Goal: Task Accomplishment & Management: Use online tool/utility

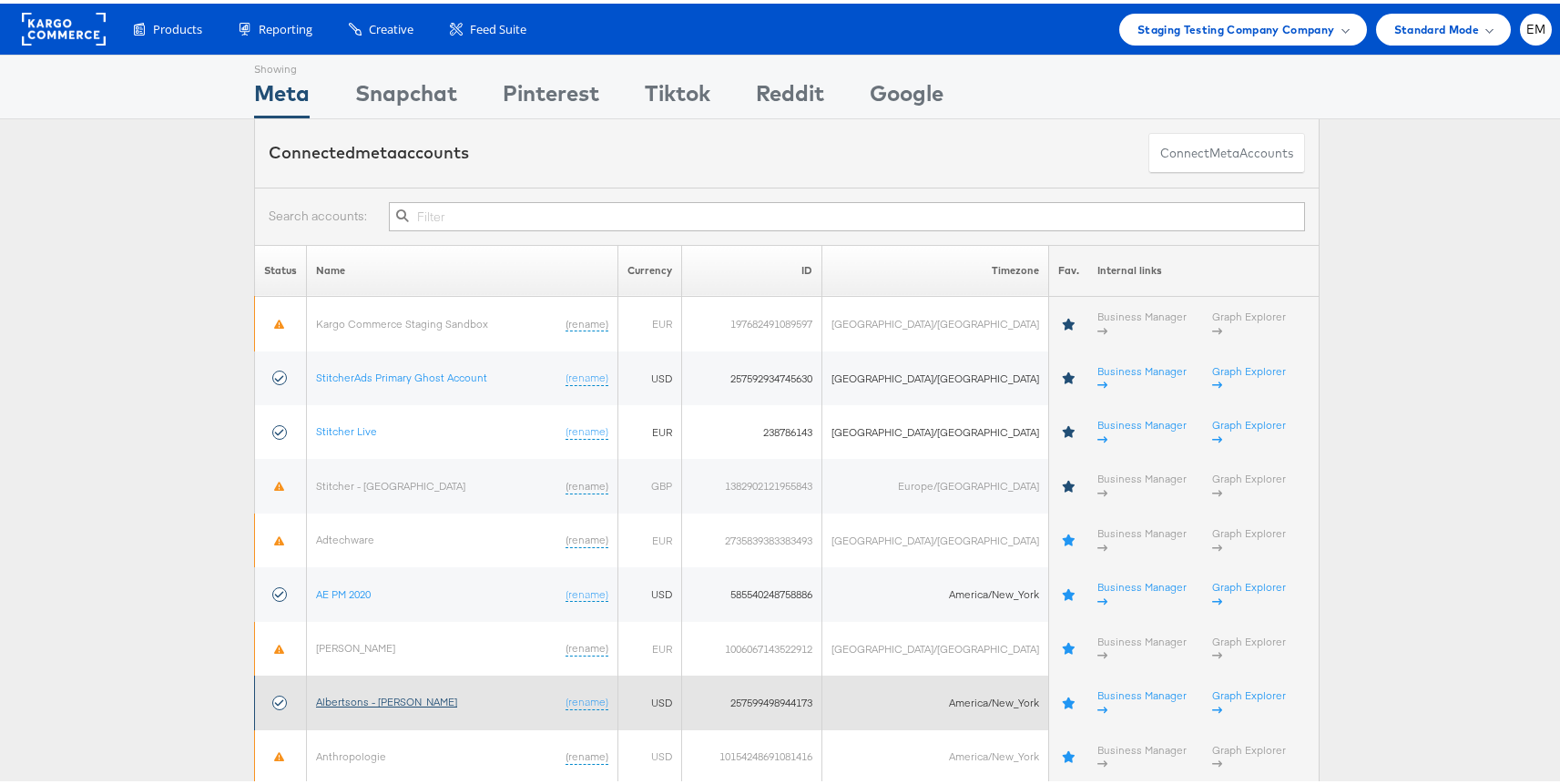
click at [369, 690] on link "Albertsons - [PERSON_NAME]" at bounding box center [387, 697] width 141 height 14
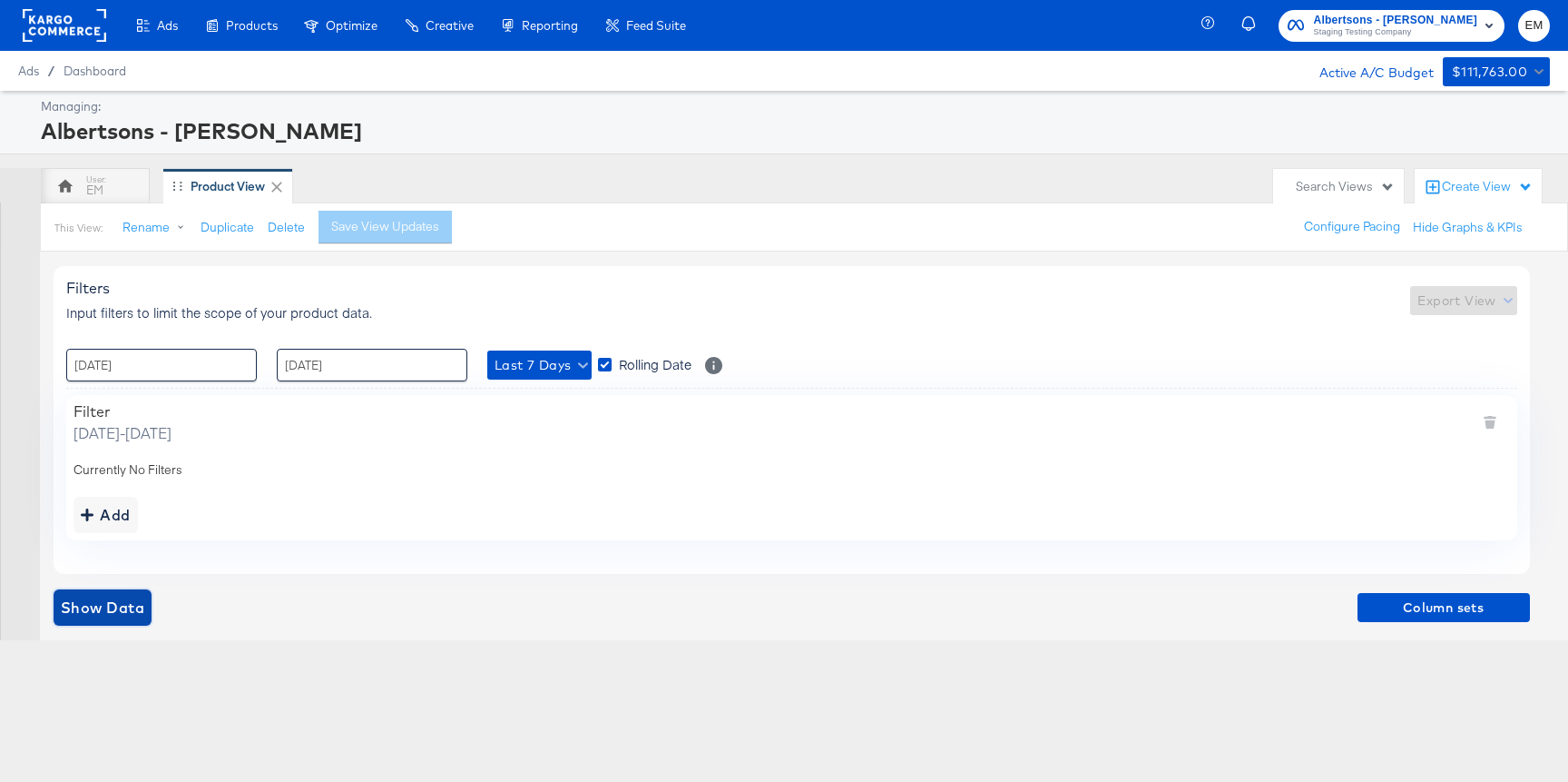
click at [134, 596] on span "Show Data" at bounding box center [102, 607] width 84 height 25
drag, startPoint x: 870, startPoint y: 333, endPoint x: 1320, endPoint y: 13, distance: 552.2
click at [0, 0] on div "Ads Ads Dashboard Main dashboard for Media Buying. New Campaign Create a new ca…" at bounding box center [784, 391] width 1568 height 782
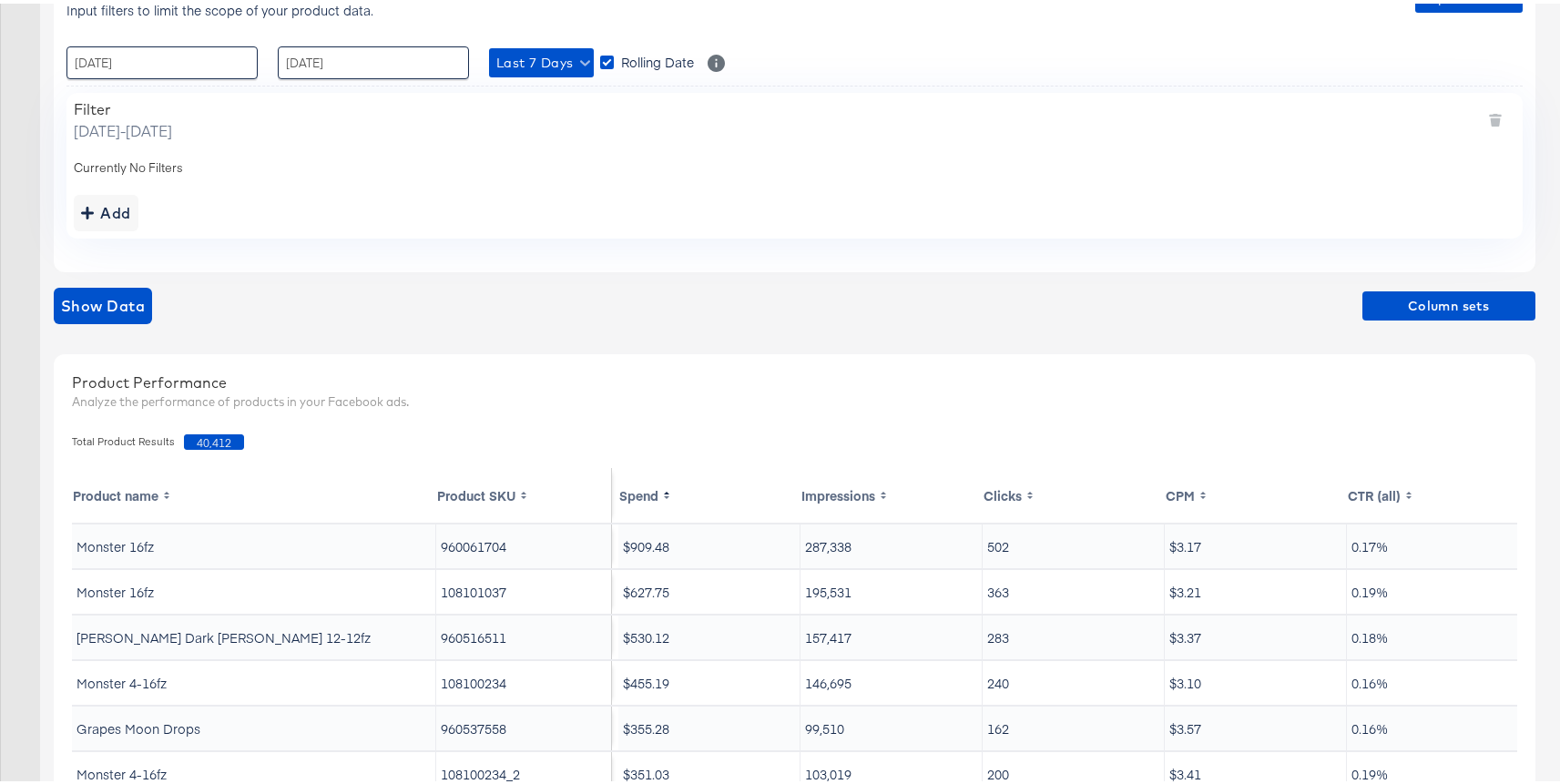
scroll to position [289, 0]
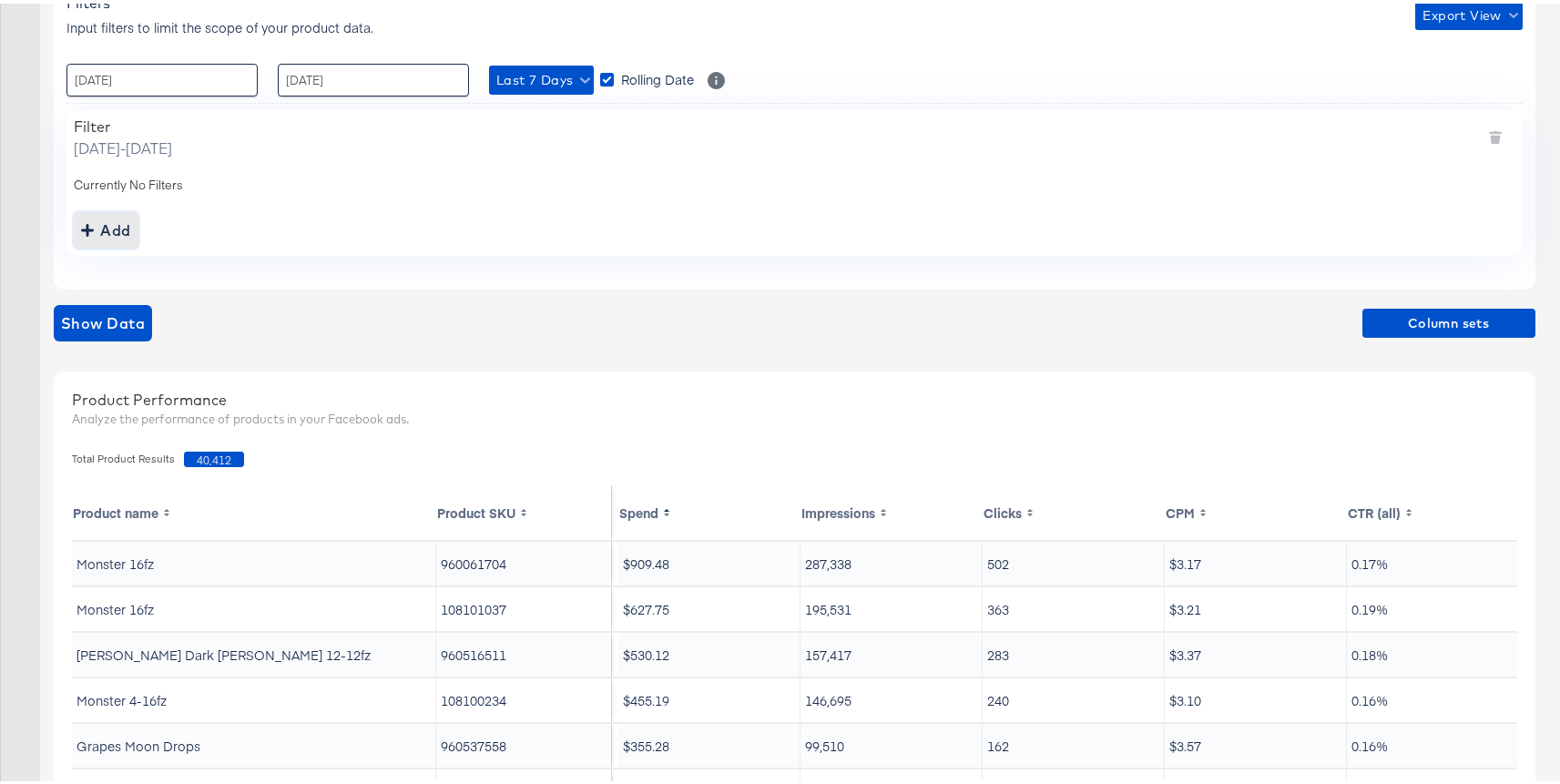
click at [126, 222] on div "Add" at bounding box center [106, 227] width 50 height 25
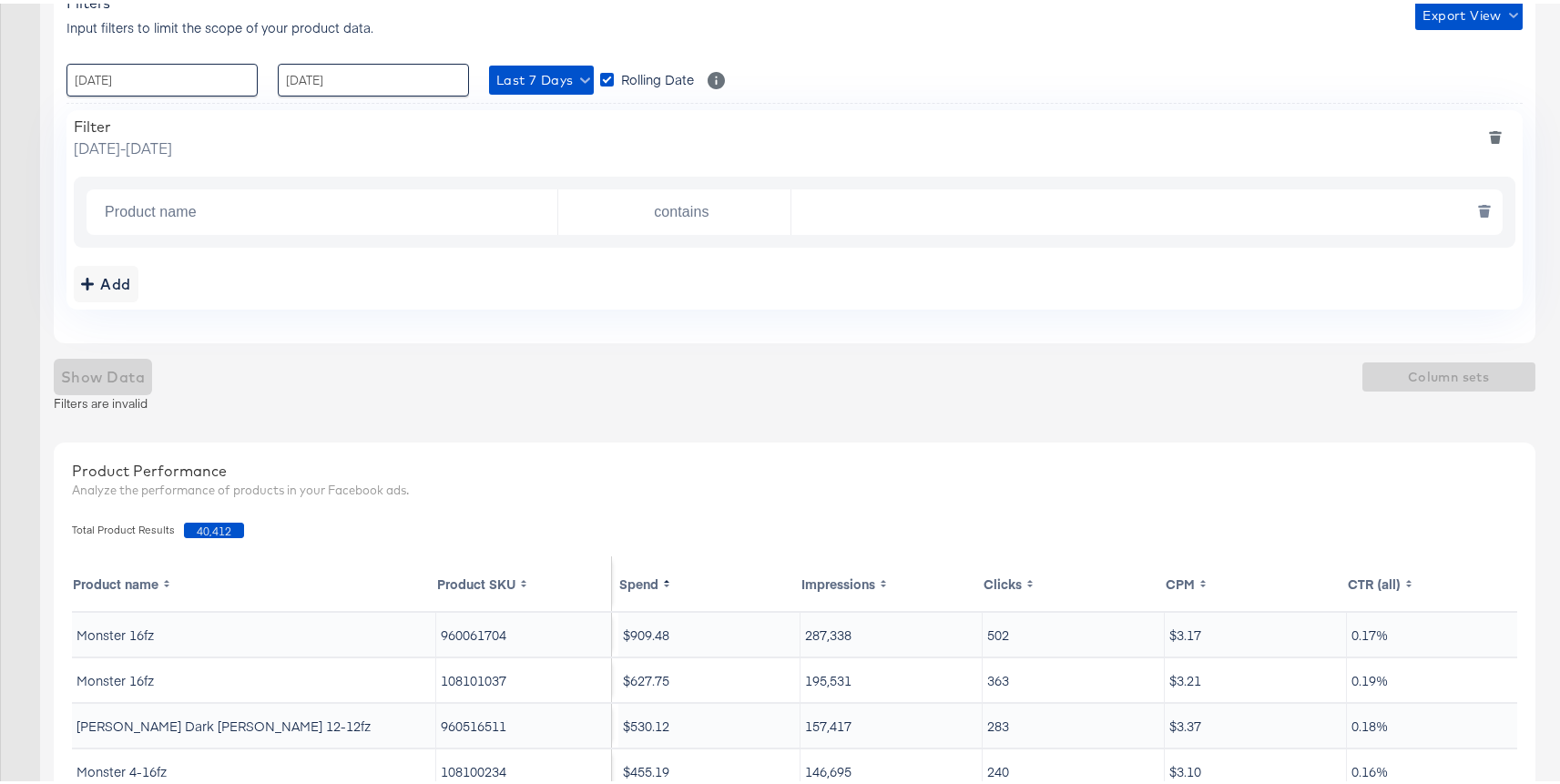
click at [848, 221] on input "text" at bounding box center [1141, 208] width 701 height 38
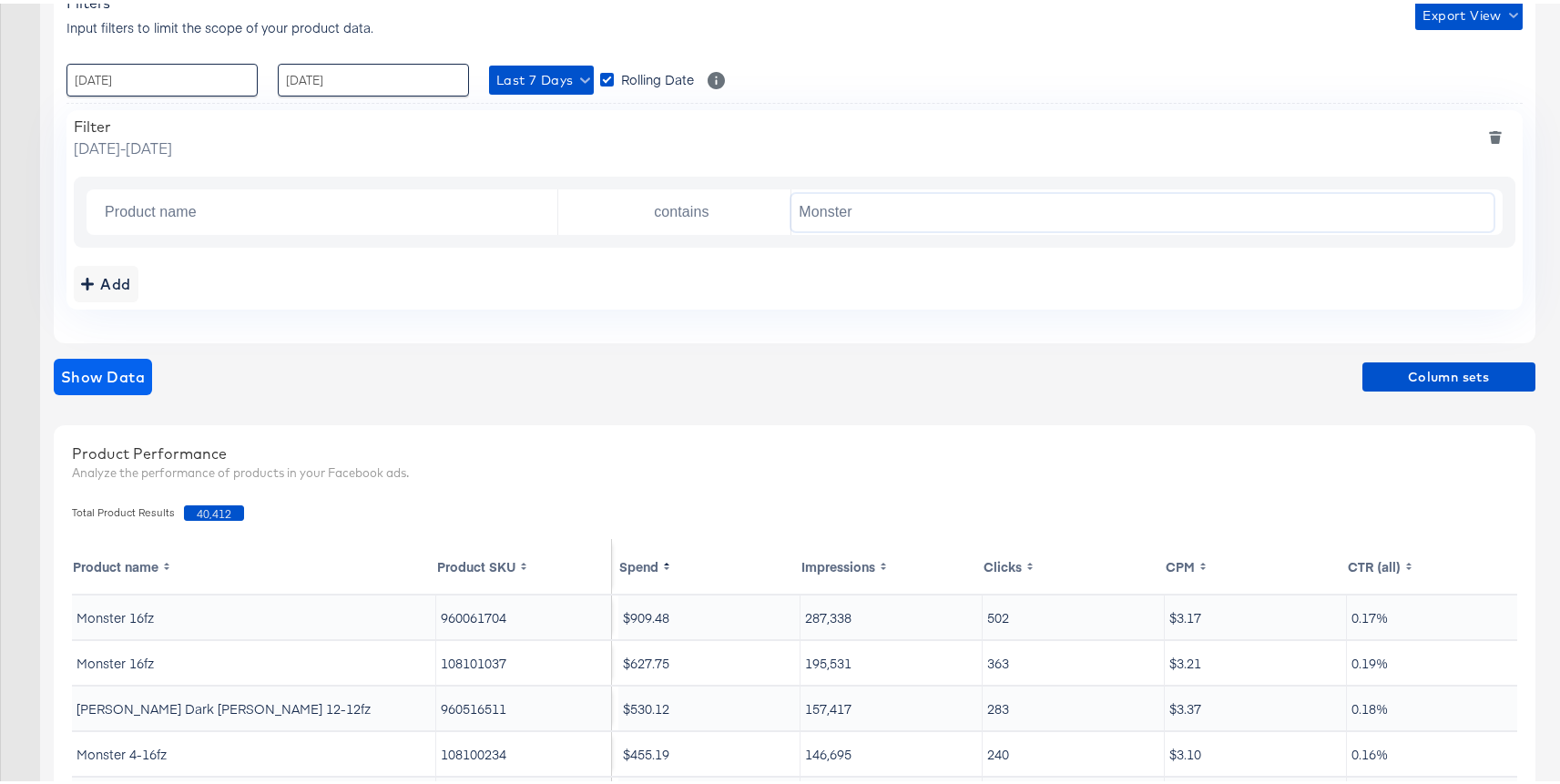
type input "Monster"
click at [122, 367] on span "Show Data" at bounding box center [102, 373] width 84 height 25
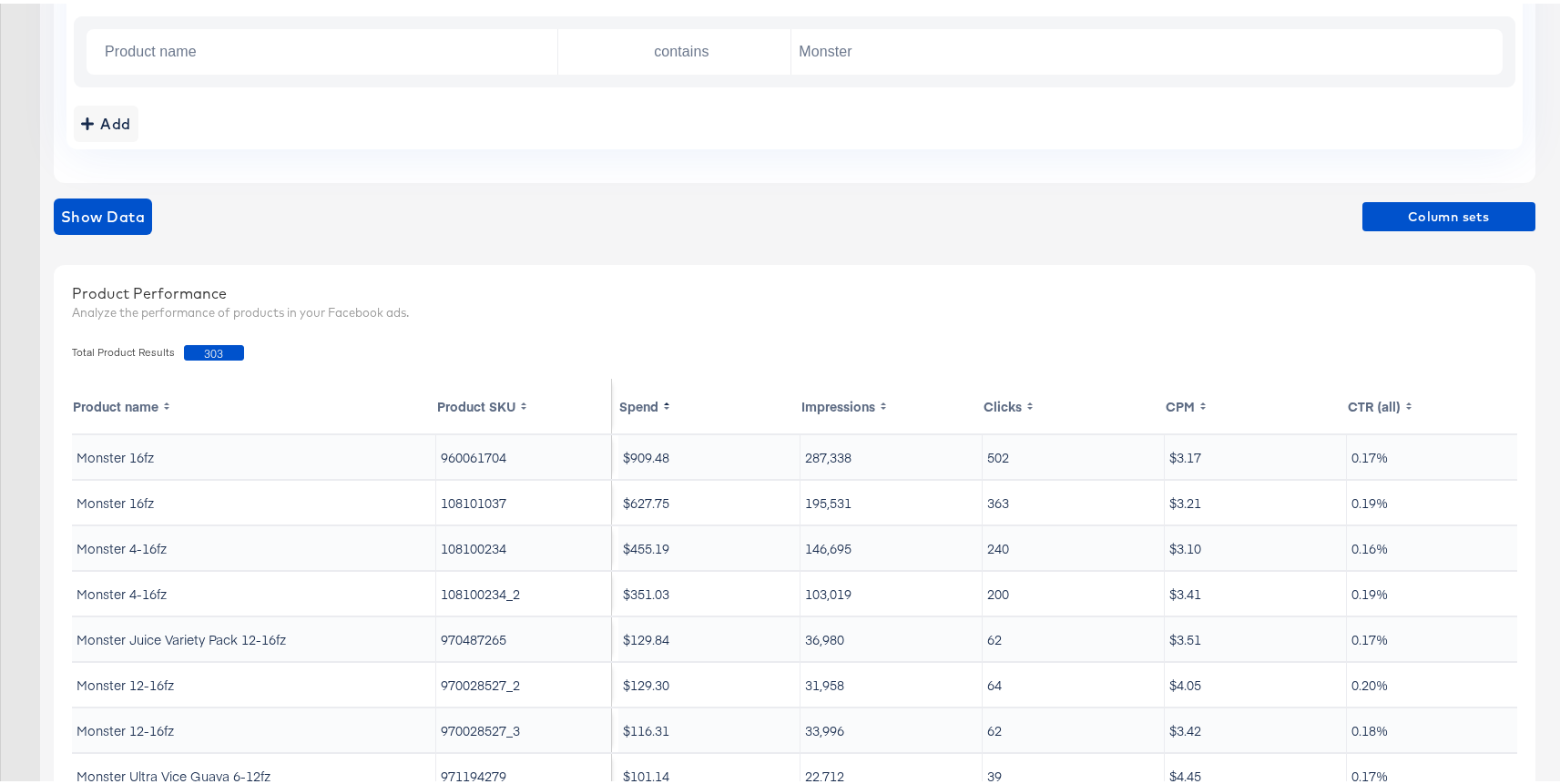
scroll to position [364, 0]
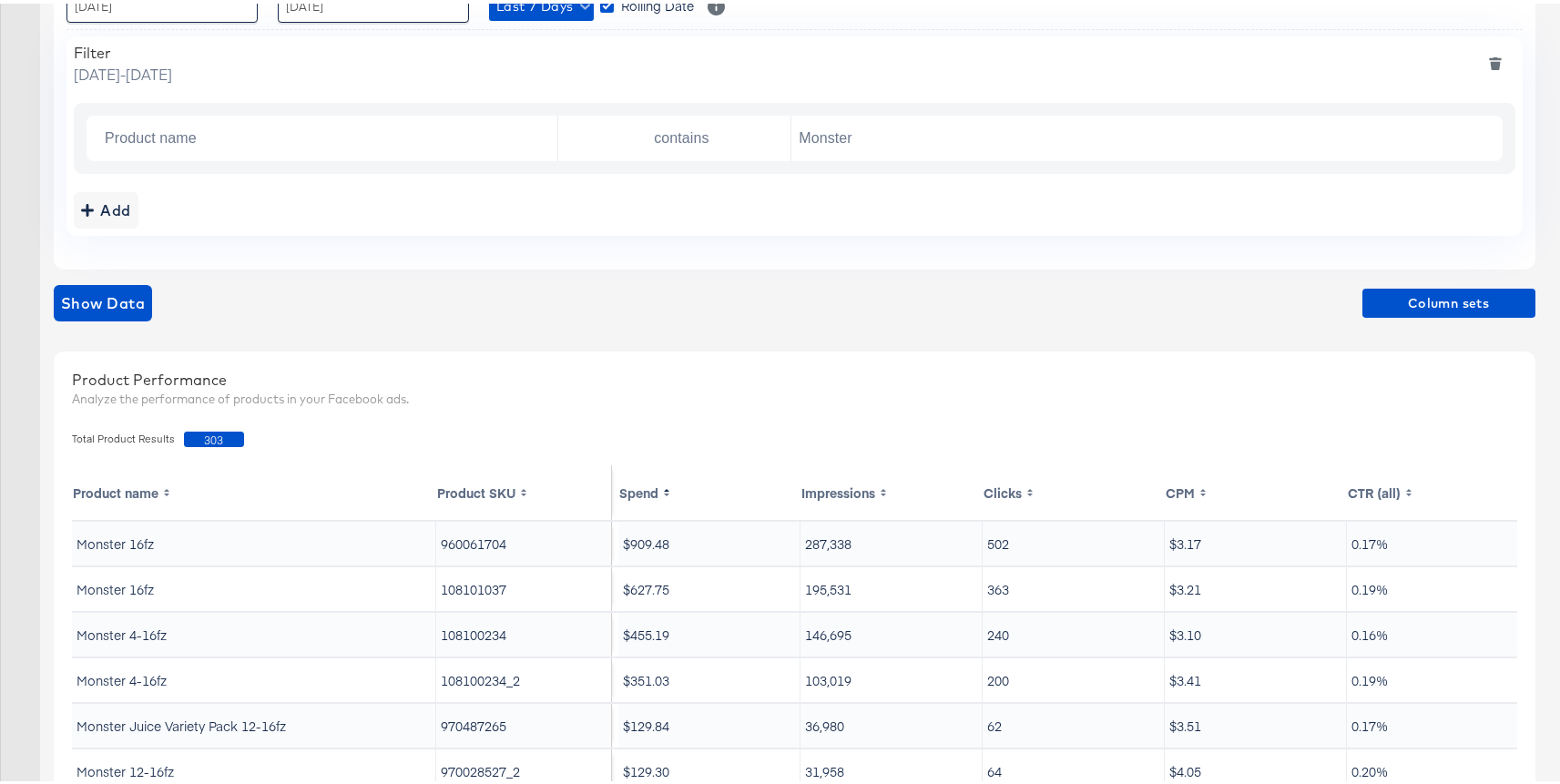
click at [326, 159] on div "Product name contains Monster" at bounding box center [794, 135] width 1441 height 71
click at [299, 134] on input "Product name" at bounding box center [327, 135] width 460 height 38
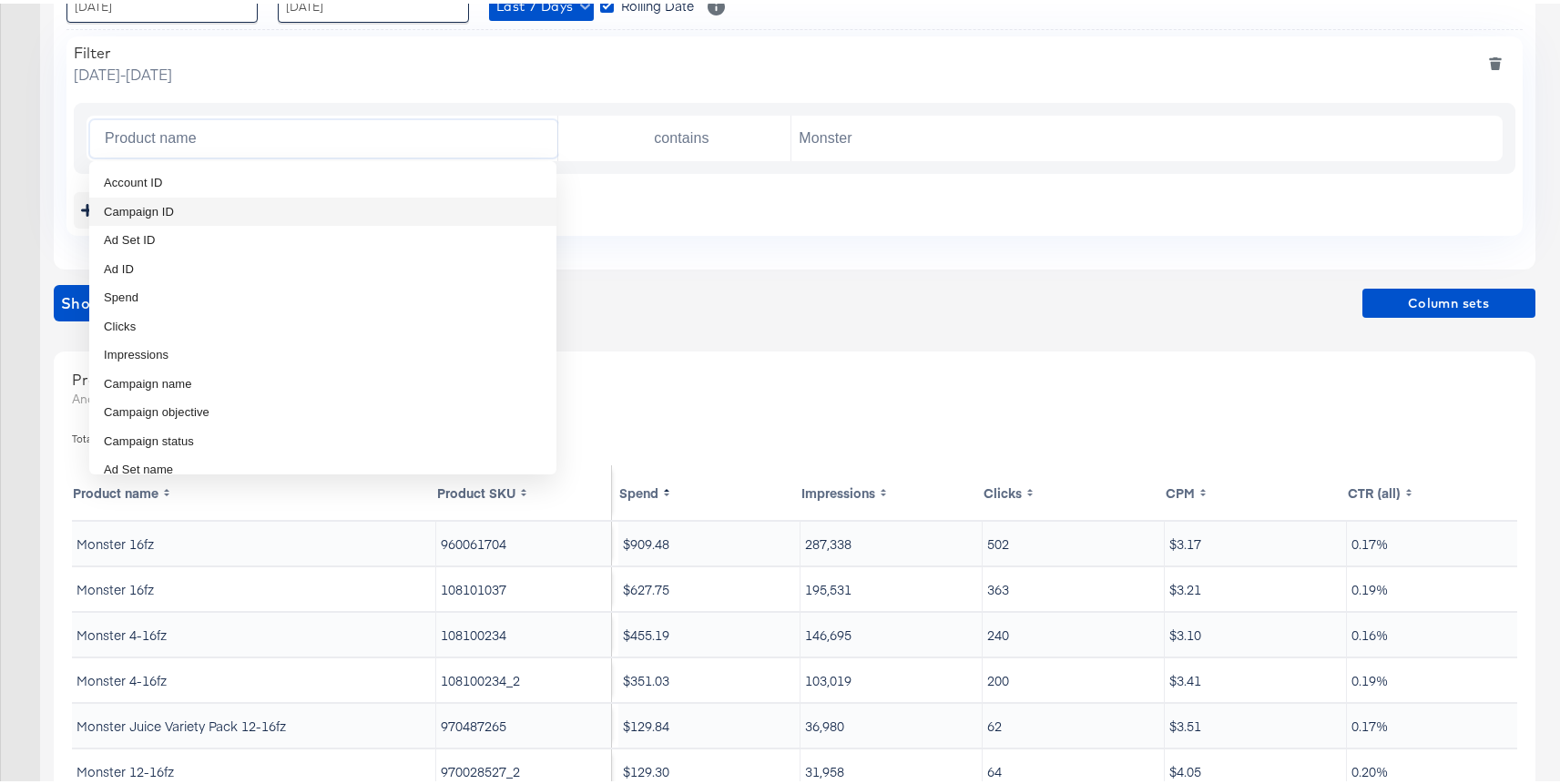
click at [530, 76] on div "Filter Wednesday, September 17 2025 - Tuesday, September 23 2025" at bounding box center [794, 61] width 1441 height 41
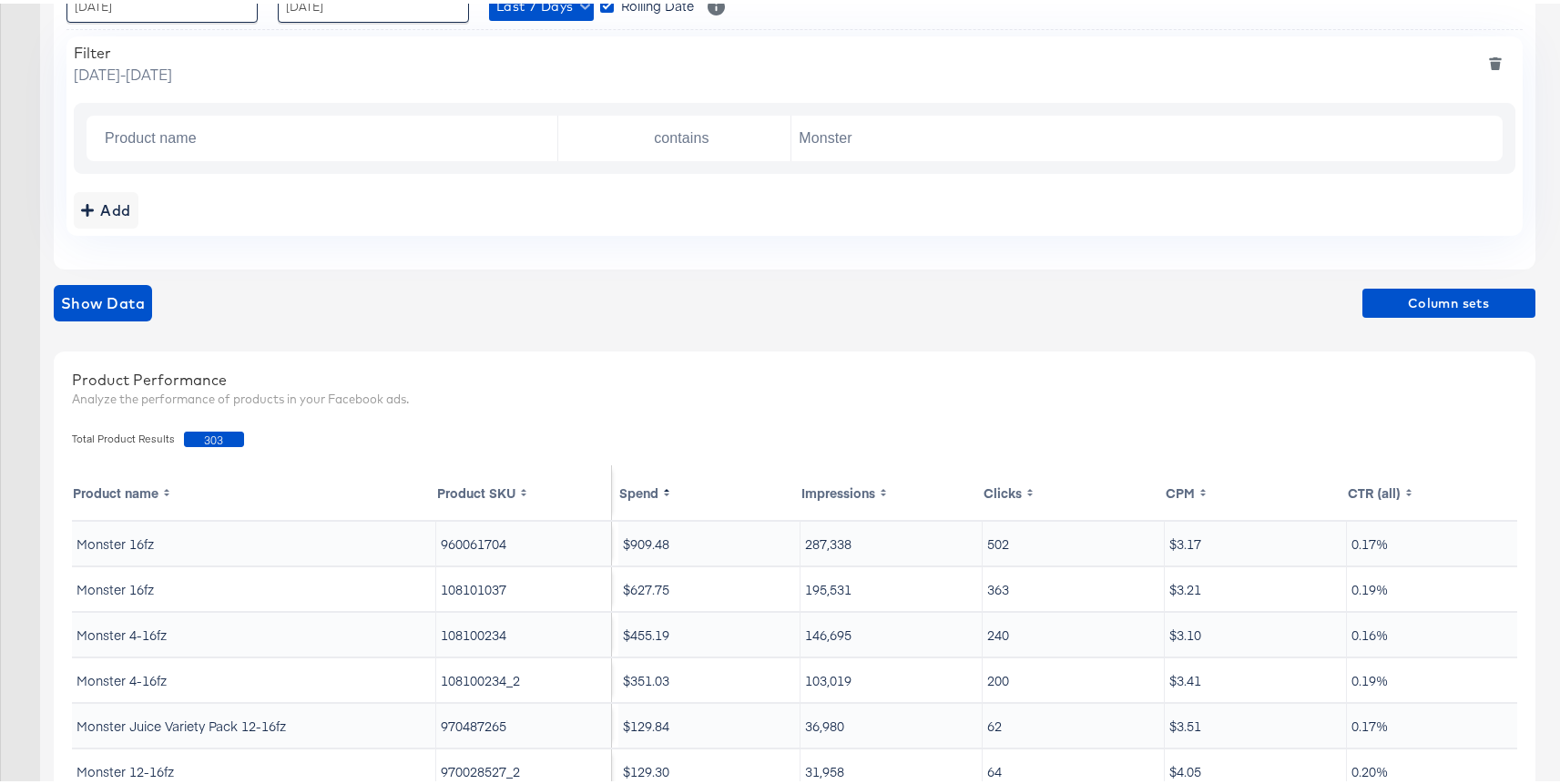
click at [151, 206] on div "Add" at bounding box center [794, 206] width 1441 height 37
click at [130, 206] on div "Add" at bounding box center [106, 206] width 50 height 25
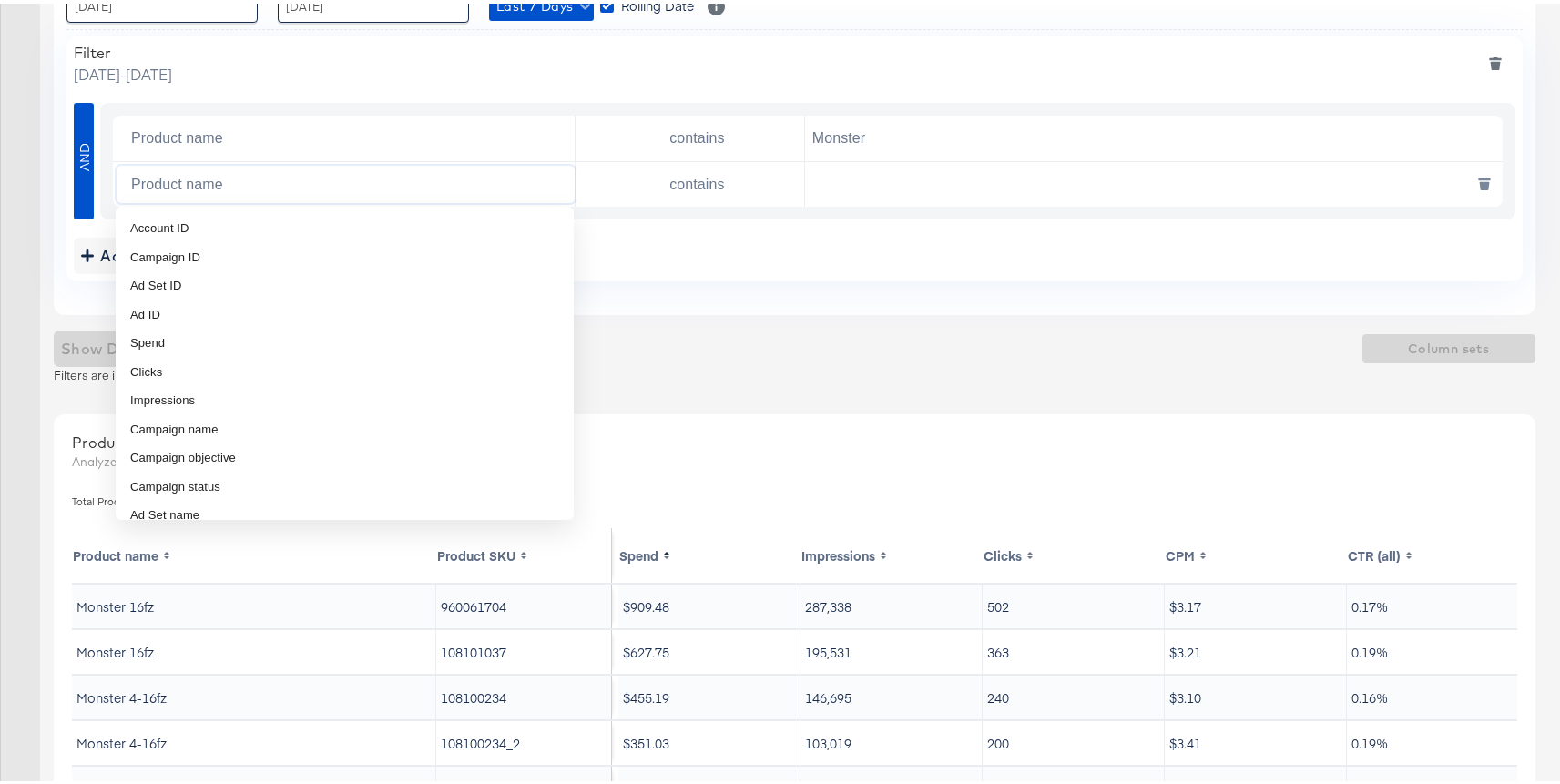
click at [240, 174] on input "Product name" at bounding box center [348, 180] width 451 height 38
click at [190, 346] on li "Spend" at bounding box center [344, 339] width 458 height 29
type input "Spend"
type input "is greater than"
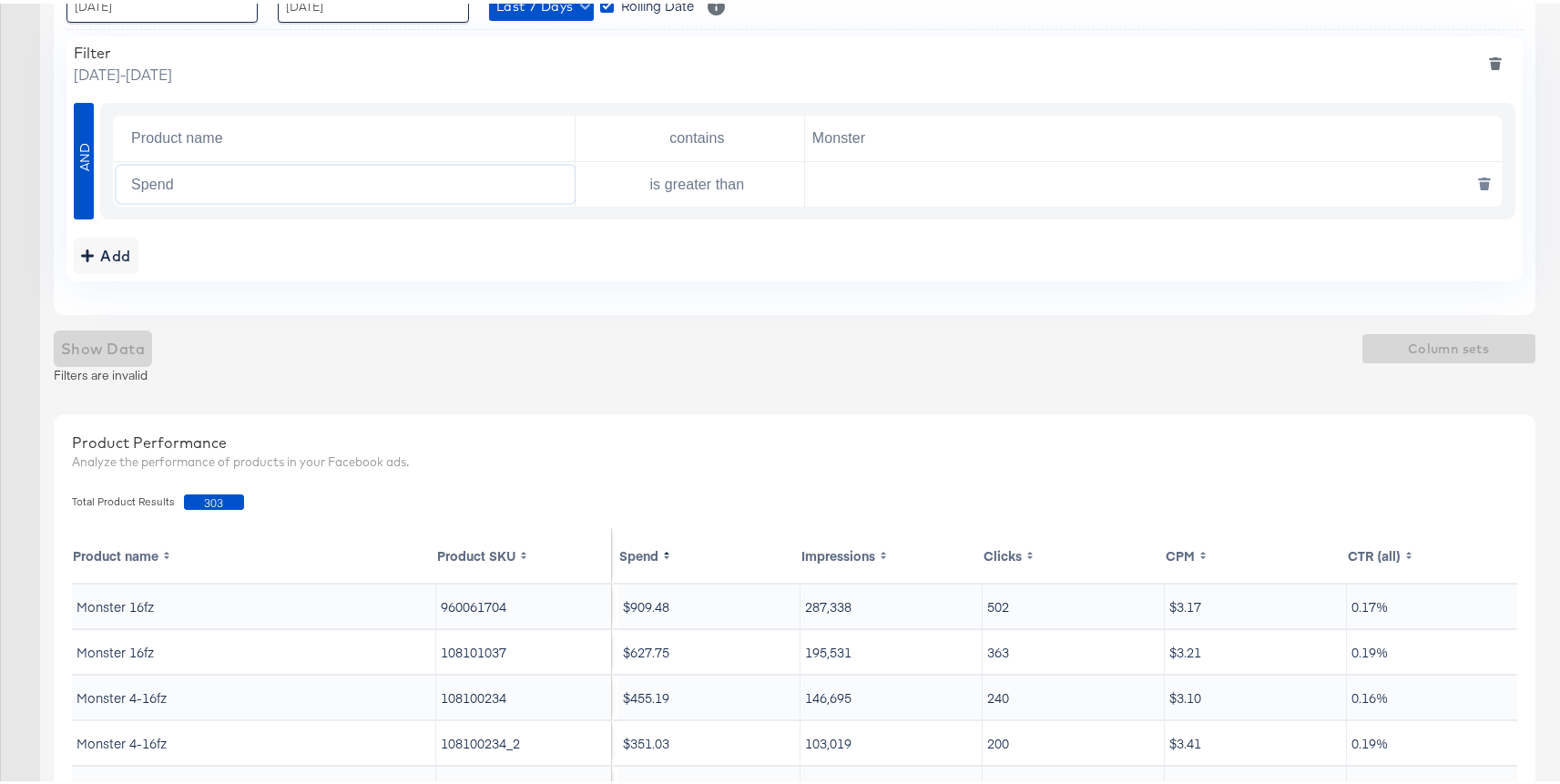
click at [903, 174] on input "text" at bounding box center [1149, 180] width 689 height 38
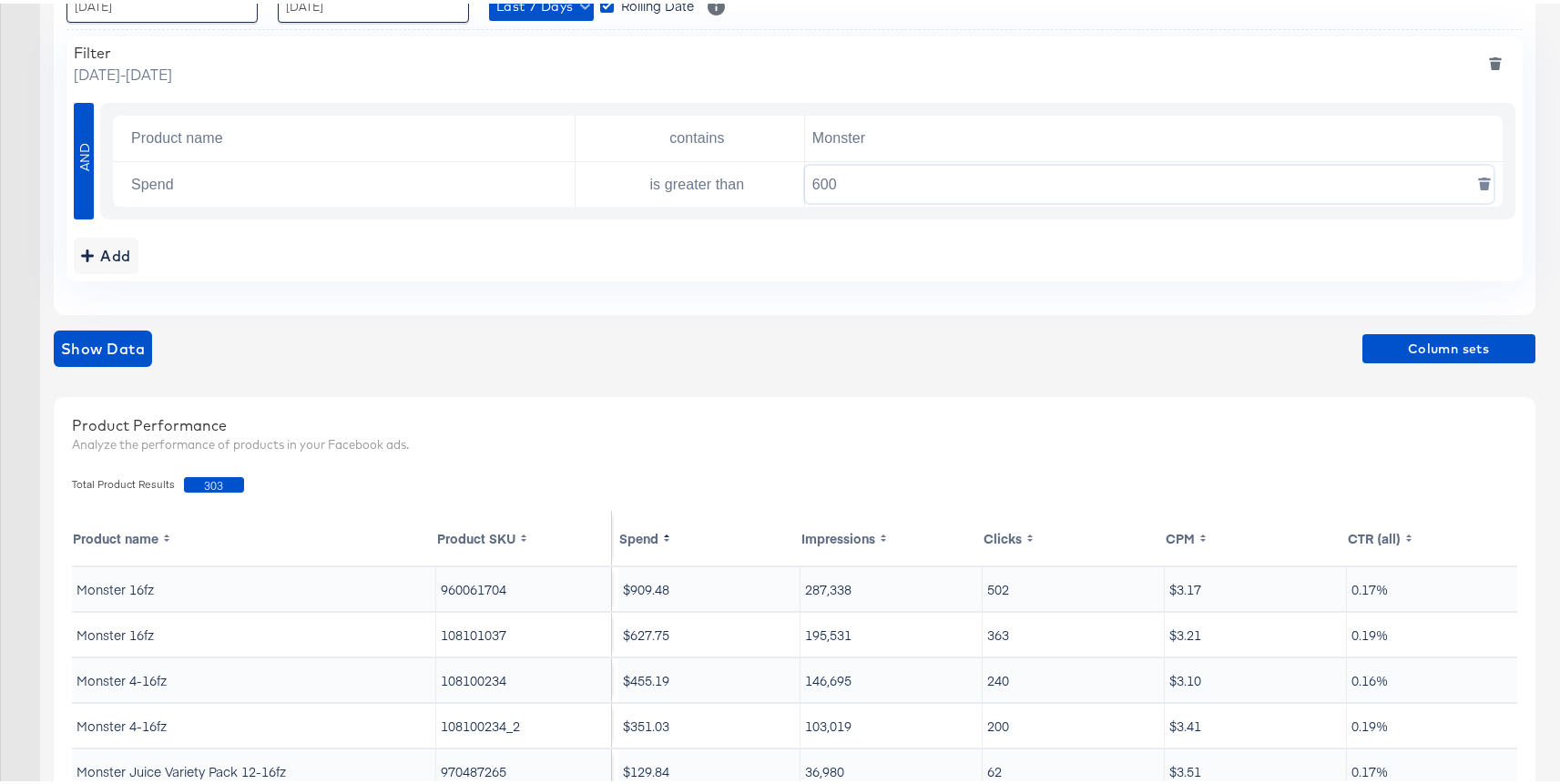
click at [860, 186] on input "600" at bounding box center [1149, 180] width 689 height 38
type input "5"
type input "100"
click at [109, 338] on span "Show Data" at bounding box center [102, 344] width 84 height 25
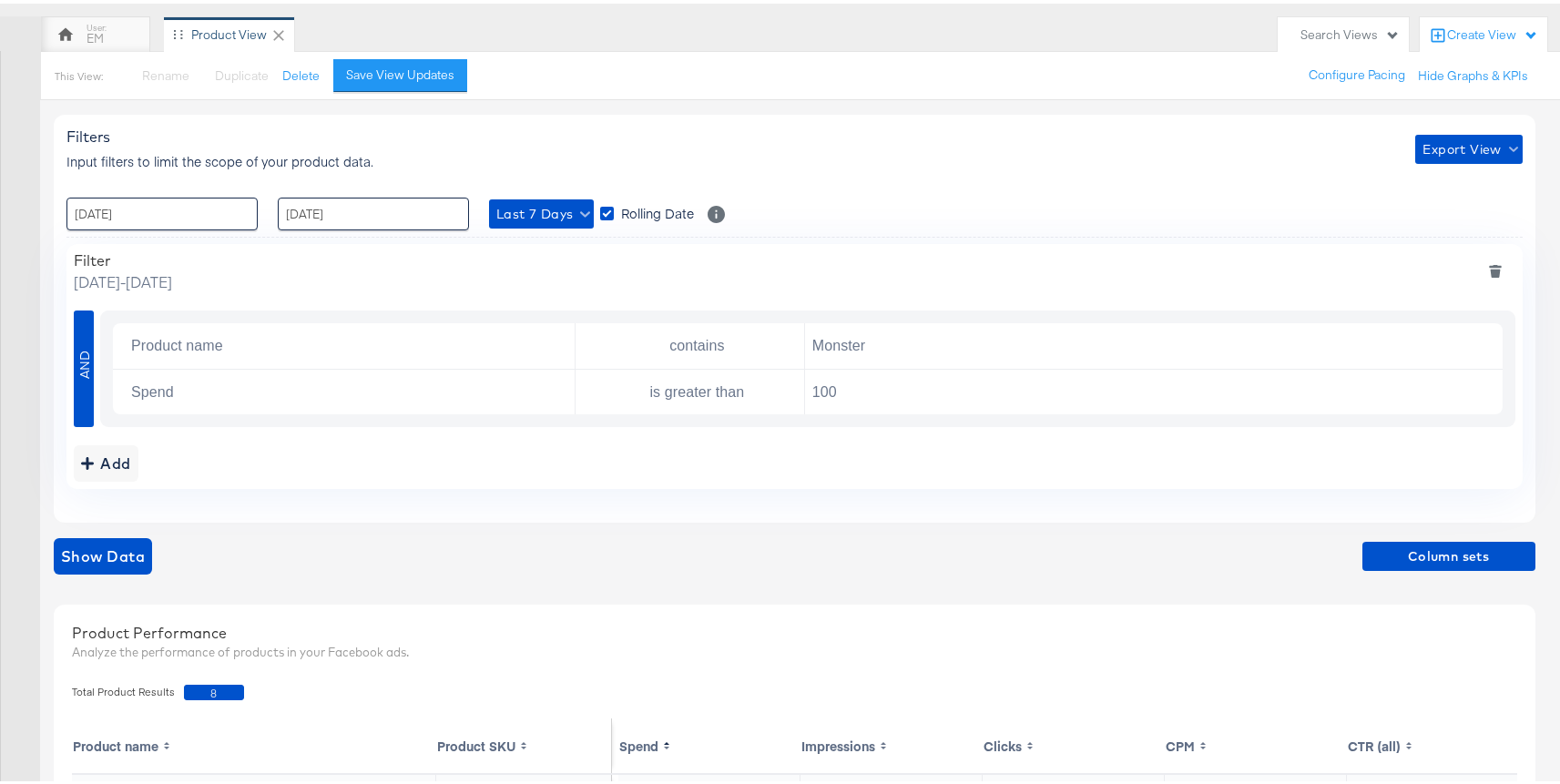
scroll to position [147, 0]
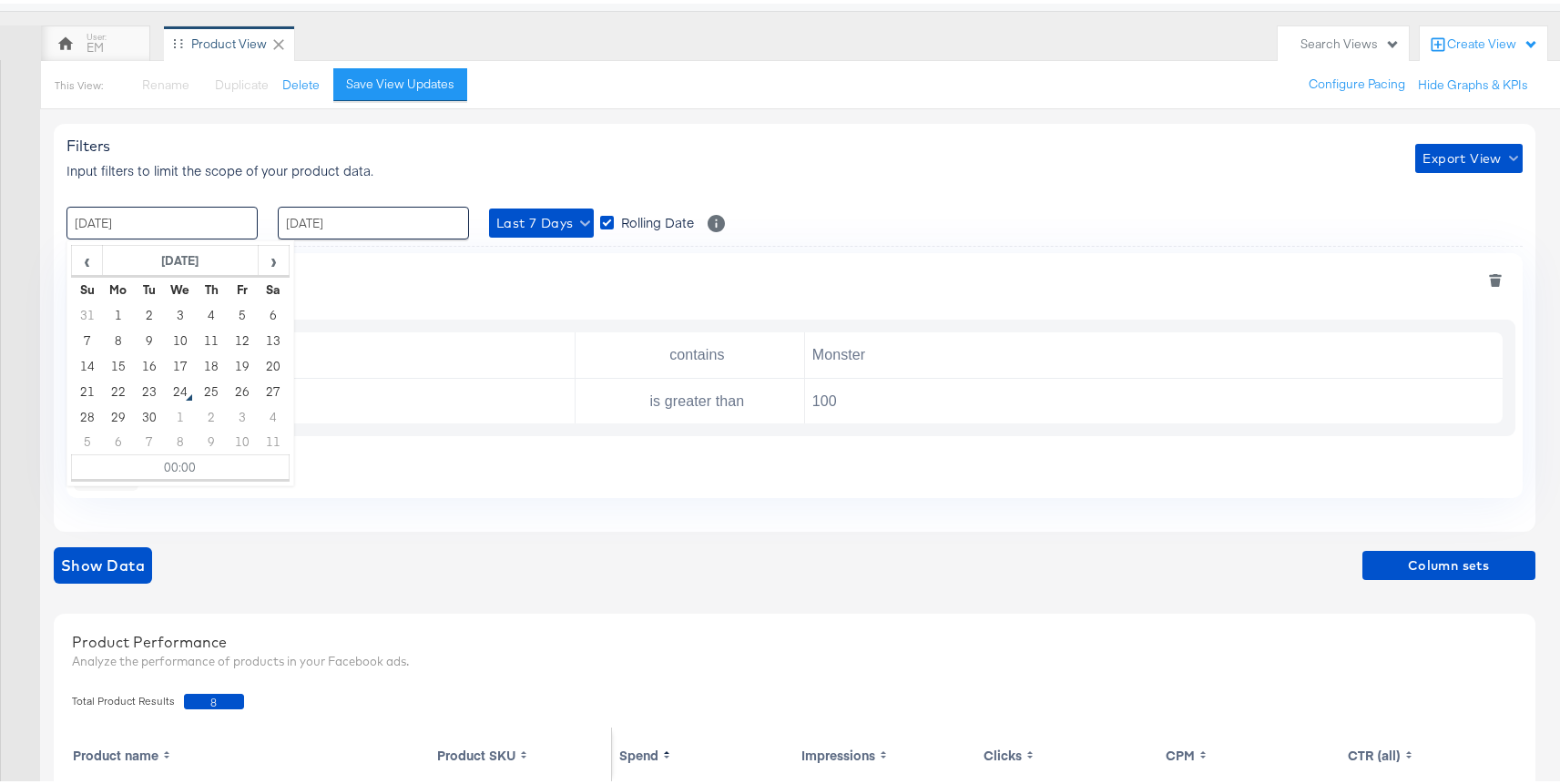
click at [218, 213] on input "[DATE]" at bounding box center [162, 219] width 191 height 33
click at [105, 309] on td "1" at bounding box center [119, 311] width 31 height 25
type input "[DATE] 00:00"
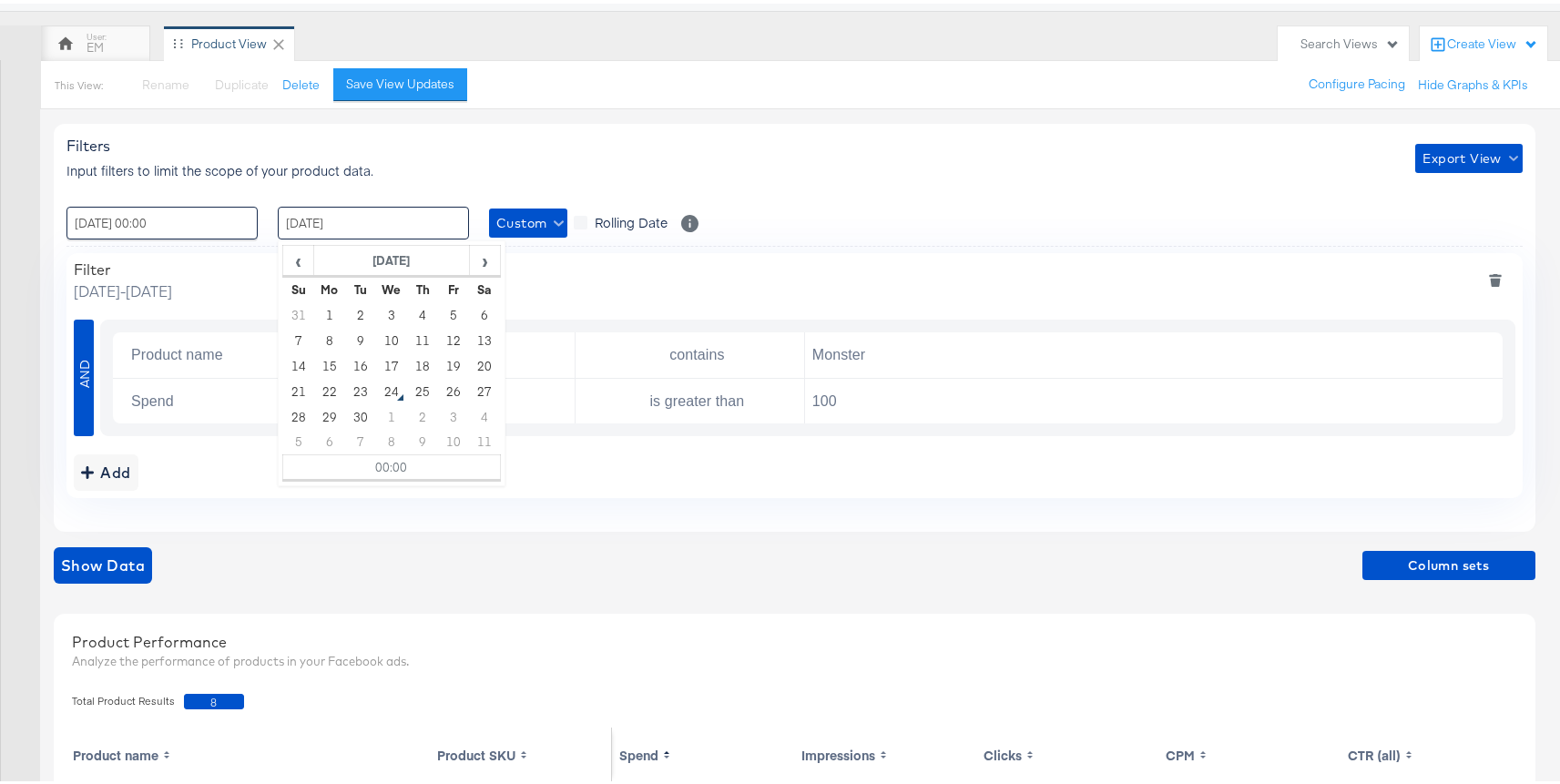
click at [329, 224] on input "[DATE]" at bounding box center [373, 219] width 191 height 33
click at [305, 330] on td "7" at bounding box center [299, 337] width 31 height 25
type input "[DATE] 00:00"
click at [1102, 267] on div "Filter Monday, September 1 2025 - Sunday, September 7 2025" at bounding box center [794, 277] width 1441 height 41
click at [1484, 353] on icon "deletesingle" at bounding box center [1485, 352] width 10 height 8
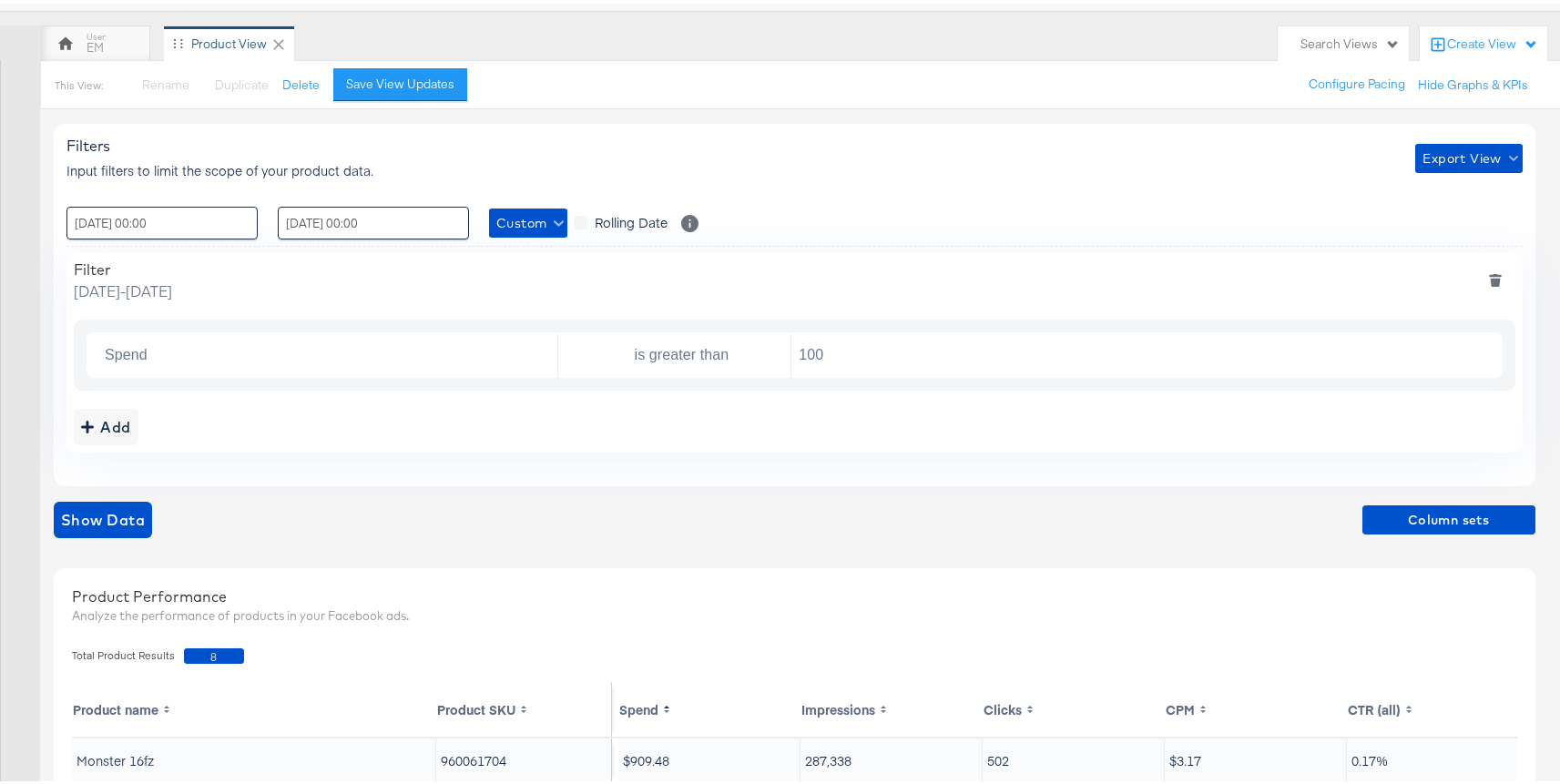
click at [1484, 353] on icon "deletesingle" at bounding box center [1485, 352] width 10 height 8
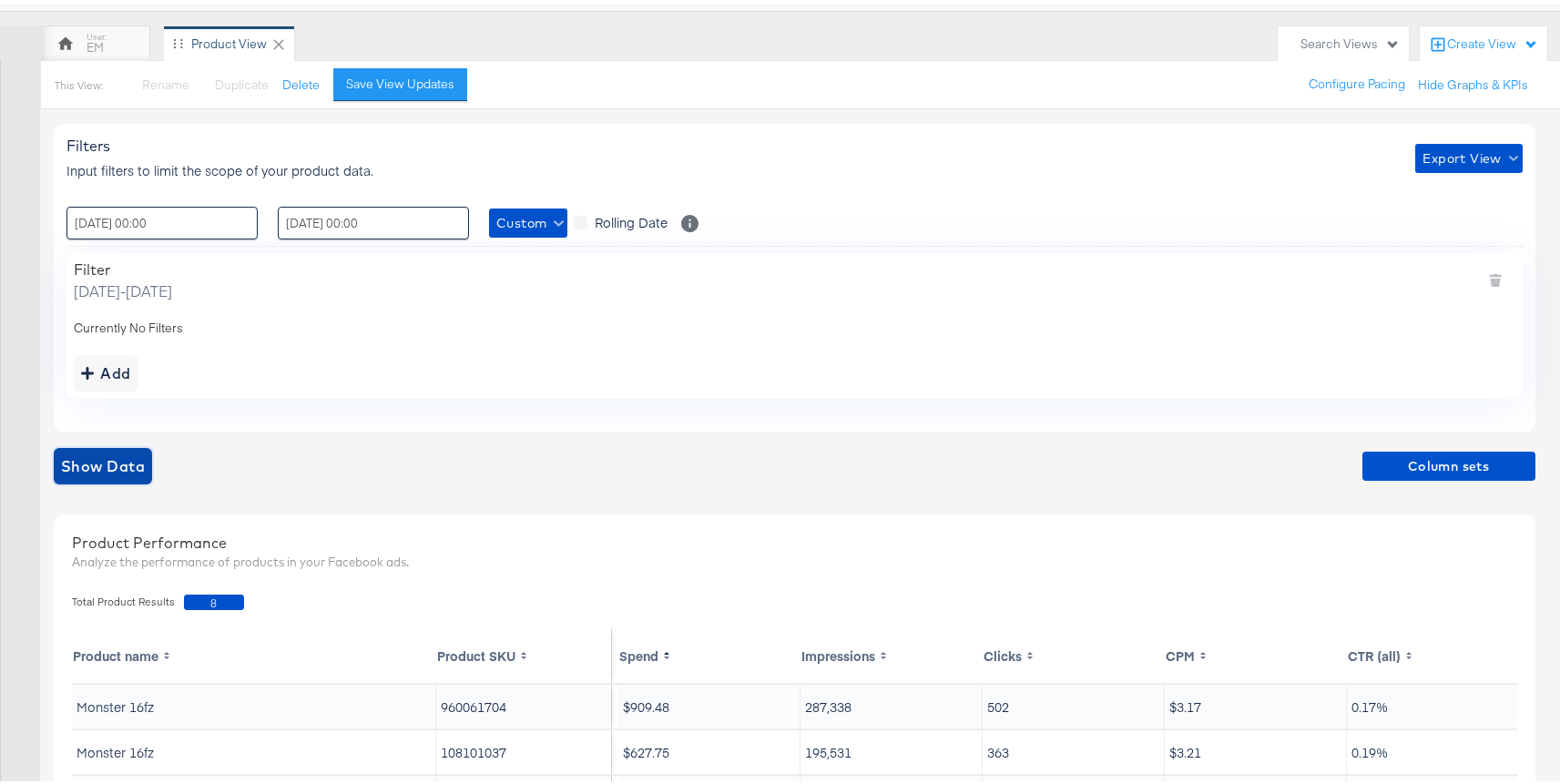
click at [137, 454] on span "Show Data" at bounding box center [102, 462] width 84 height 25
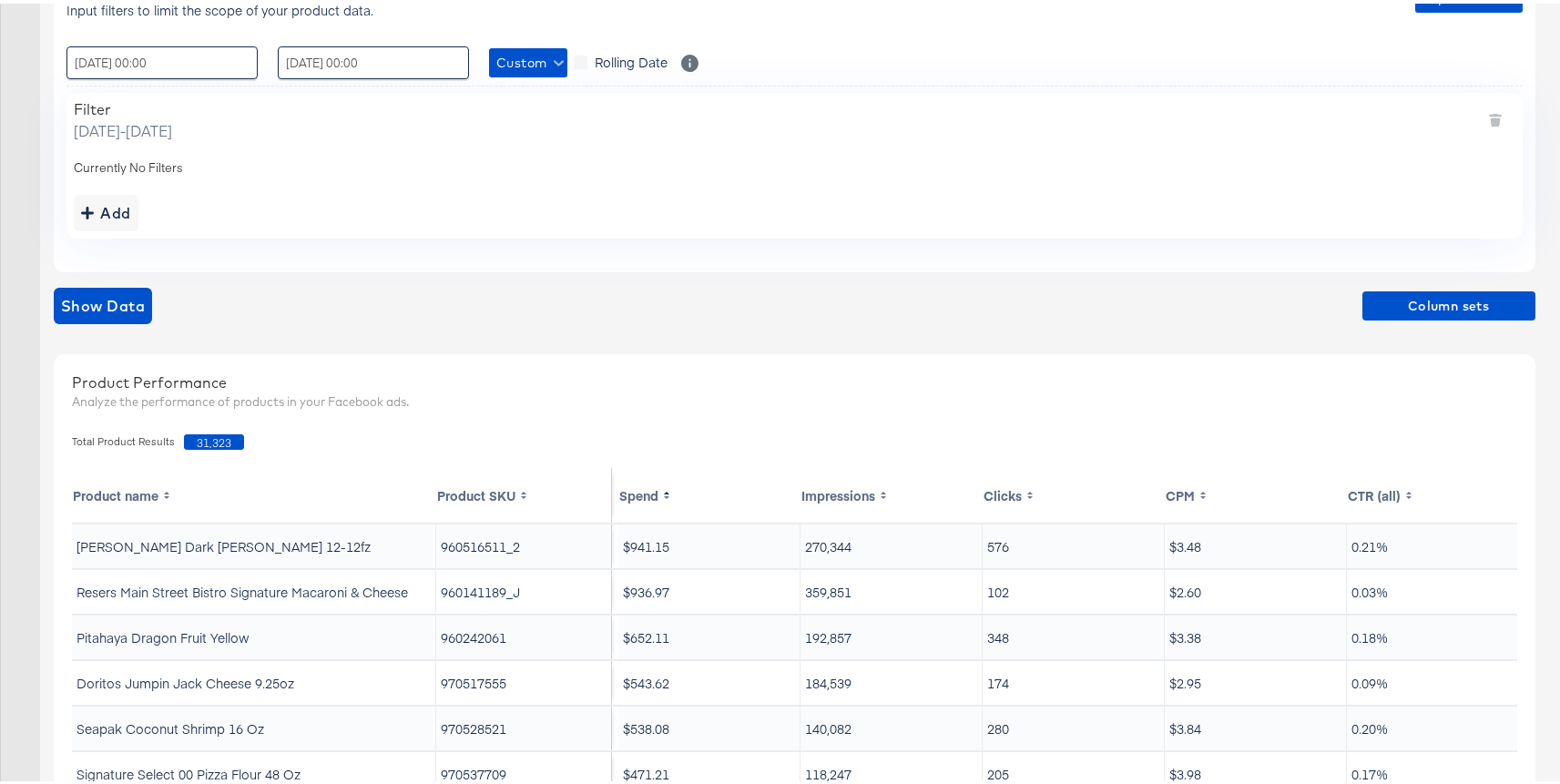
scroll to position [438, 0]
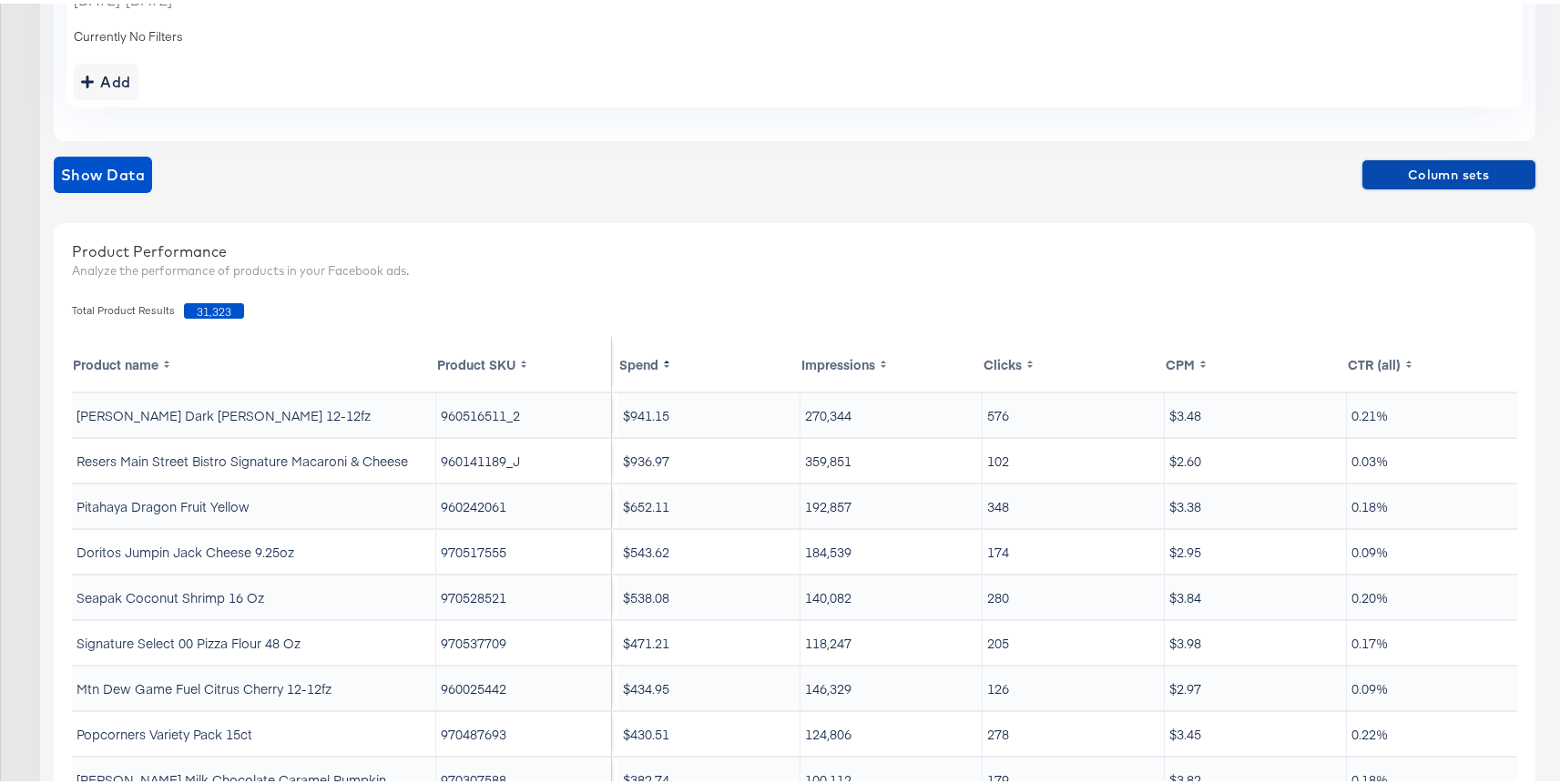
click at [1384, 162] on span "Column sets" at bounding box center [1449, 172] width 158 height 23
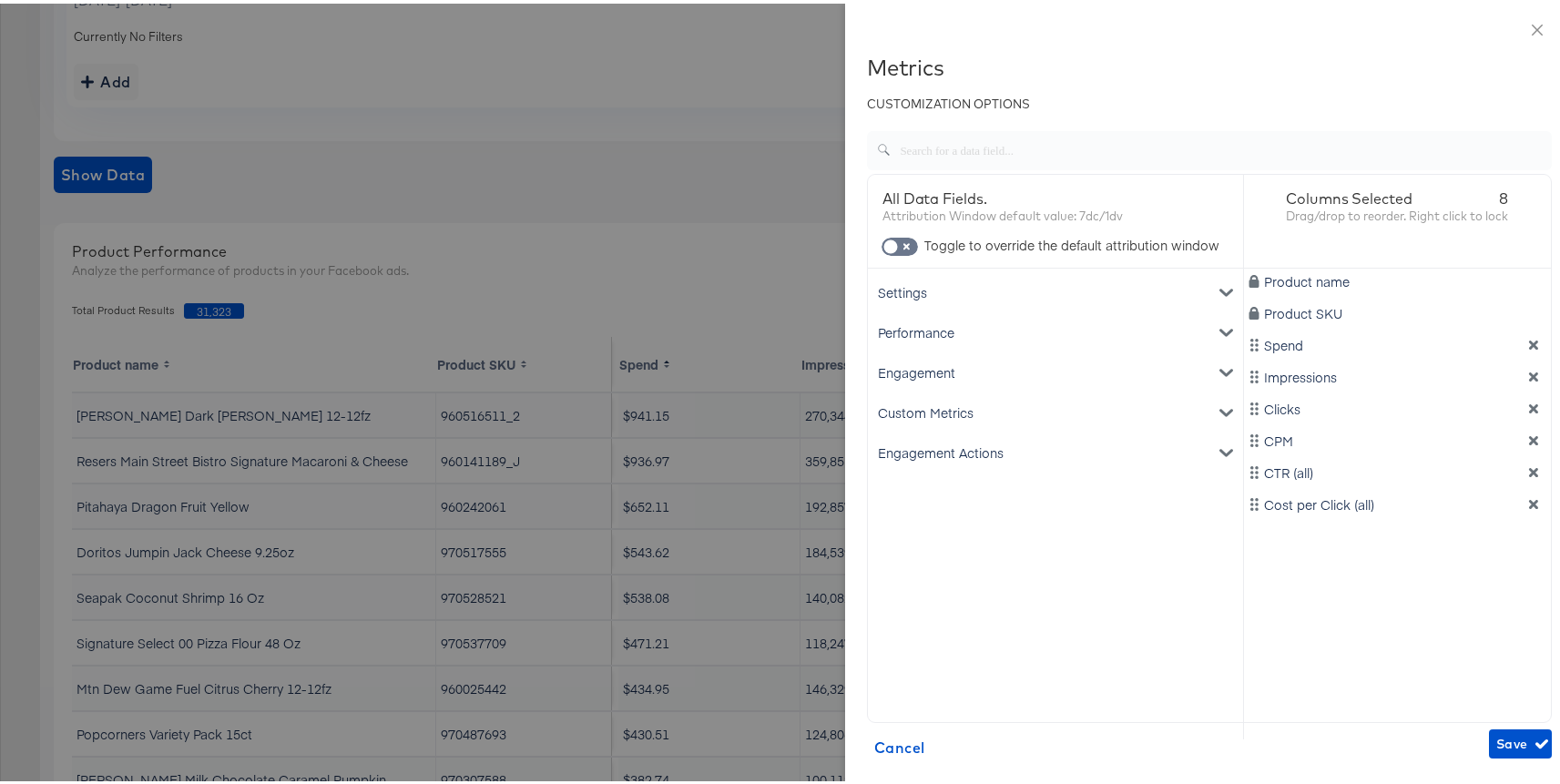
click at [1529, 503] on icon "dimension-list" at bounding box center [1533, 500] width 9 height 9
click at [1529, 473] on icon "dimension-list" at bounding box center [1533, 468] width 9 height 9
click at [1527, 431] on icon "dimension-list" at bounding box center [1533, 436] width 13 height 13
click at [933, 427] on div "Custom Metrics" at bounding box center [1054, 409] width 368 height 41
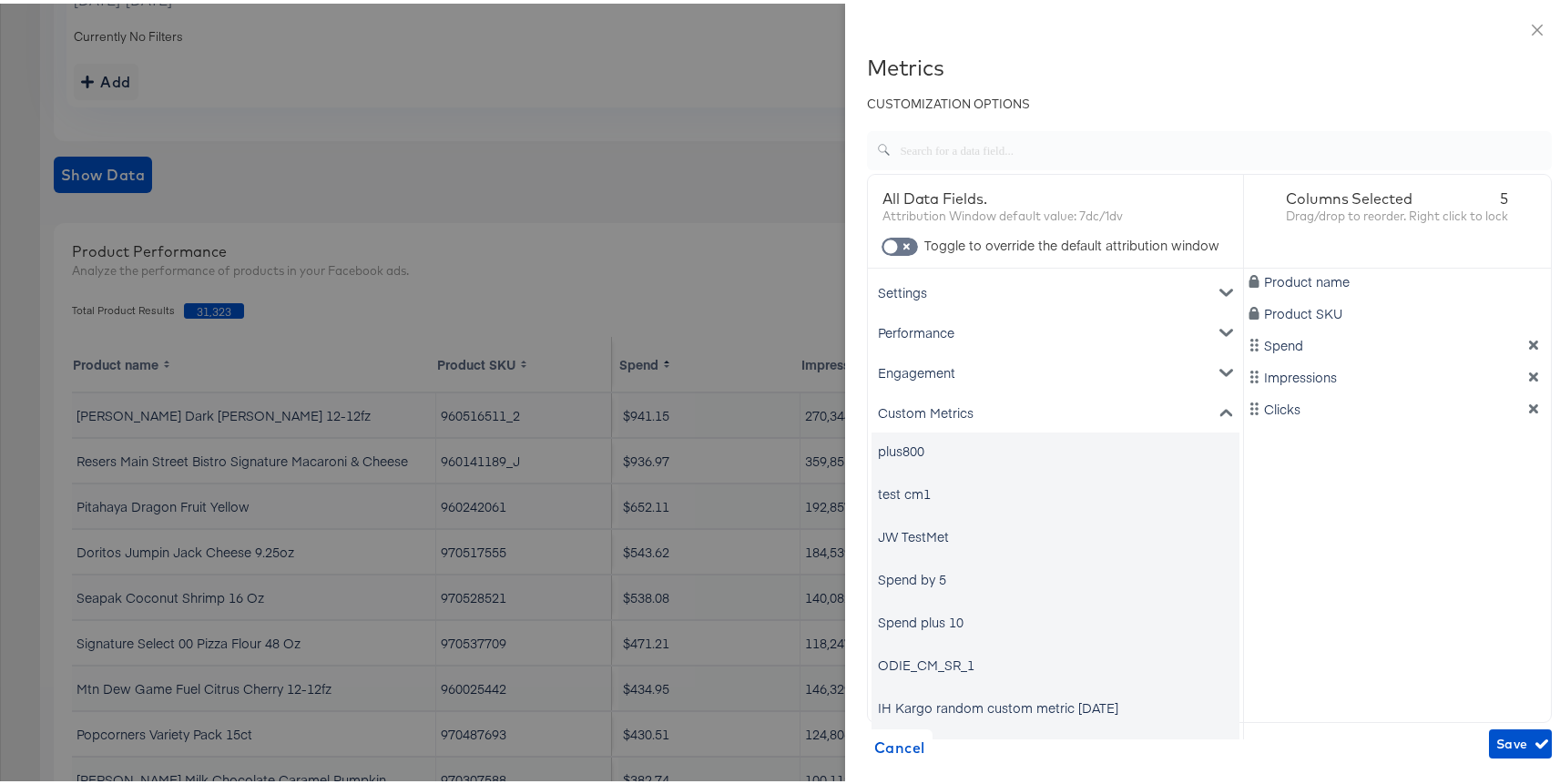
click at [916, 413] on div "Custom Metrics" at bounding box center [1054, 409] width 368 height 41
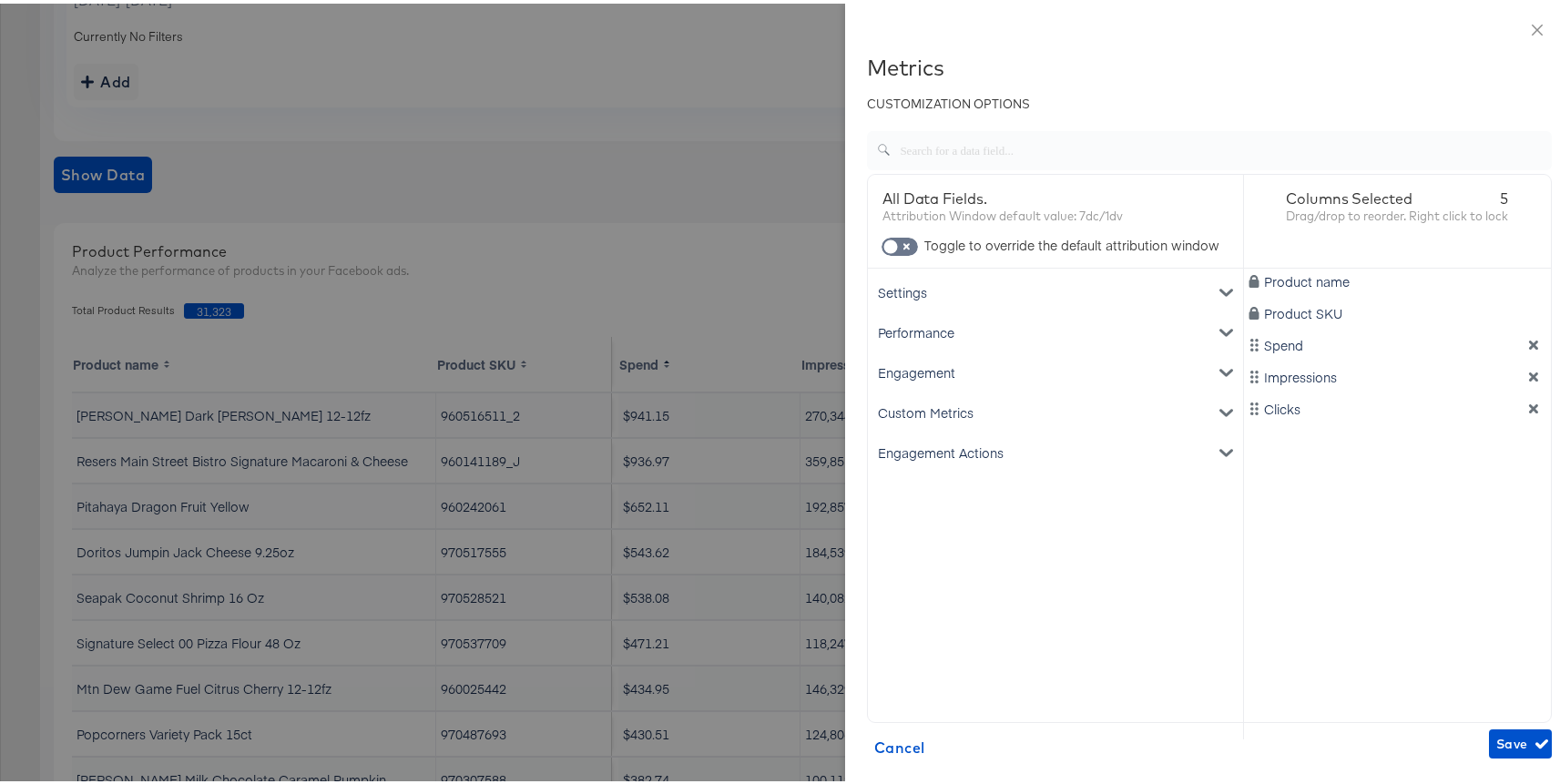
click at [897, 369] on div "Engagement" at bounding box center [1054, 368] width 368 height 41
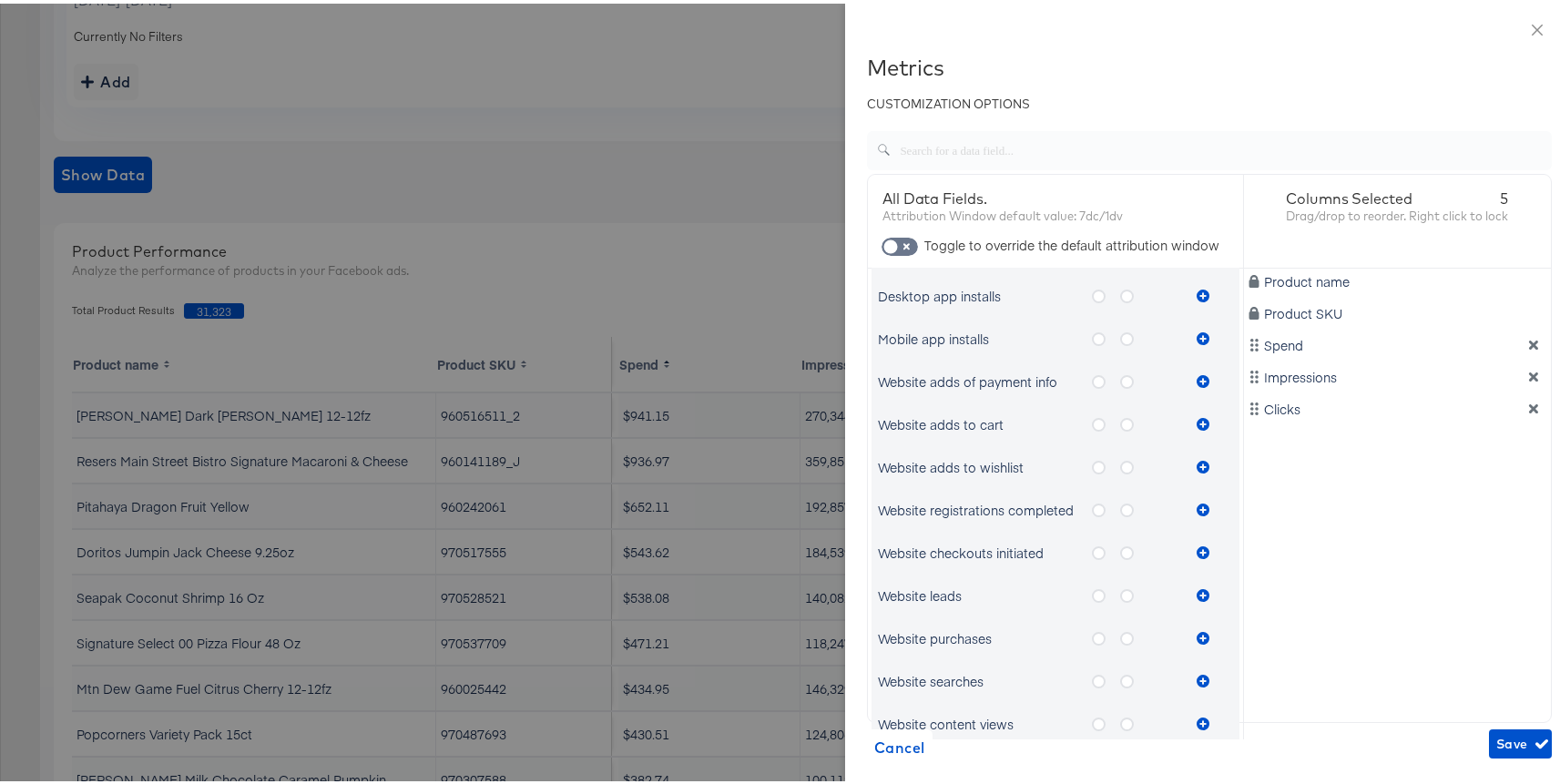
scroll to position [996, 0]
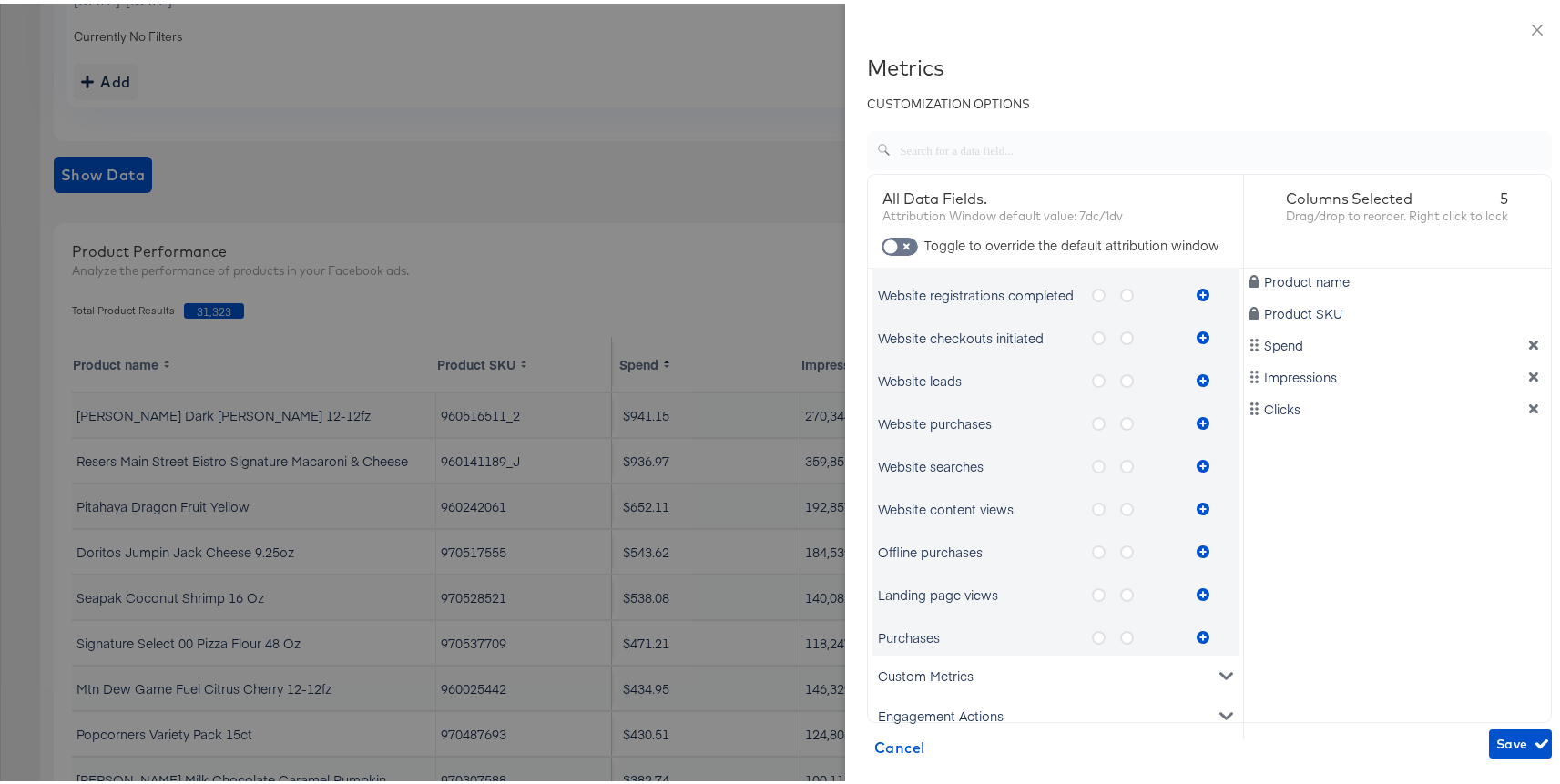
click at [1092, 631] on icon "metrics-list" at bounding box center [1099, 634] width 14 height 14
click at [0, 0] on input "metrics-list" at bounding box center [0, 0] width 0 height 0
click at [1196, 637] on icon "metrics-list" at bounding box center [1202, 633] width 13 height 13
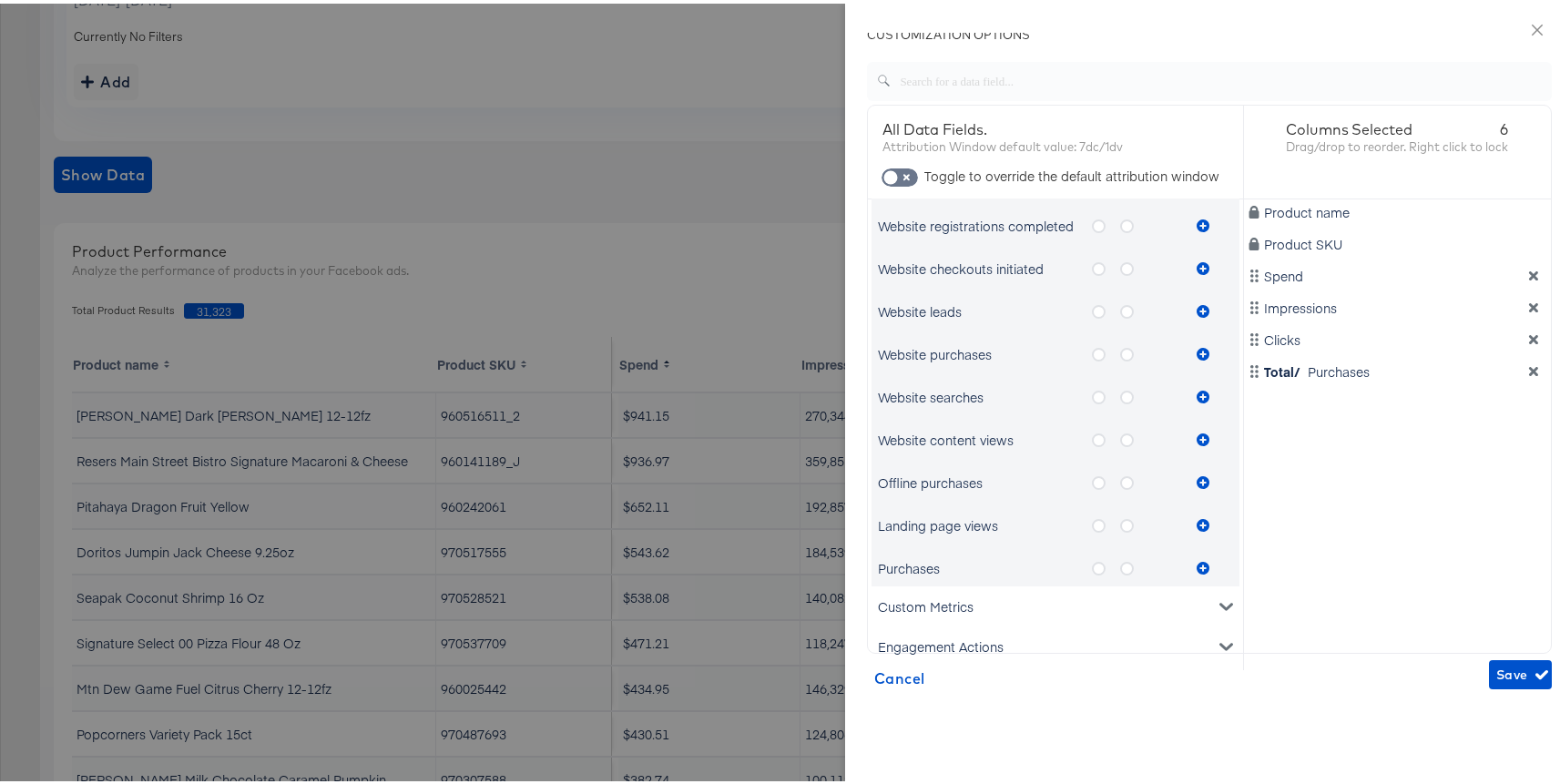
click at [960, 635] on div "Engagement Actions" at bounding box center [1054, 643] width 368 height 41
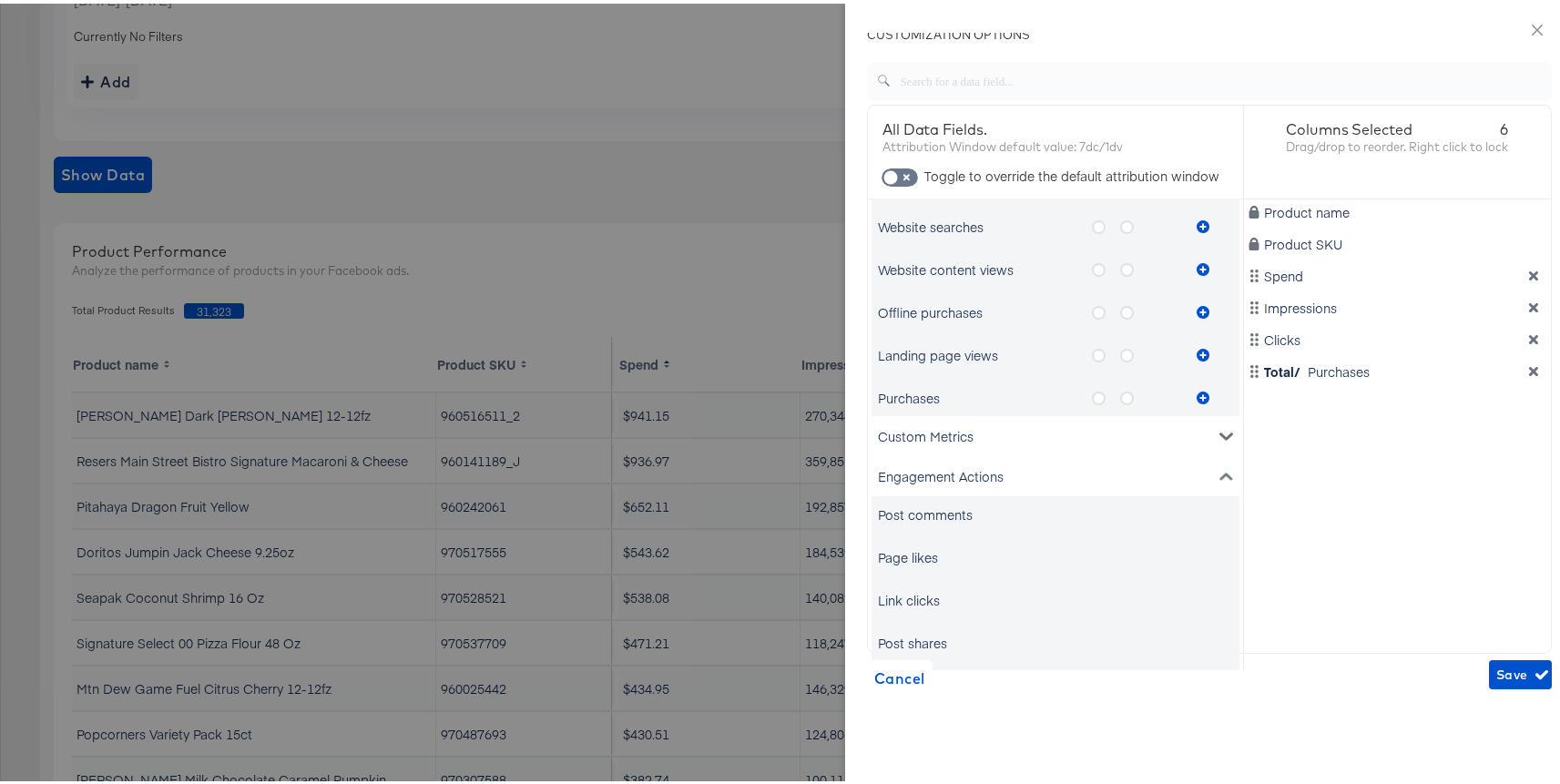
scroll to position [1288, 0]
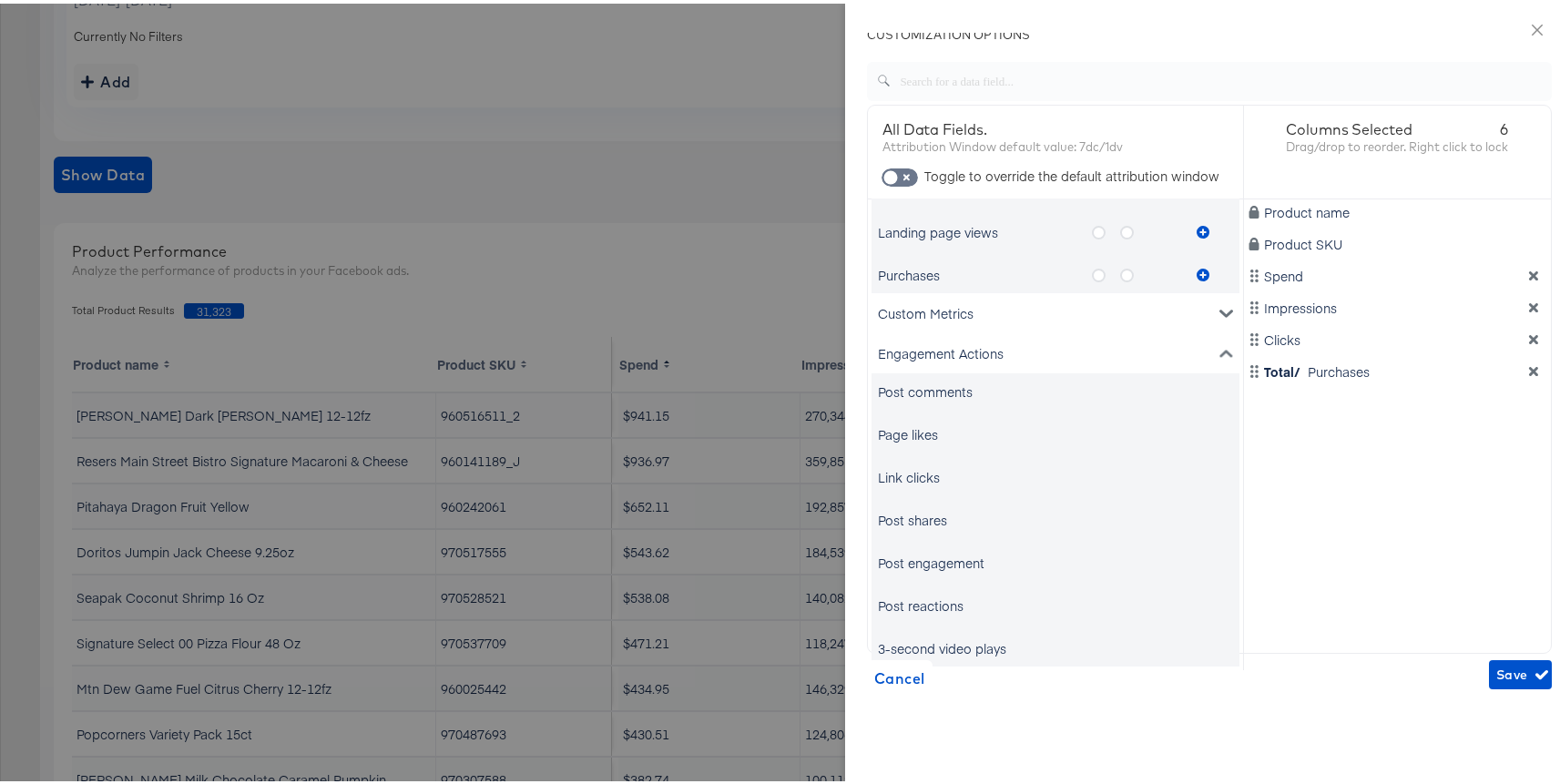
click at [952, 478] on div "Link clicks" at bounding box center [1054, 473] width 368 height 37
click at [927, 468] on div "Link clicks" at bounding box center [1054, 473] width 368 height 37
click at [899, 470] on div "Link clicks" at bounding box center [909, 473] width 62 height 18
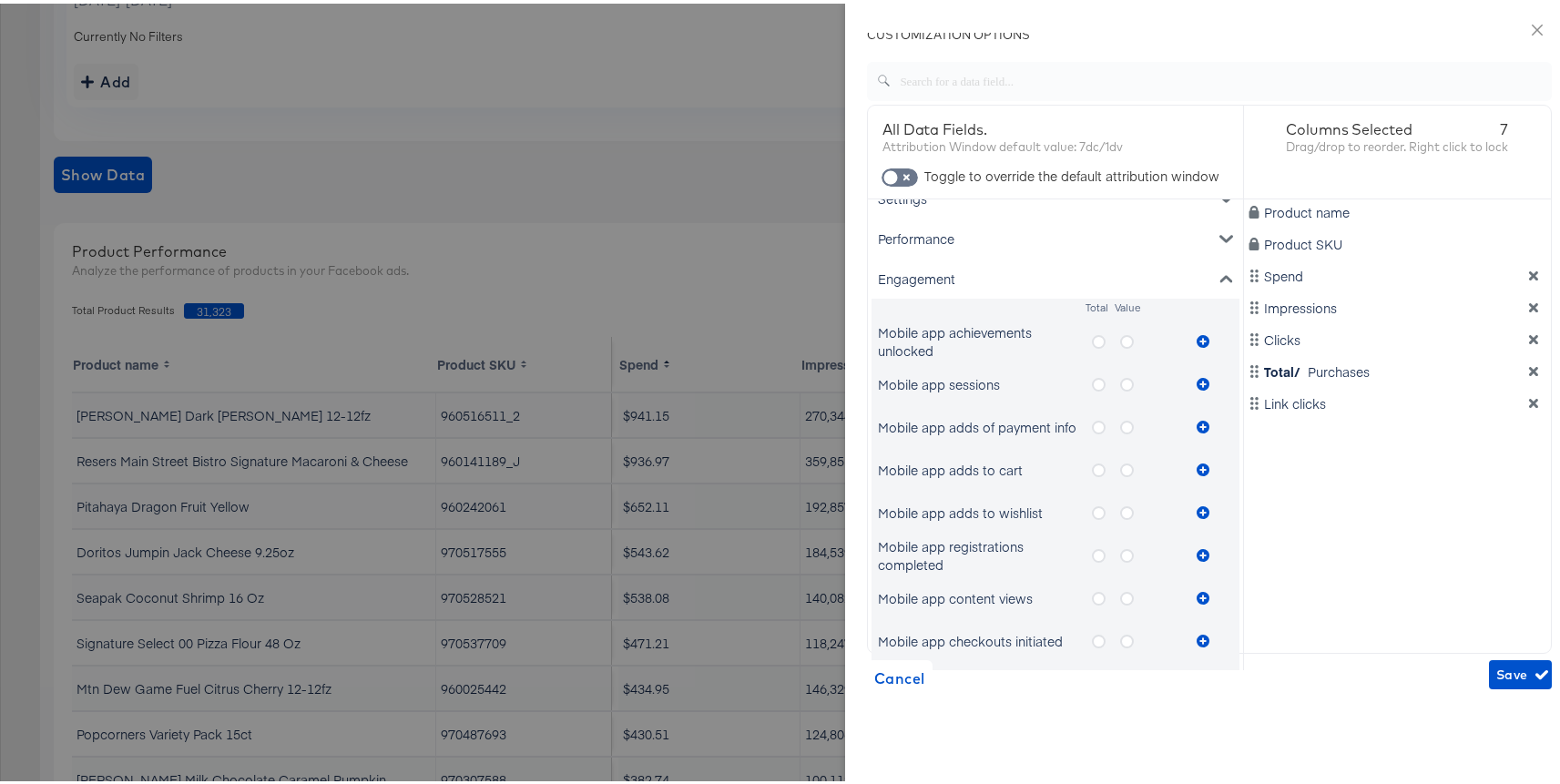
scroll to position [0, 0]
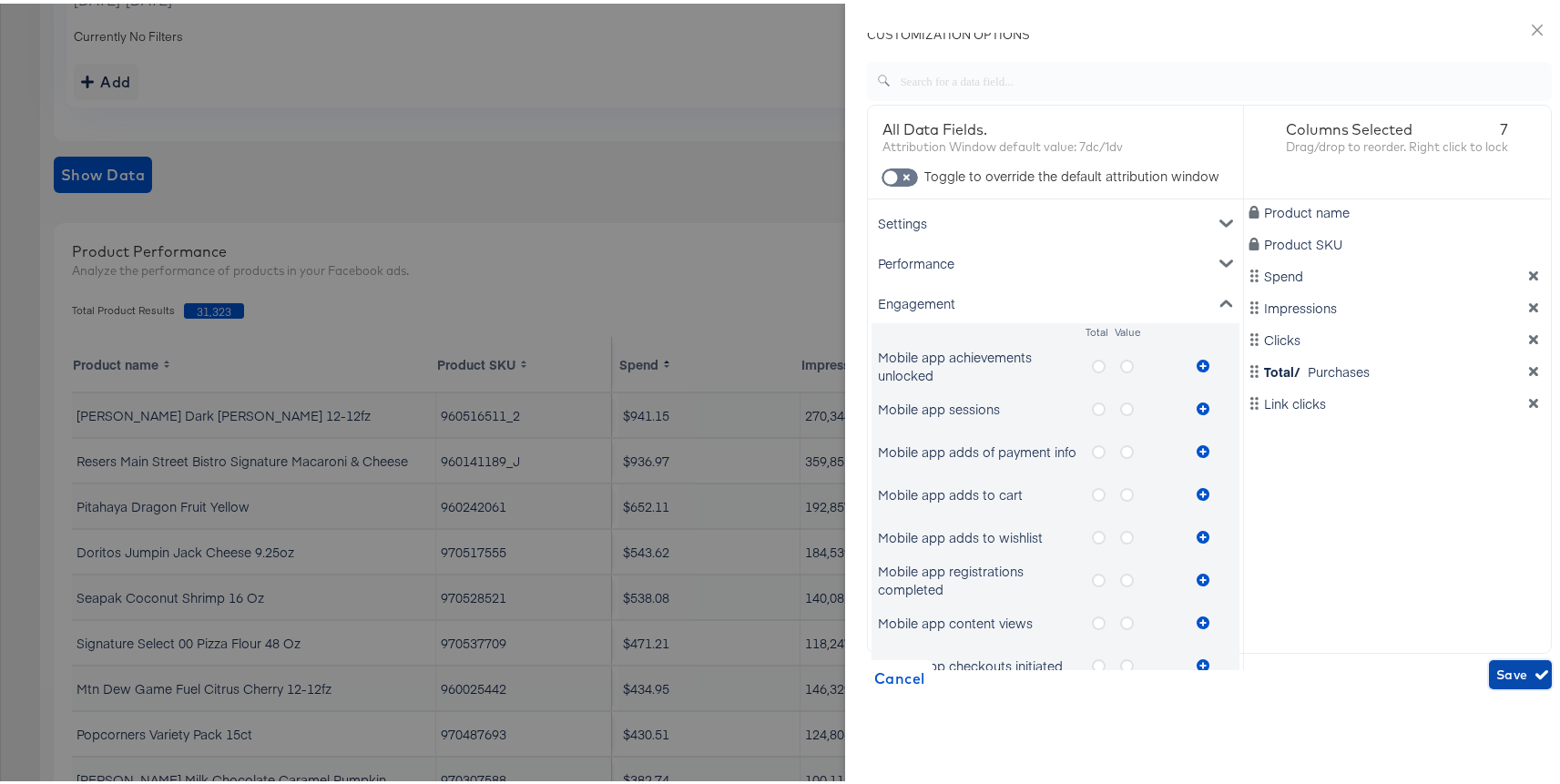
click at [1496, 666] on span "Save" at bounding box center [1520, 671] width 48 height 23
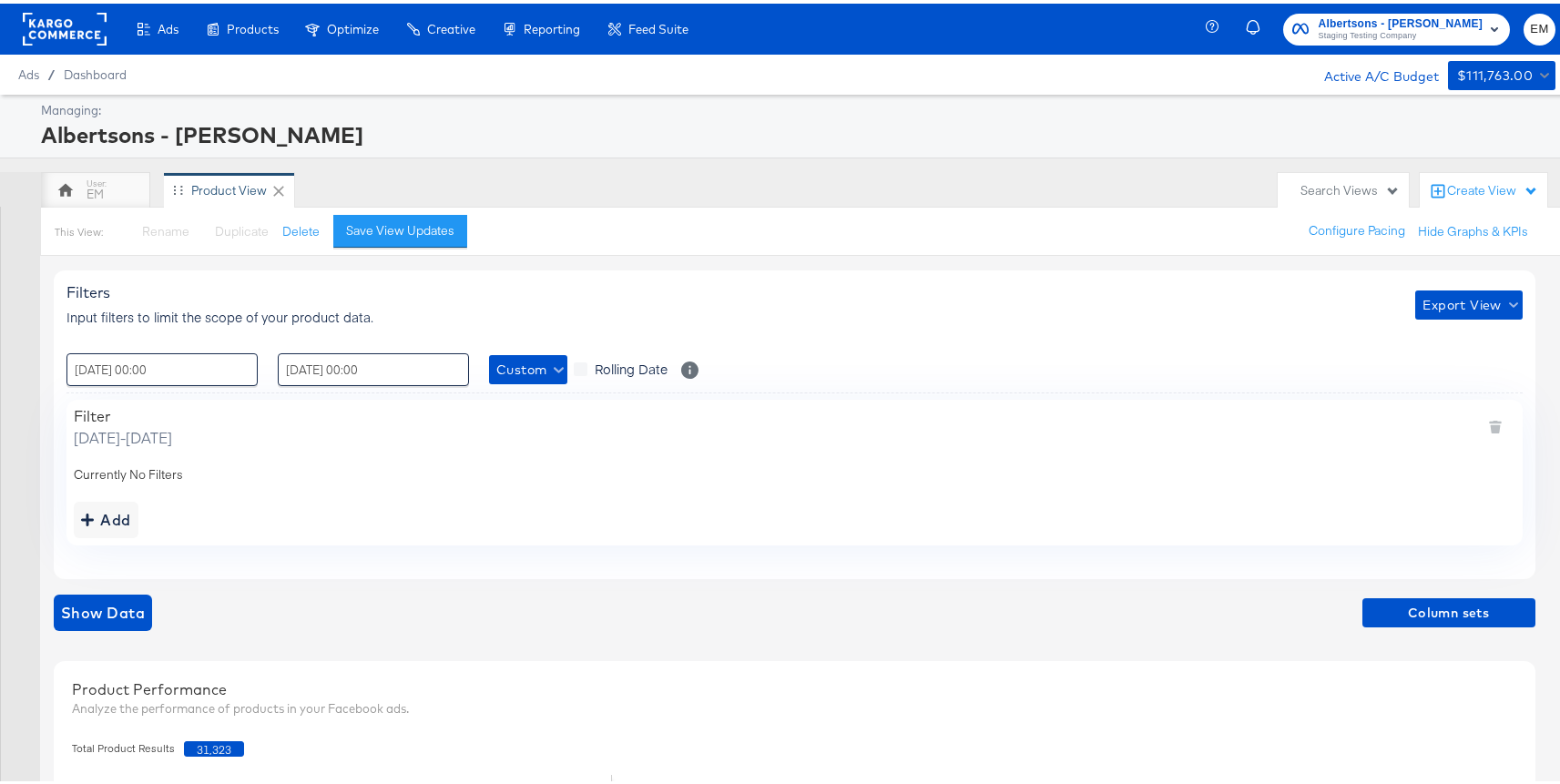
click at [53, 24] on rect at bounding box center [65, 25] width 84 height 33
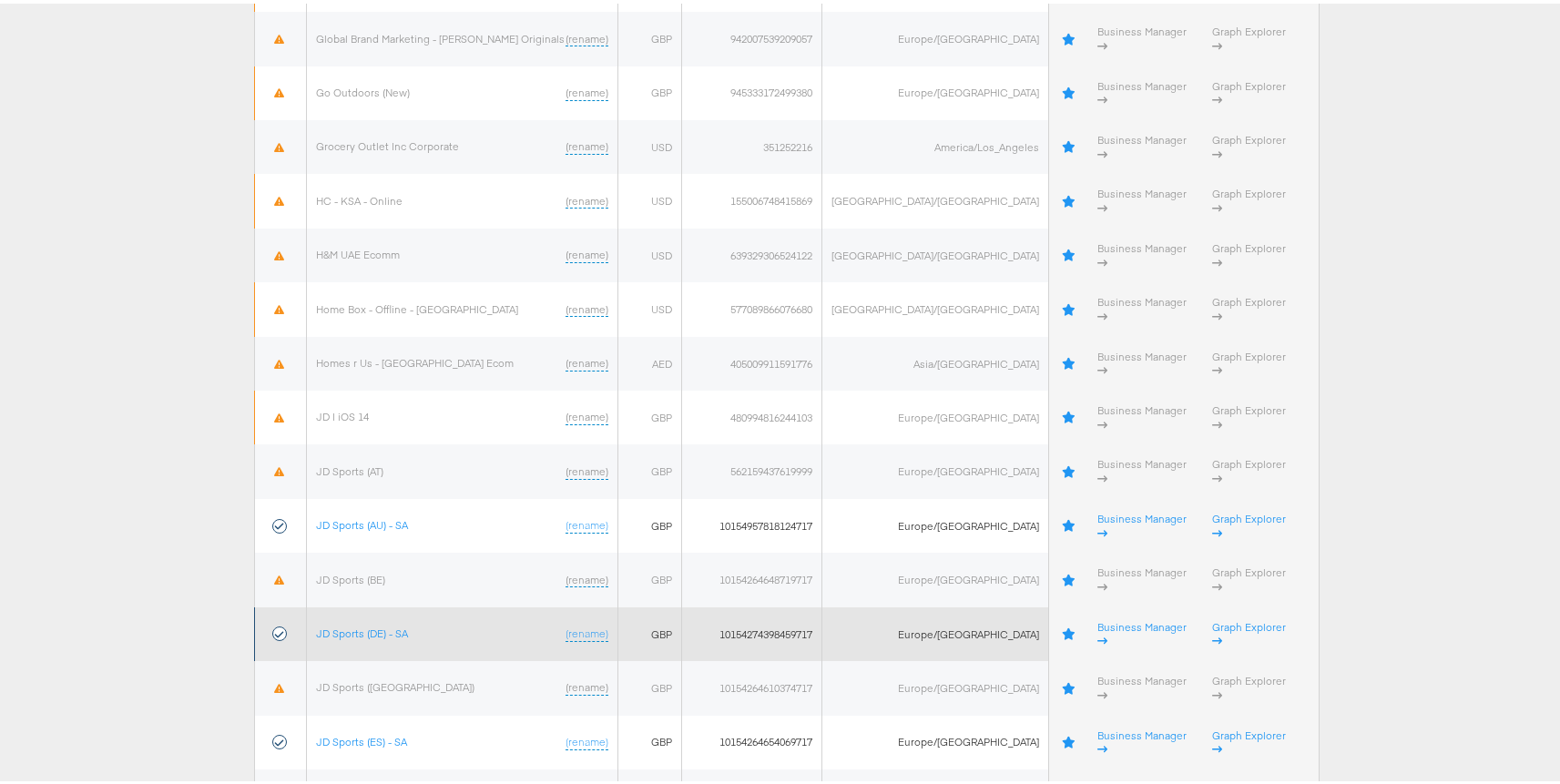
scroll to position [2551, 0]
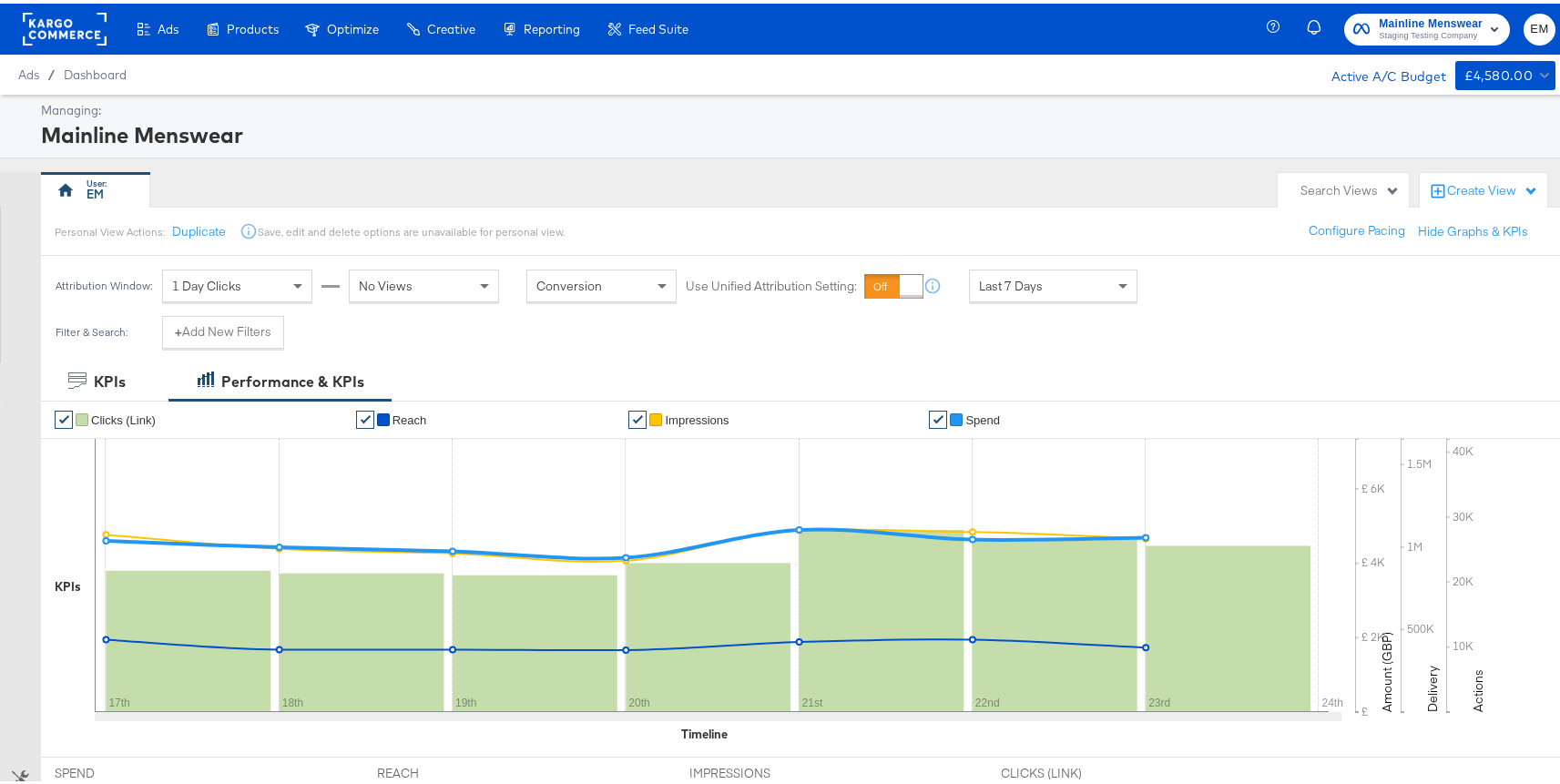
click at [1300, 184] on div "Search Views" at bounding box center [1350, 187] width 99 height 17
click at [1435, 206] on div "Personal View Actions: Duplicate Save, edit and delete options are unavailable …" at bounding box center [807, 227] width 1533 height 49
click at [1442, 197] on div "Create View" at bounding box center [1483, 188] width 127 height 37
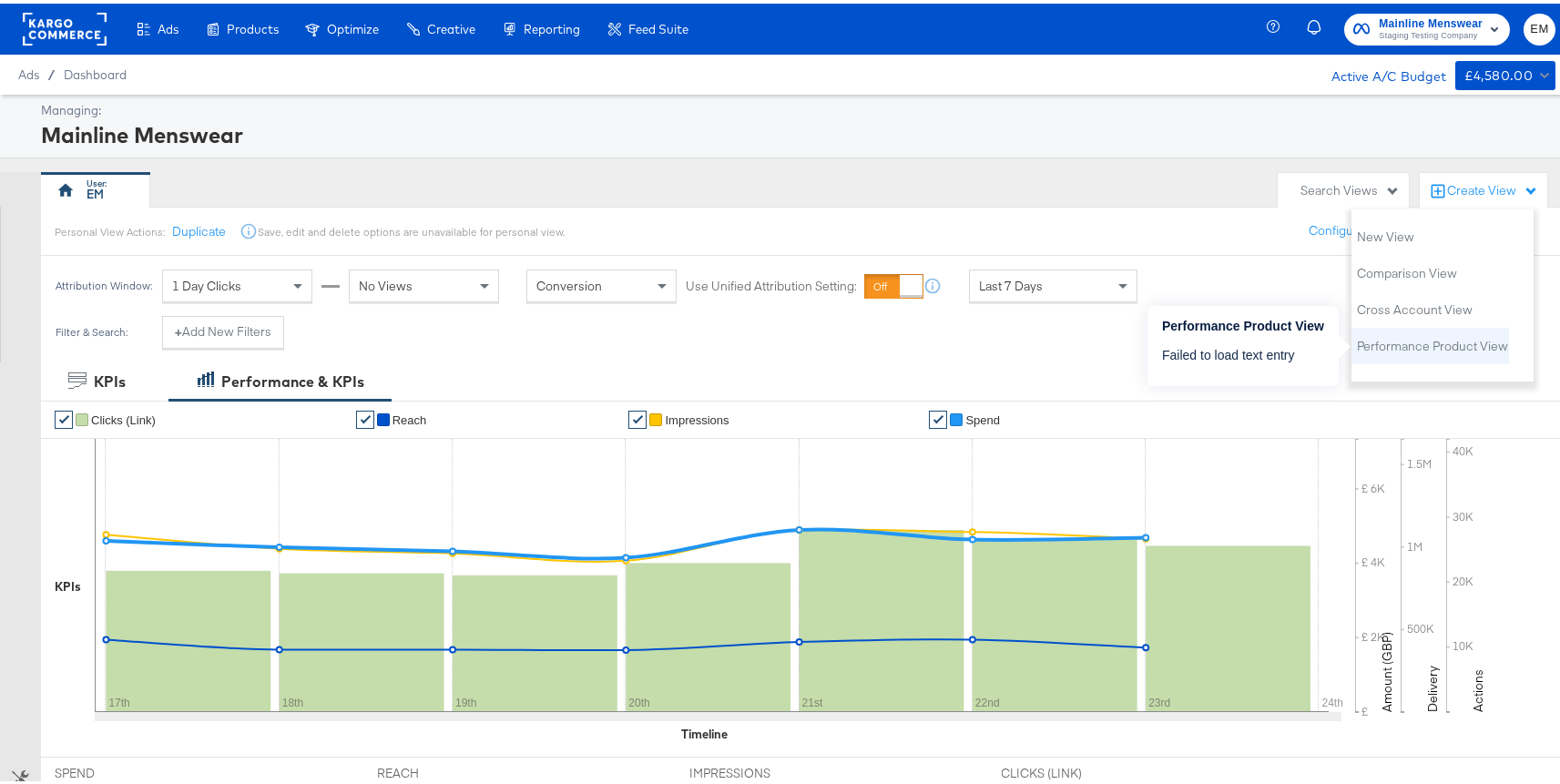
click at [1381, 354] on li "Performance Product View" at bounding box center [1430, 342] width 157 height 37
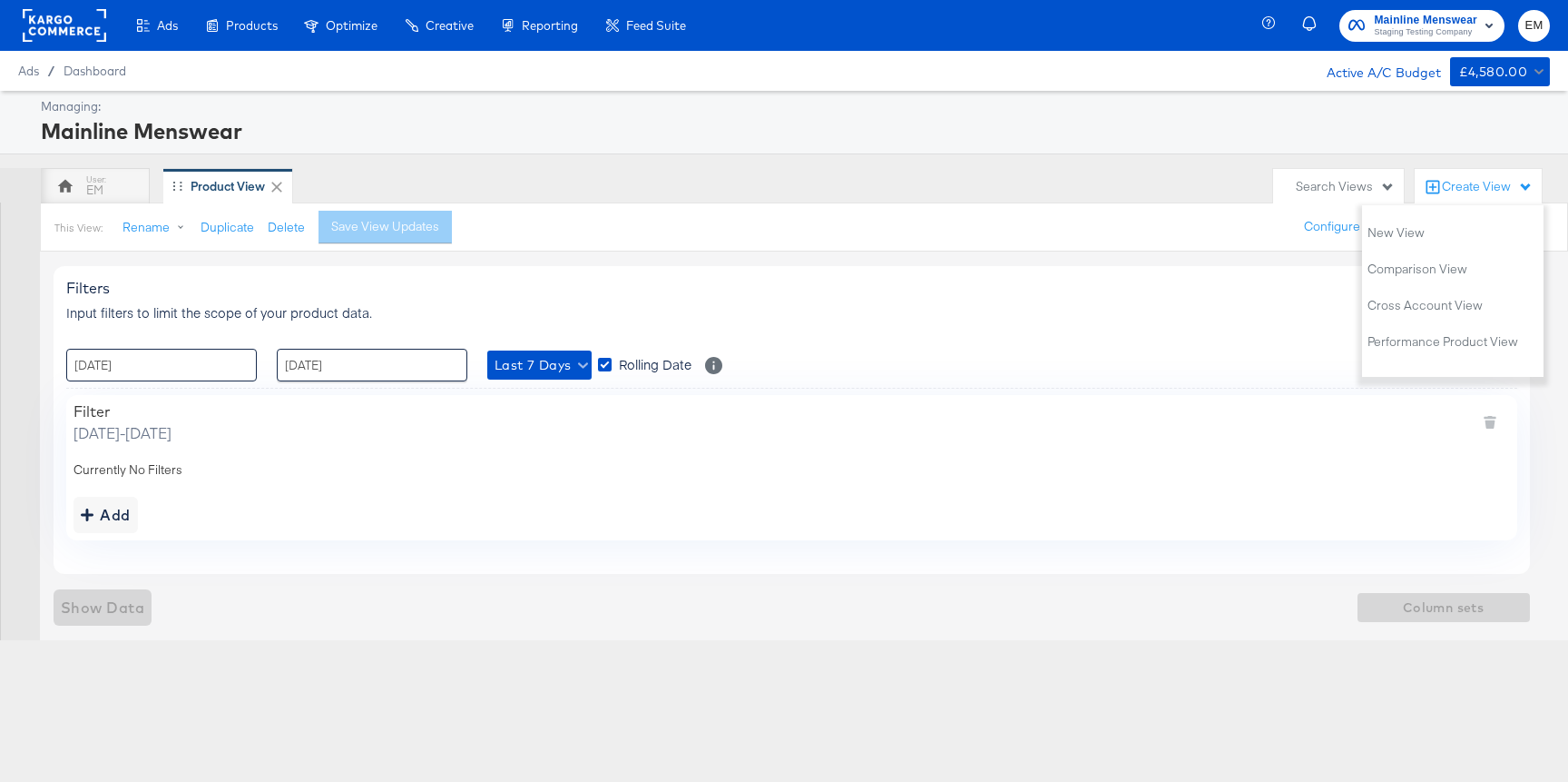
click at [189, 353] on input "17 / September / 2025" at bounding box center [162, 365] width 190 height 33
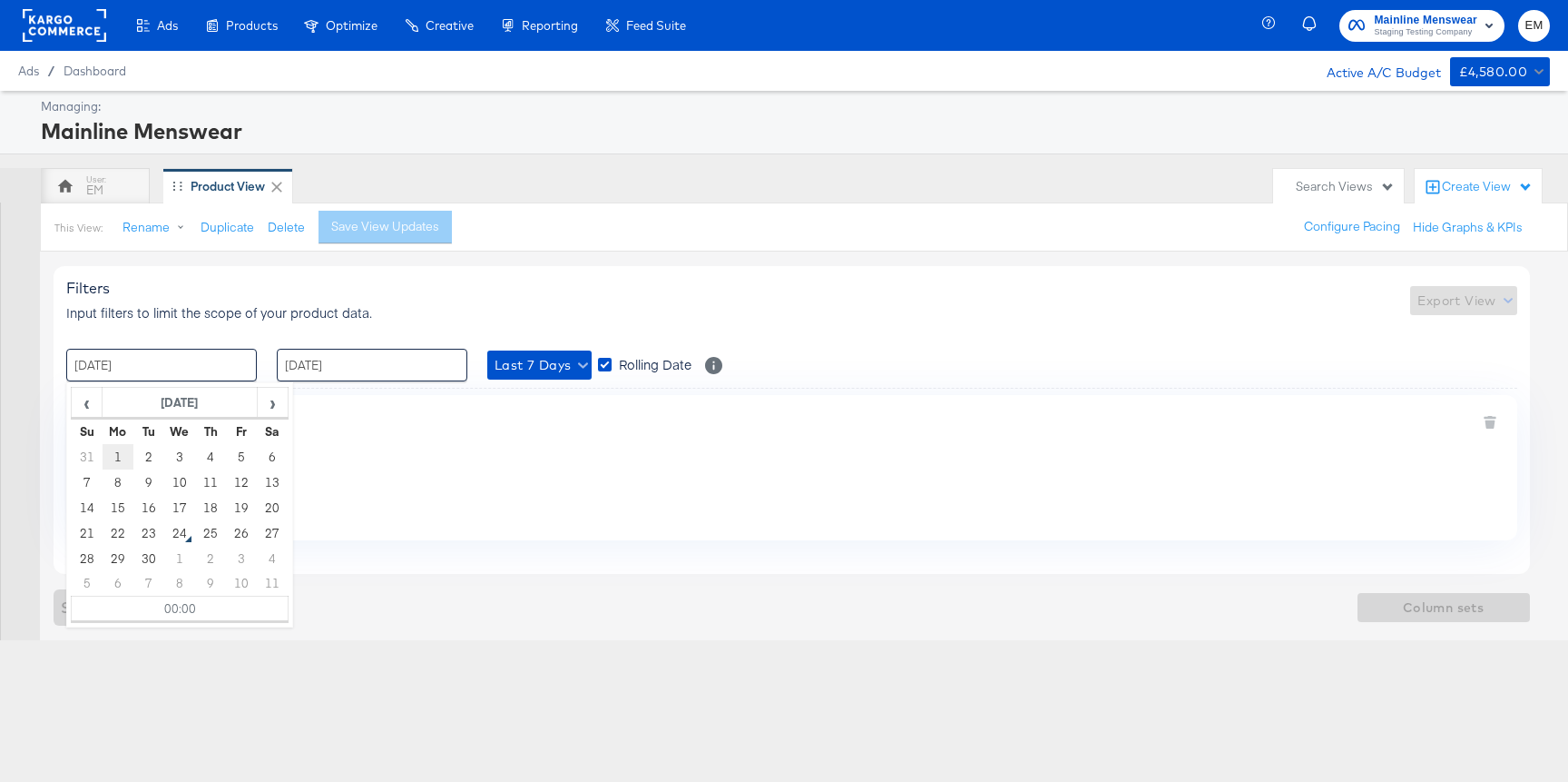
click at [115, 452] on td "1" at bounding box center [118, 457] width 31 height 25
type input "[DATE] 00:00"
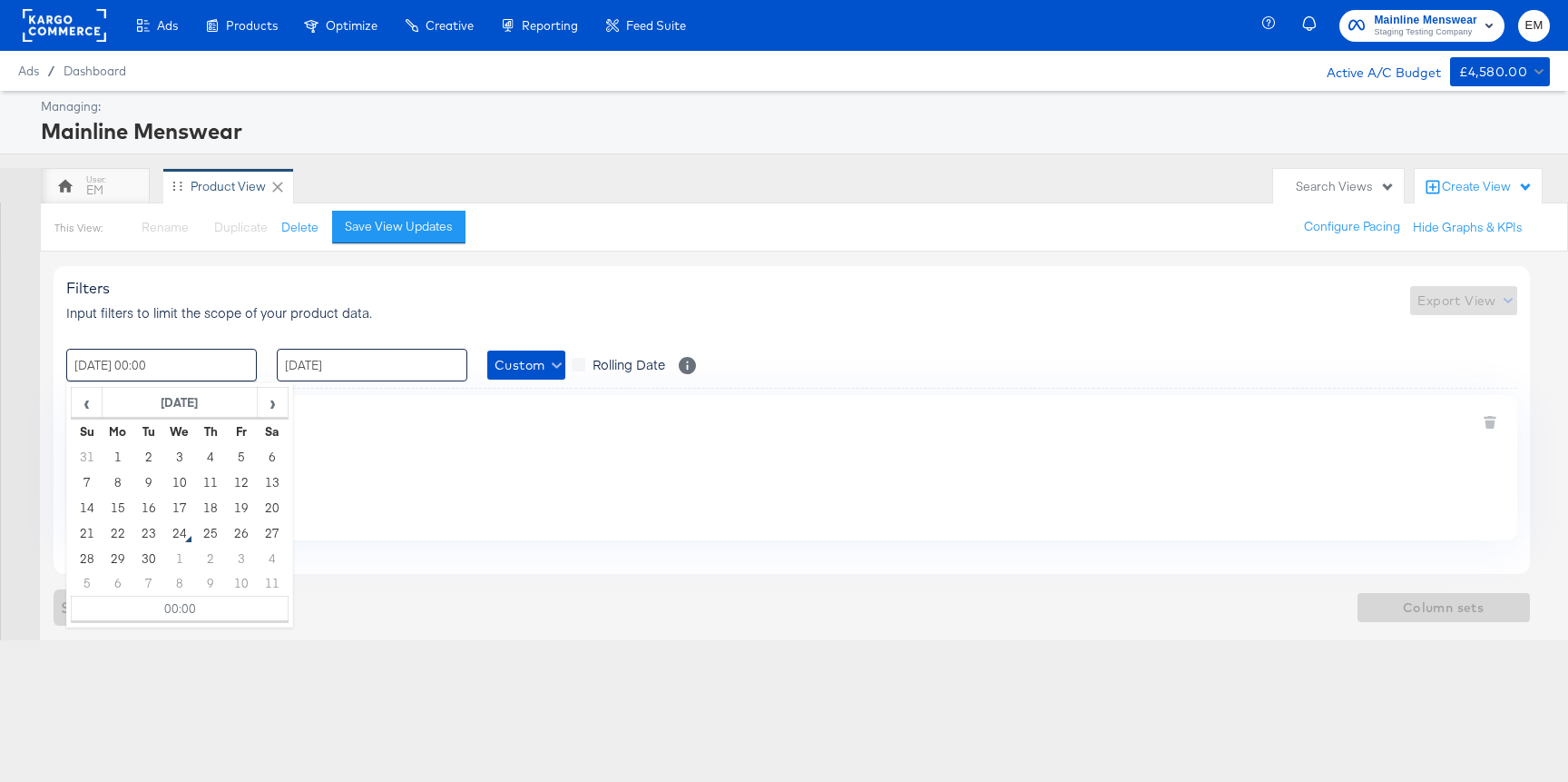
click at [347, 380] on input "[DATE]" at bounding box center [372, 365] width 190 height 33
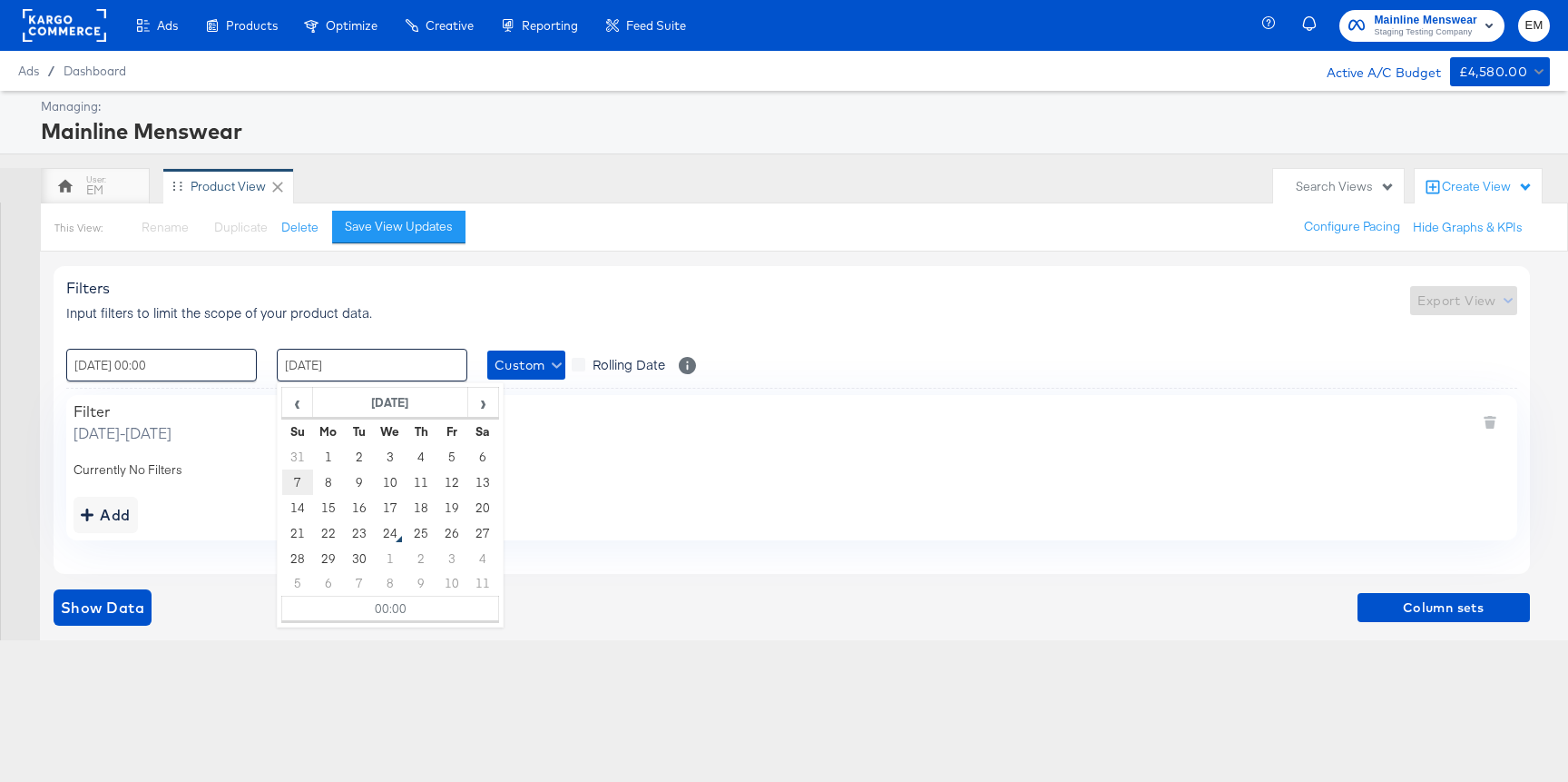
click at [304, 479] on td "7" at bounding box center [298, 482] width 31 height 25
type input "[DATE] 00:00"
click at [243, 505] on div "Add" at bounding box center [791, 515] width 1436 height 37
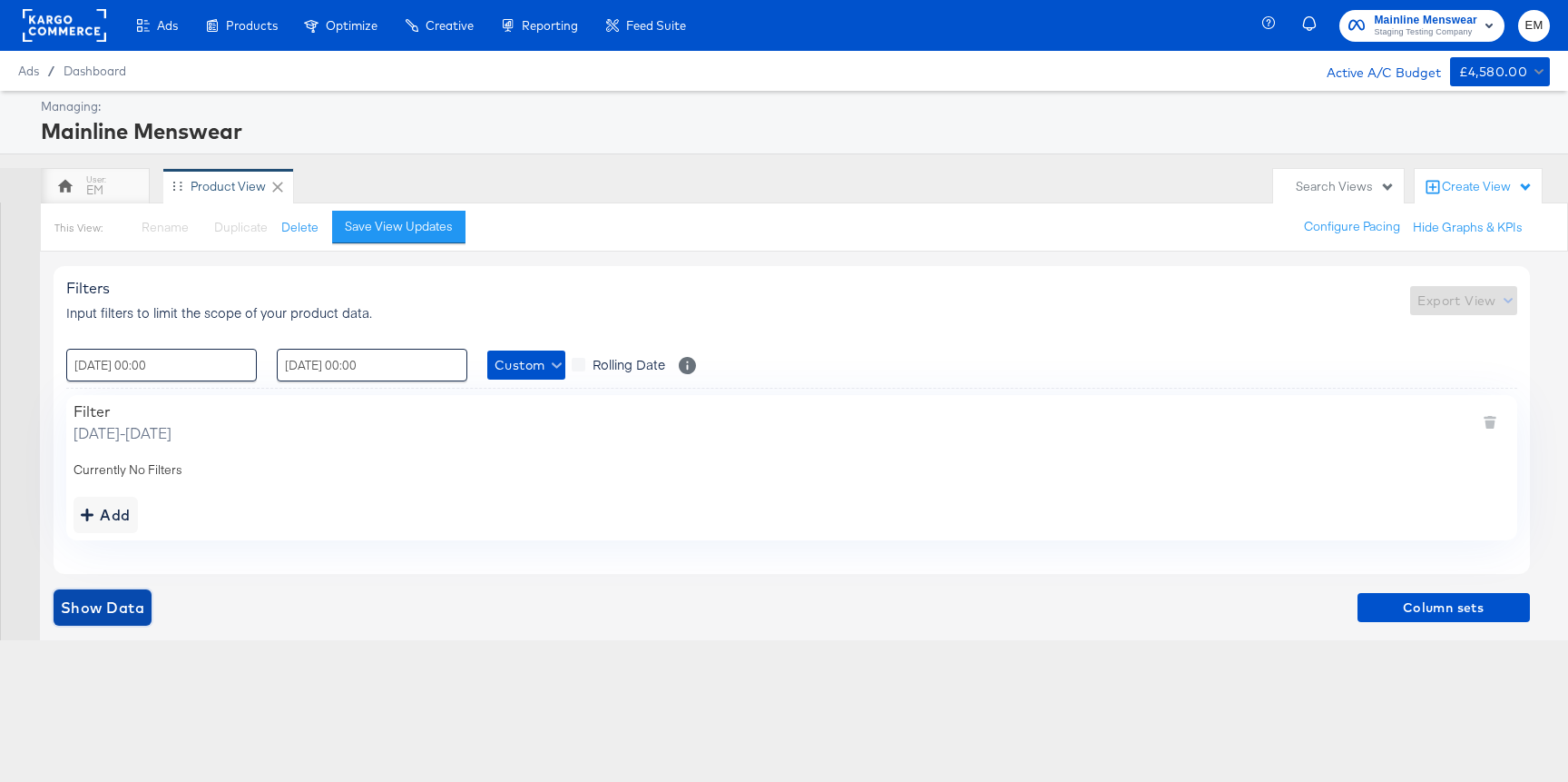
click at [122, 597] on span "Show Data" at bounding box center [102, 607] width 84 height 25
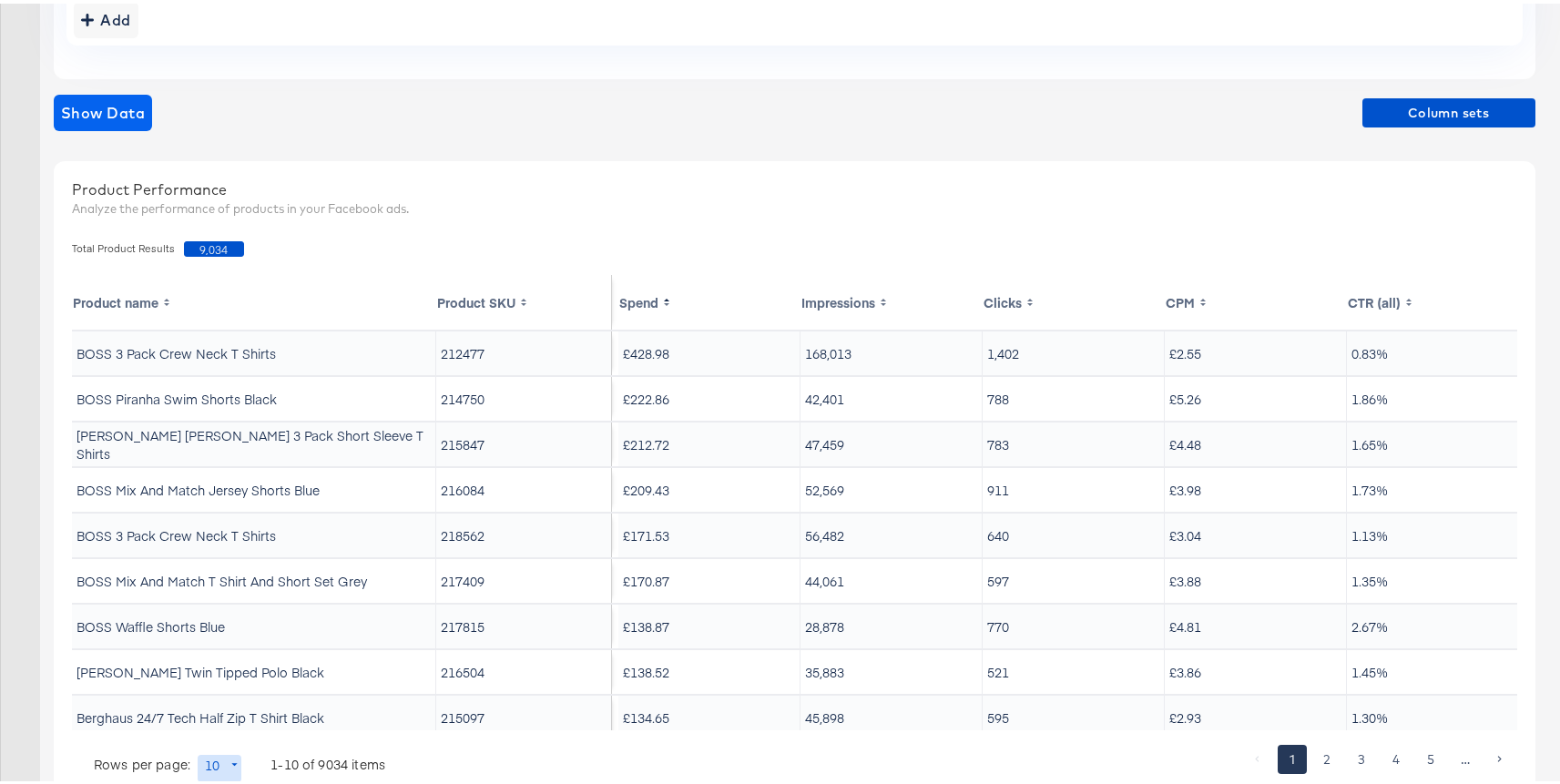
scroll to position [331, 0]
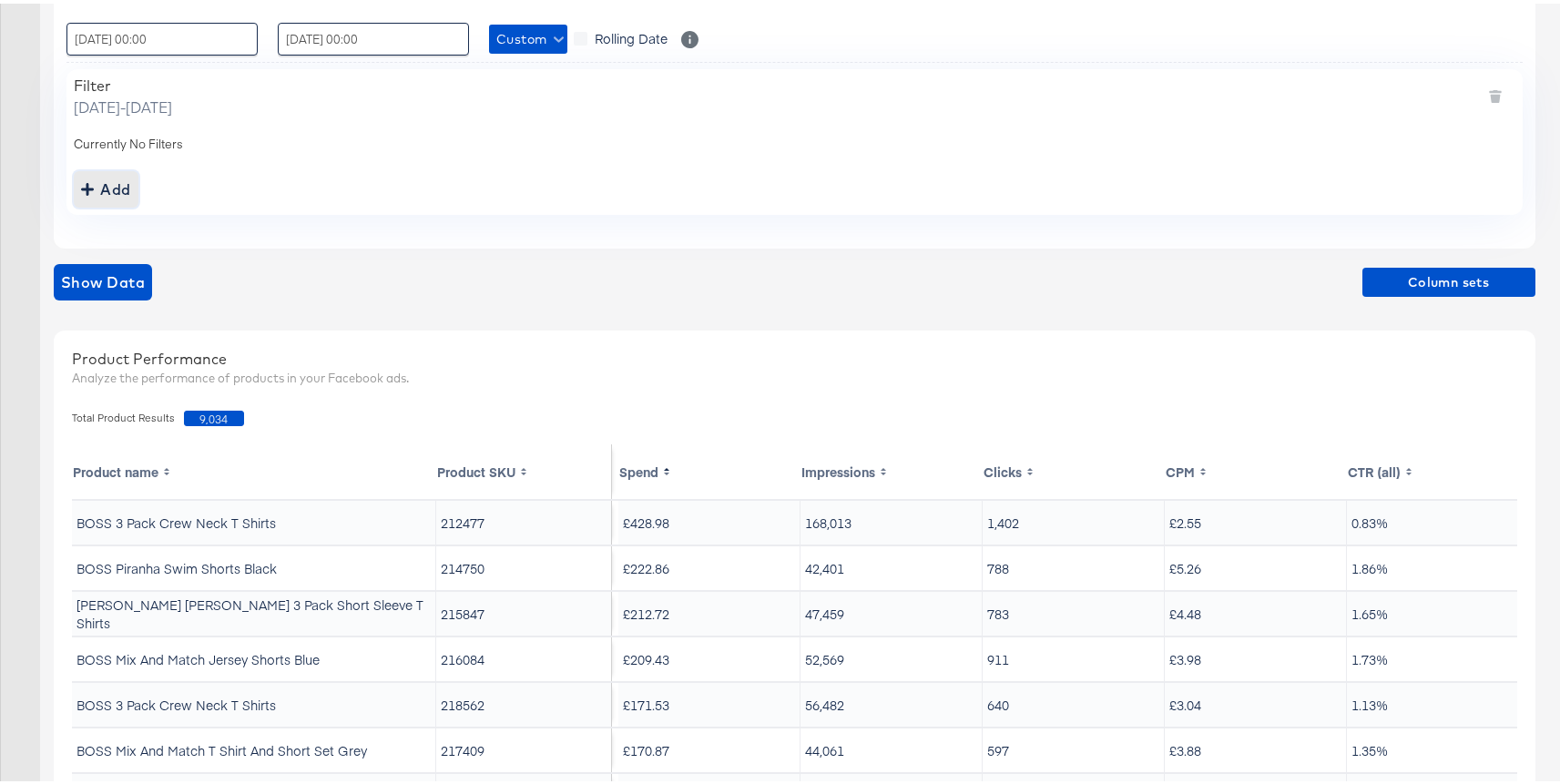
click at [121, 183] on div "Add" at bounding box center [106, 185] width 50 height 25
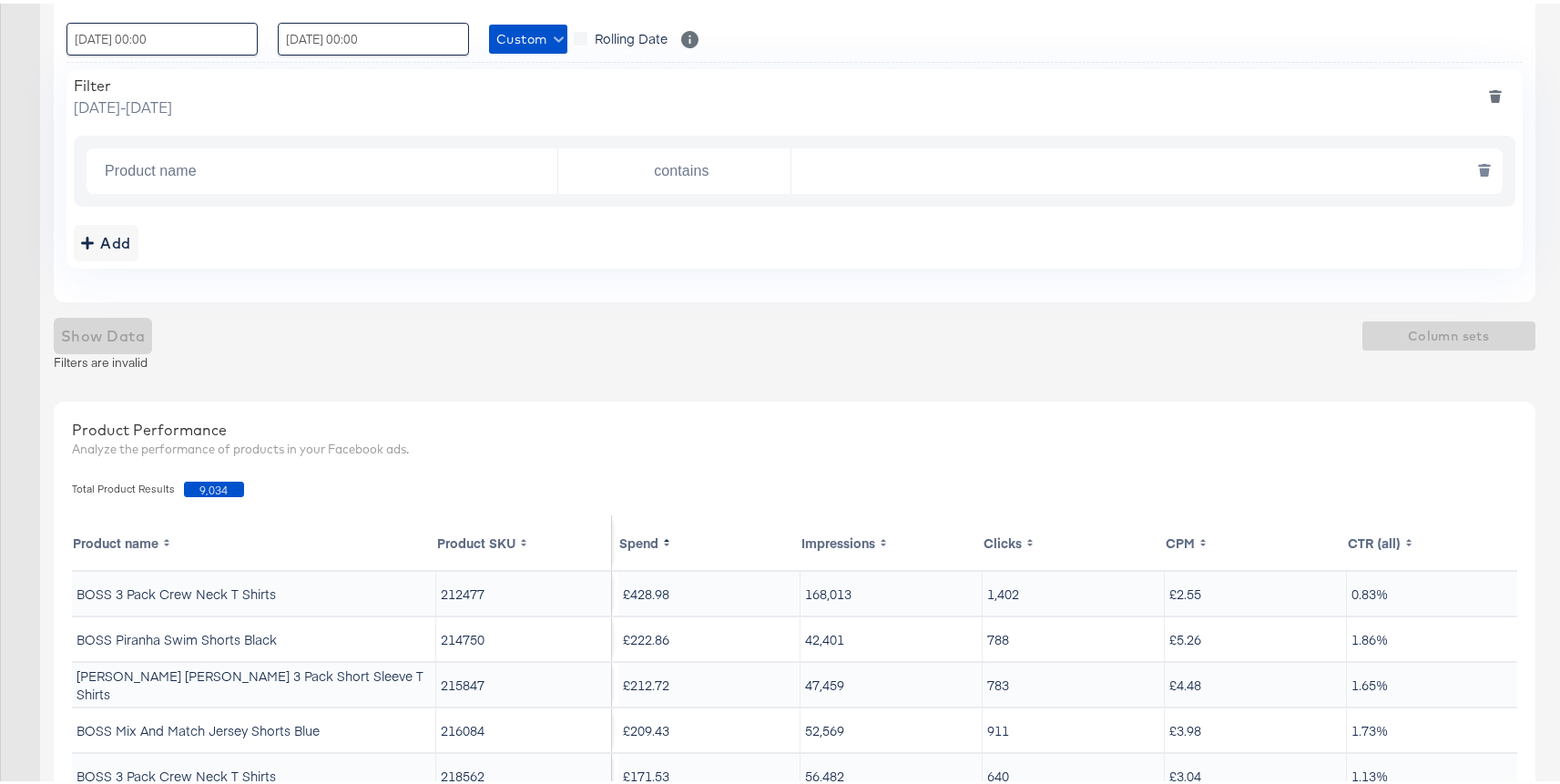
click at [161, 176] on input "Product name" at bounding box center [327, 168] width 460 height 38
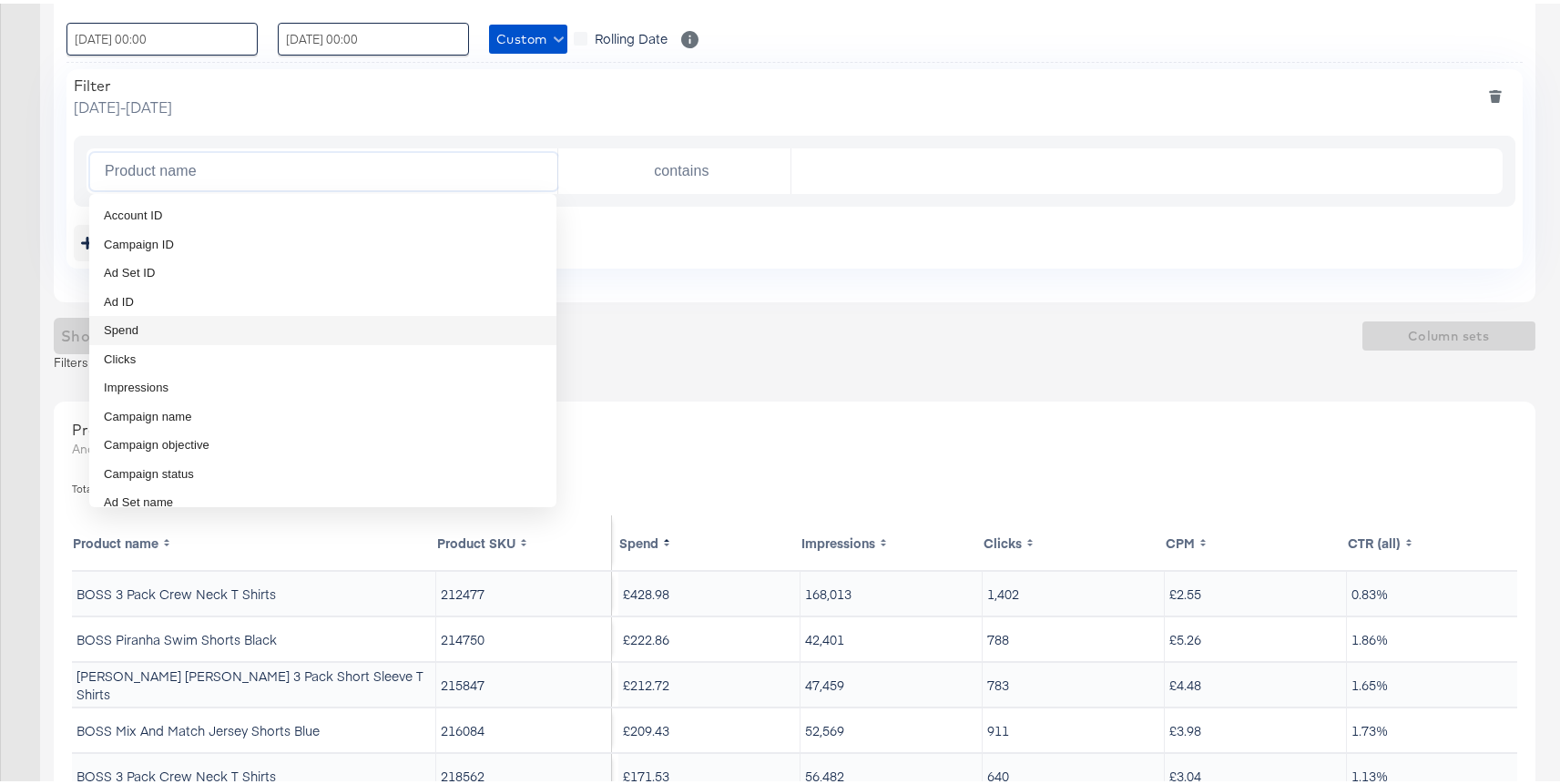
click at [156, 318] on li "Spend" at bounding box center [322, 327] width 467 height 29
type input "Spend"
type input "is greater than"
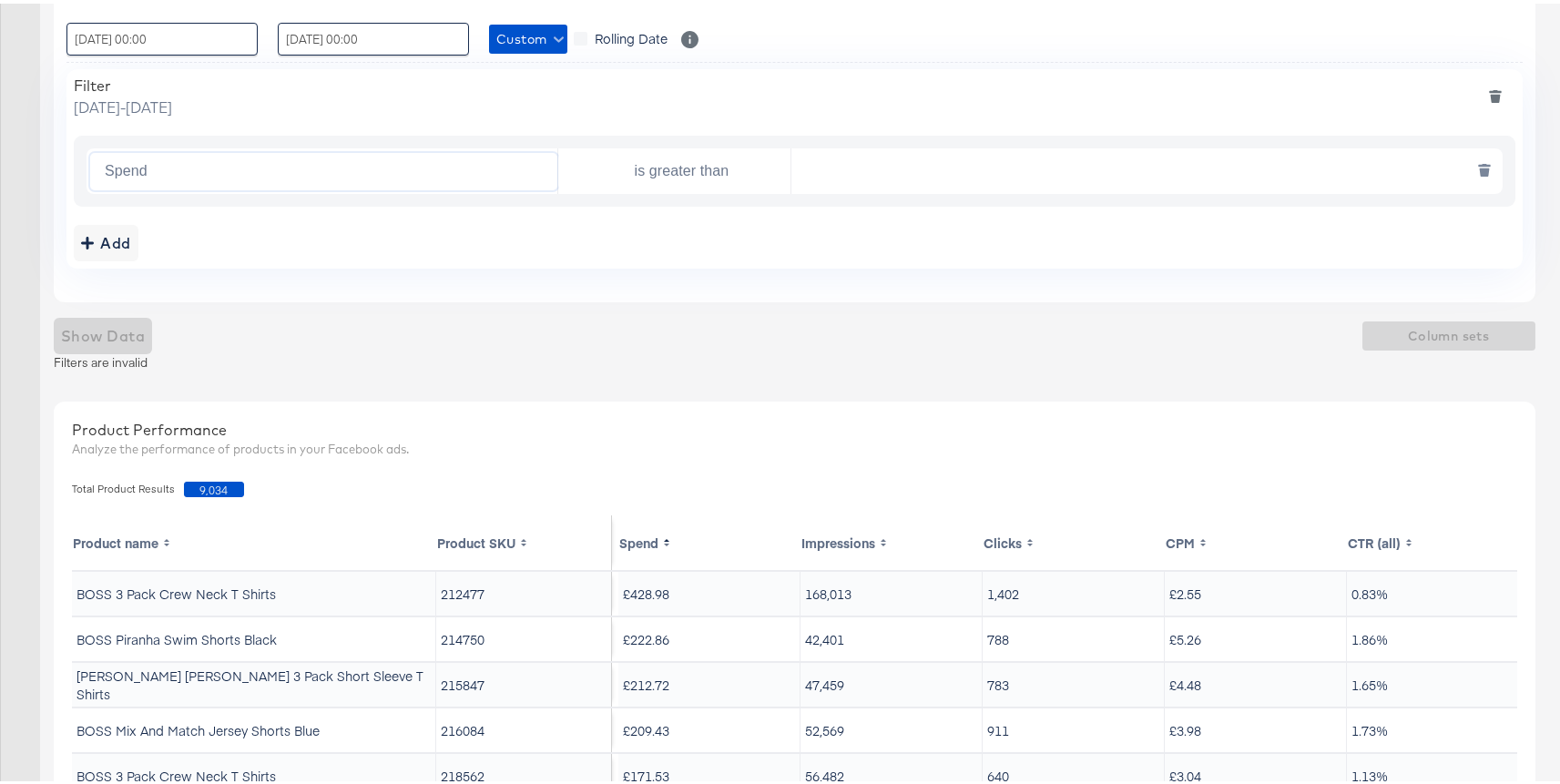
click at [869, 158] on input "text" at bounding box center [1141, 168] width 701 height 38
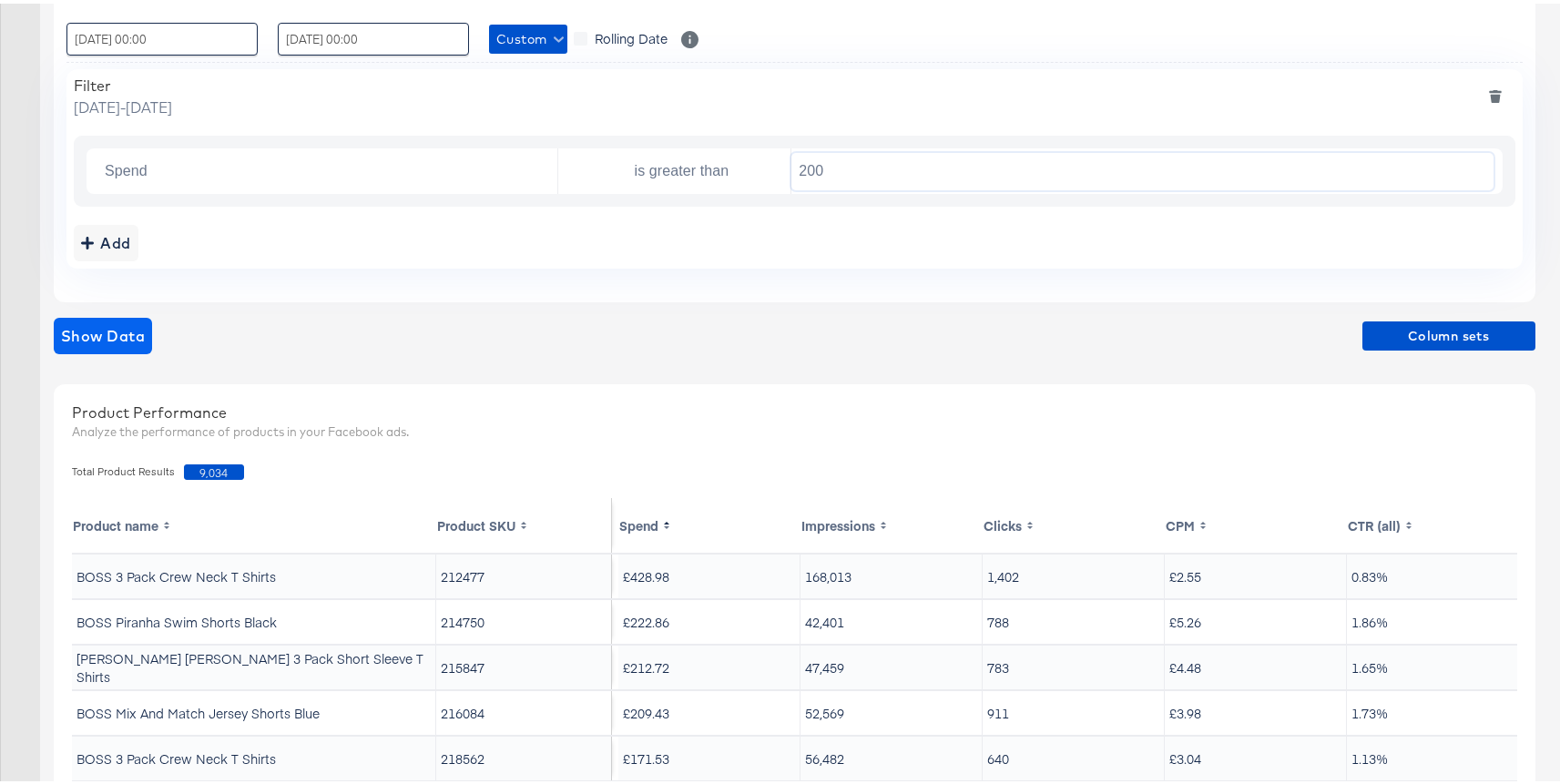
type input "200"
click at [111, 336] on span "Show Data" at bounding box center [102, 332] width 84 height 25
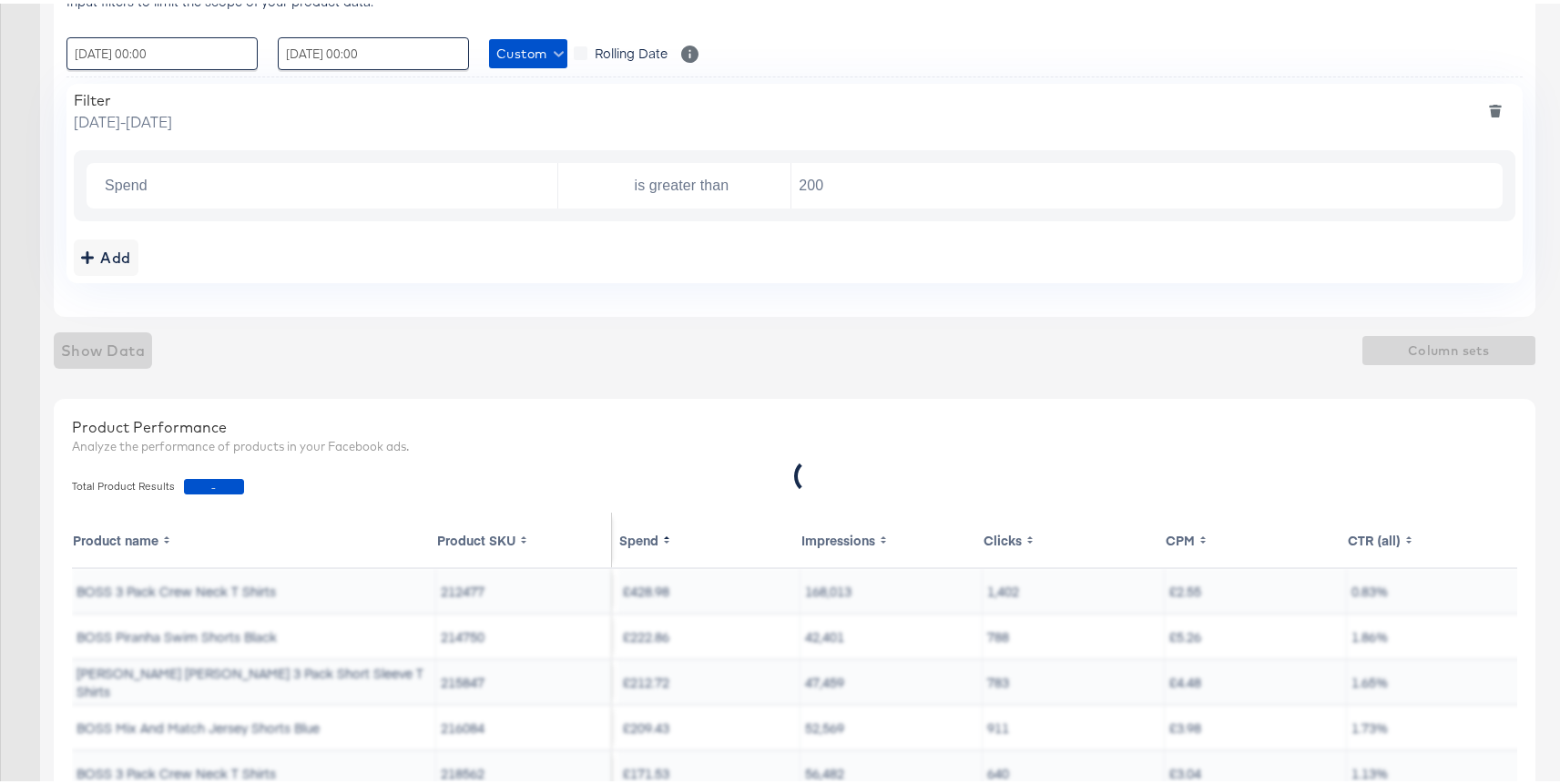
scroll to position [351, 0]
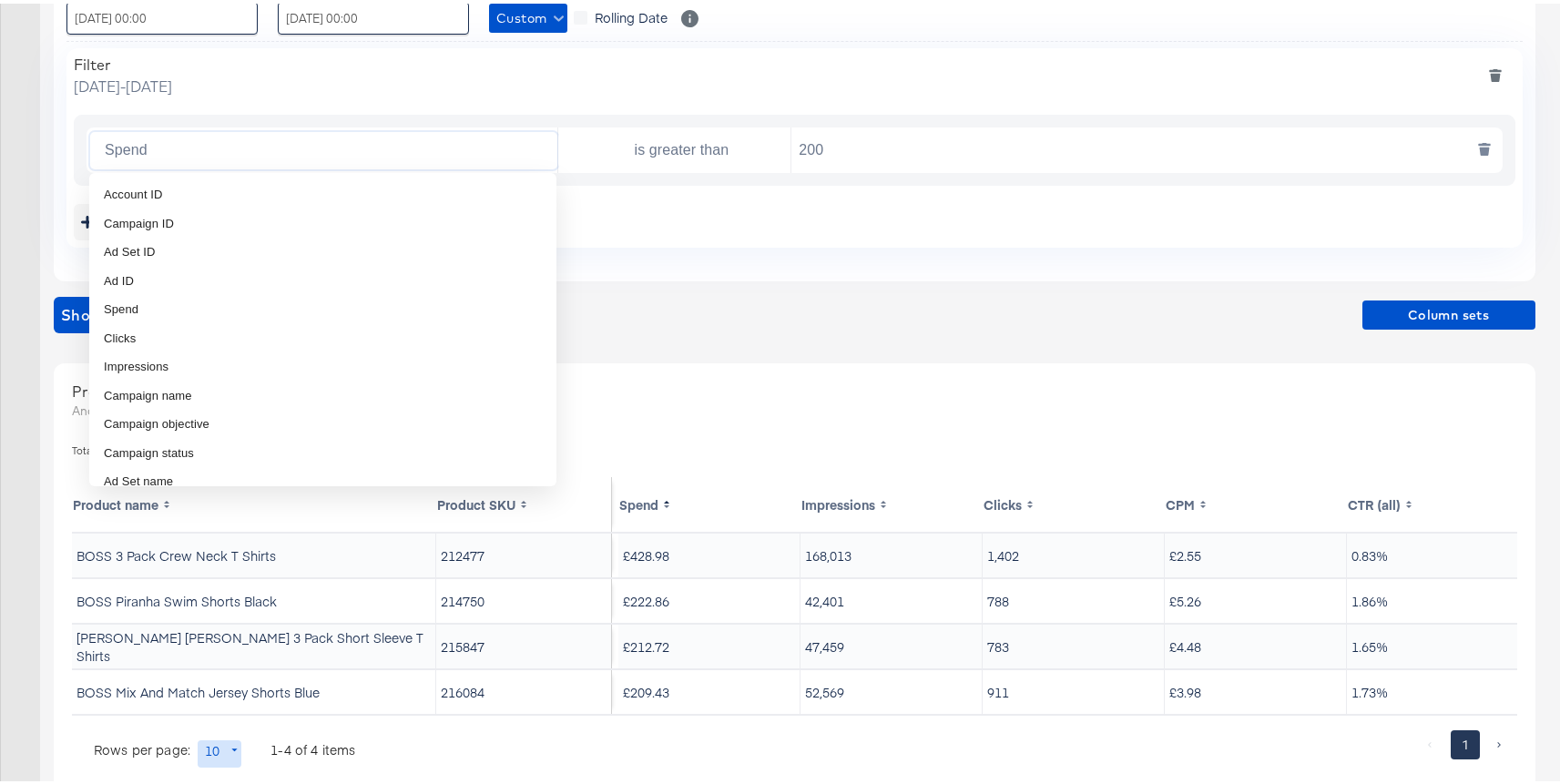
click at [340, 162] on input "Spend" at bounding box center [327, 147] width 460 height 38
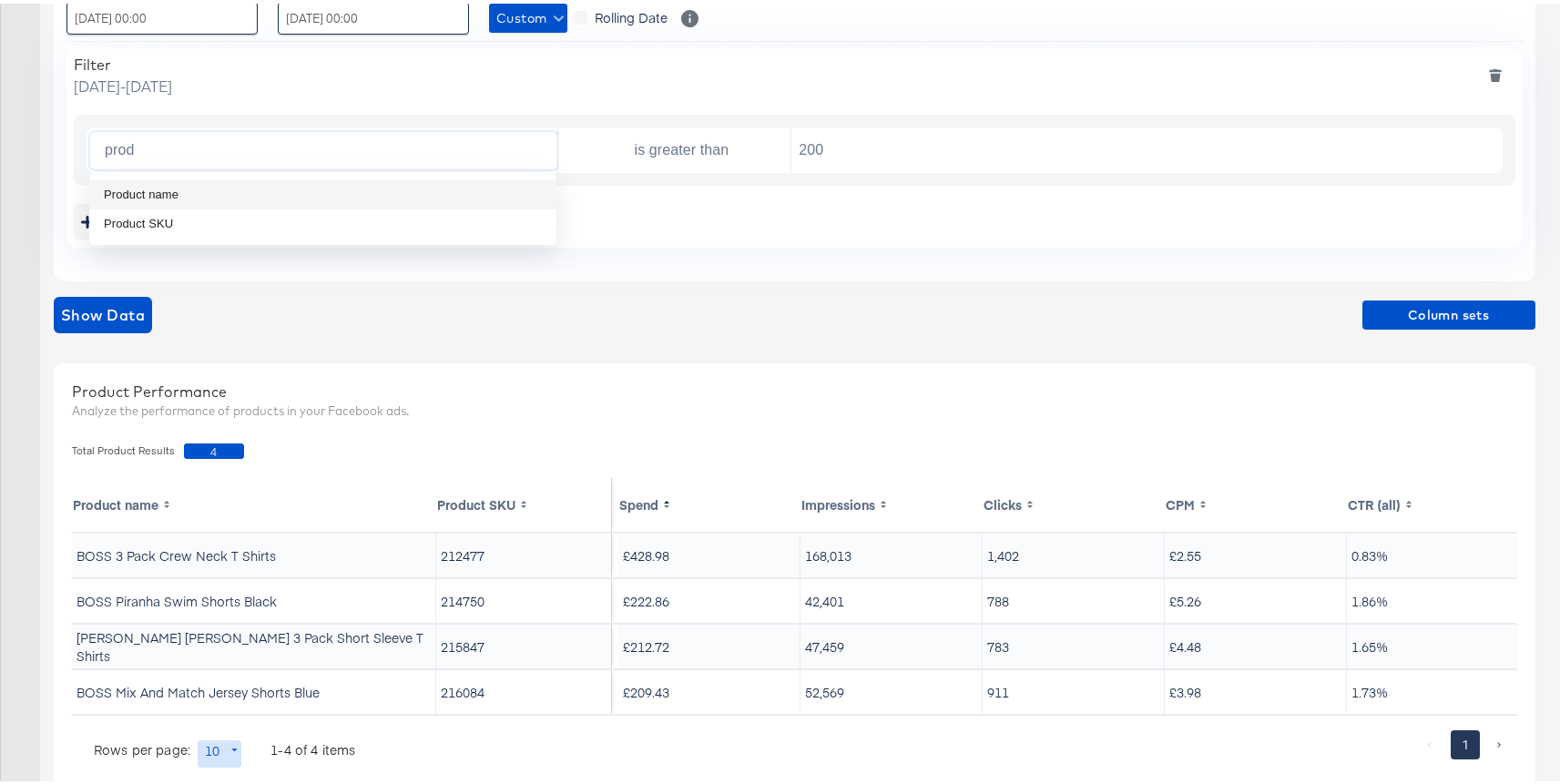
click at [254, 193] on li "Product name" at bounding box center [322, 191] width 467 height 29
type input "Product name"
type input "is"
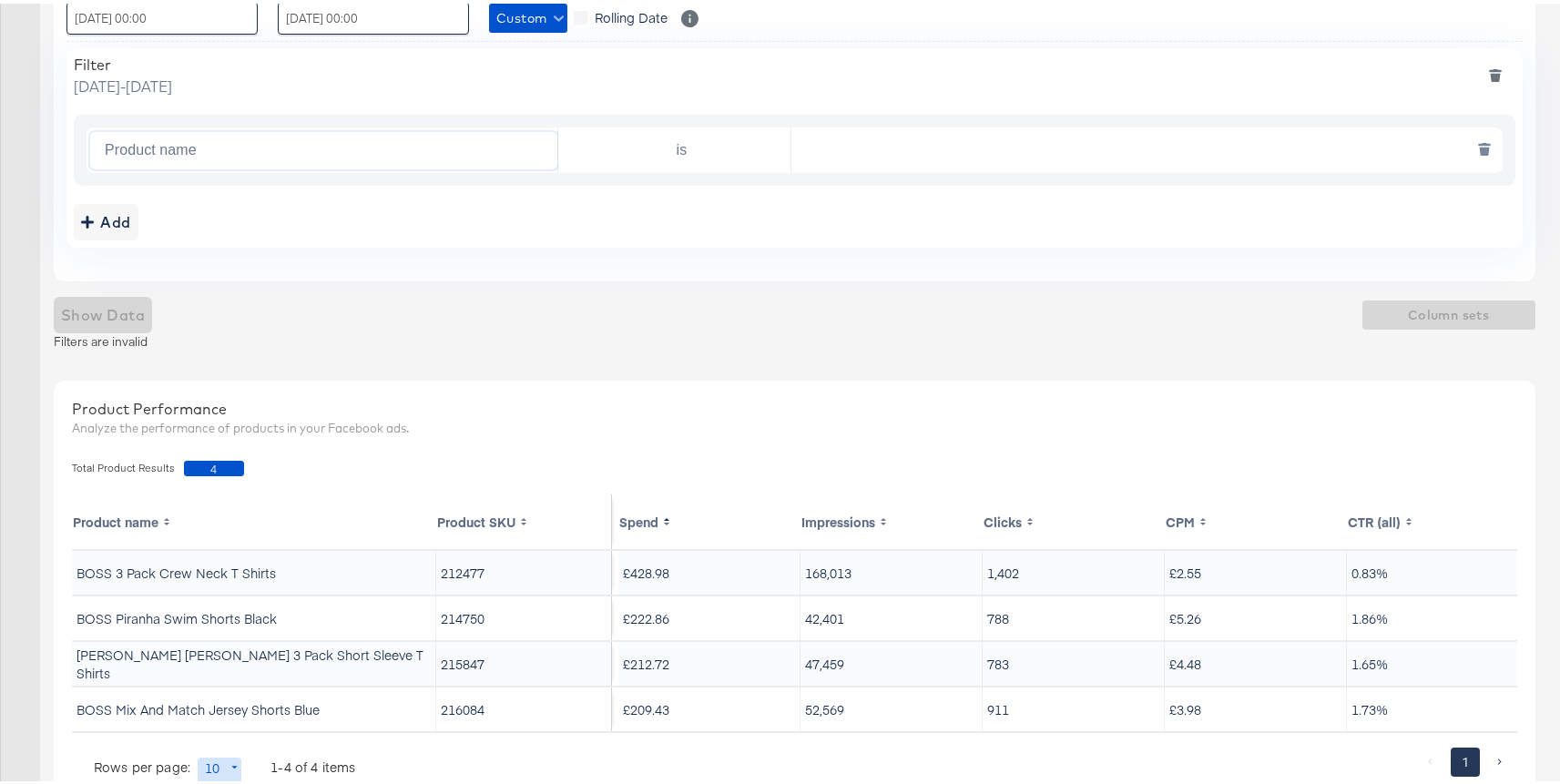
type input "Product name"
click at [668, 153] on input "is" at bounding box center [678, 147] width 226 height 38
click at [652, 206] on li "contains" at bounding box center [674, 220] width 233 height 29
type input "contains"
click at [836, 167] on div "Product name contains" at bounding box center [795, 146] width 1416 height 45
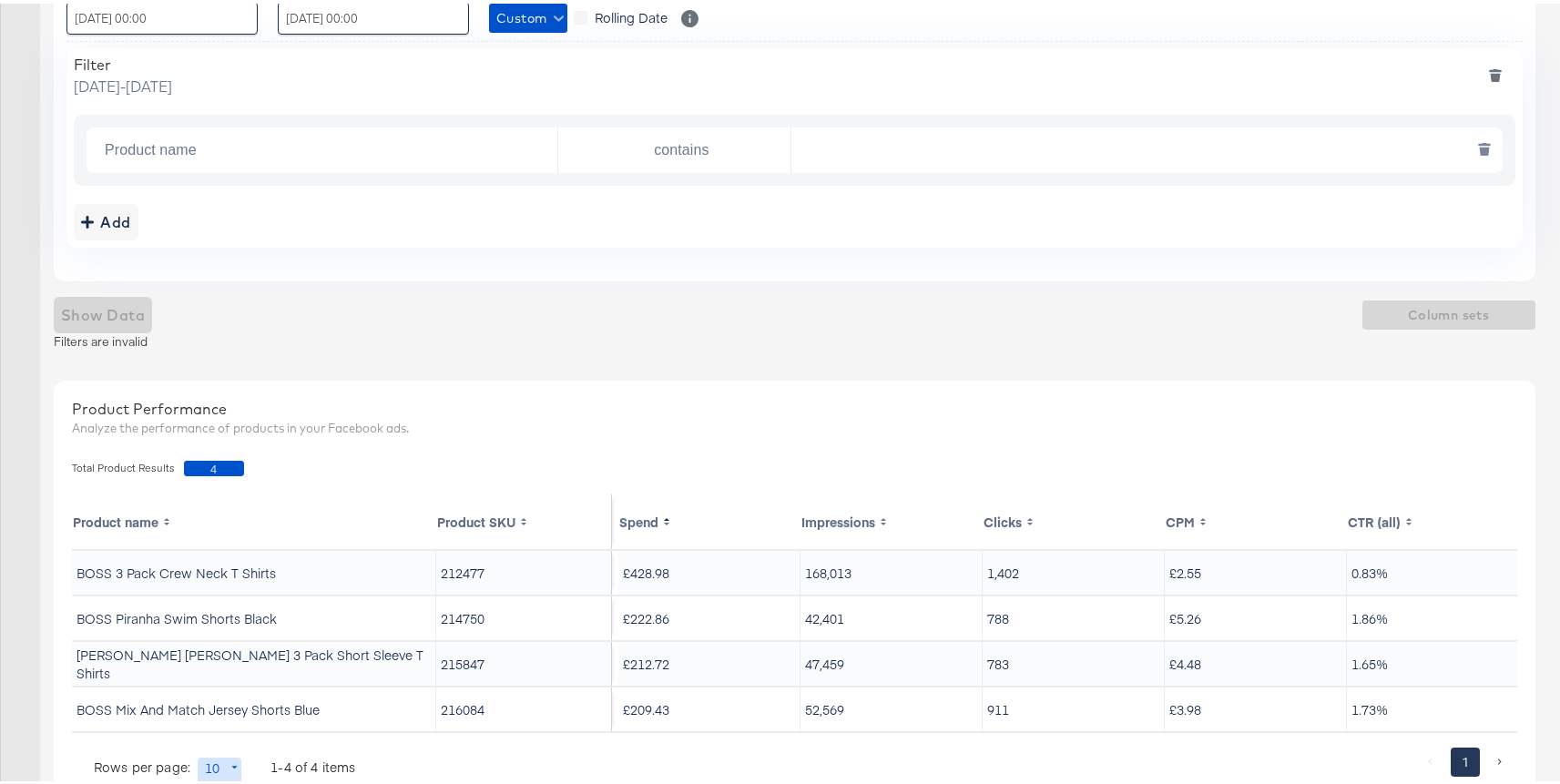
click at [863, 152] on input "text" at bounding box center [1141, 147] width 701 height 38
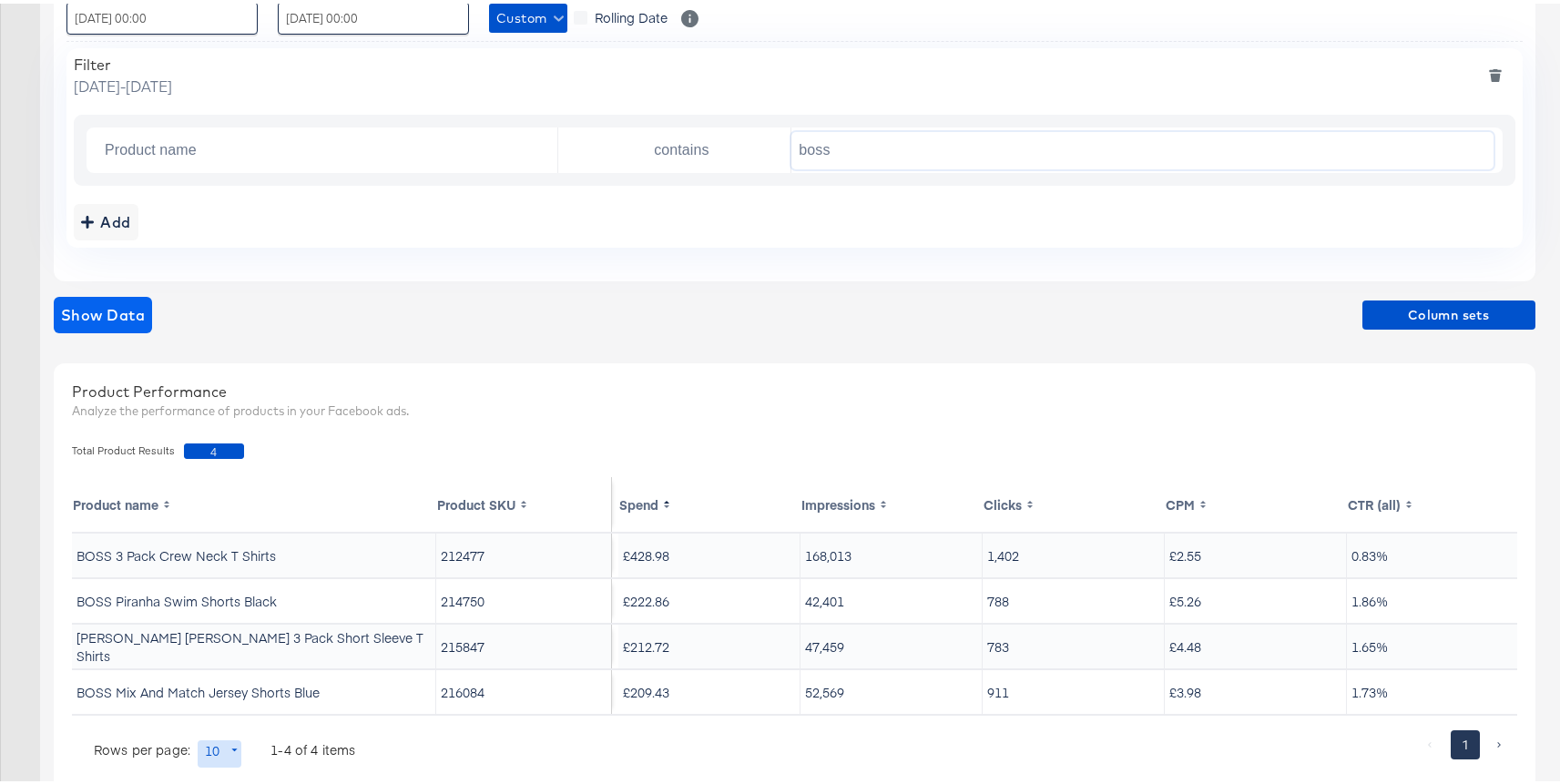
type input "boss"
click at [129, 299] on span "Show Data" at bounding box center [102, 311] width 84 height 25
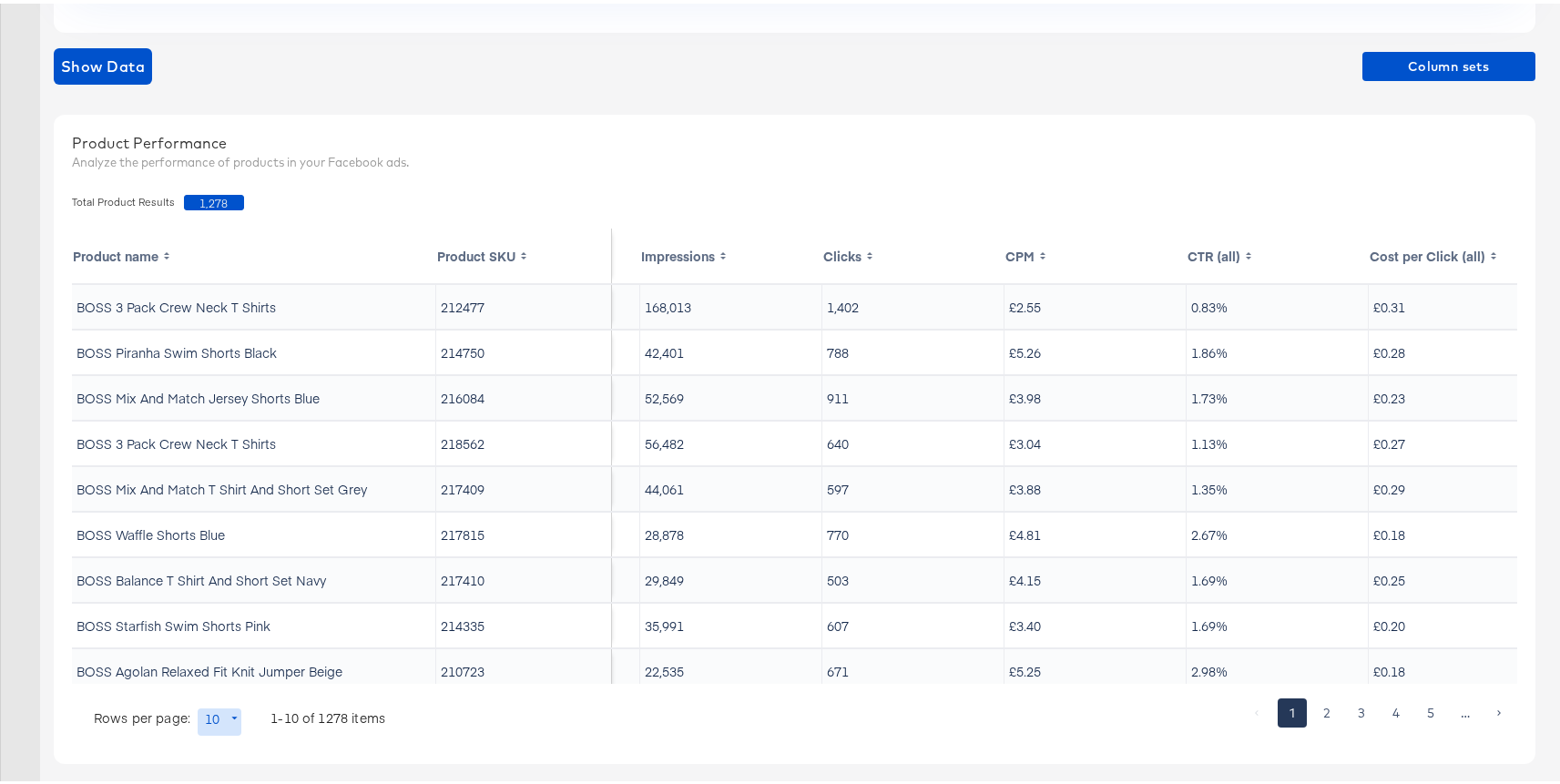
scroll to position [0, 207]
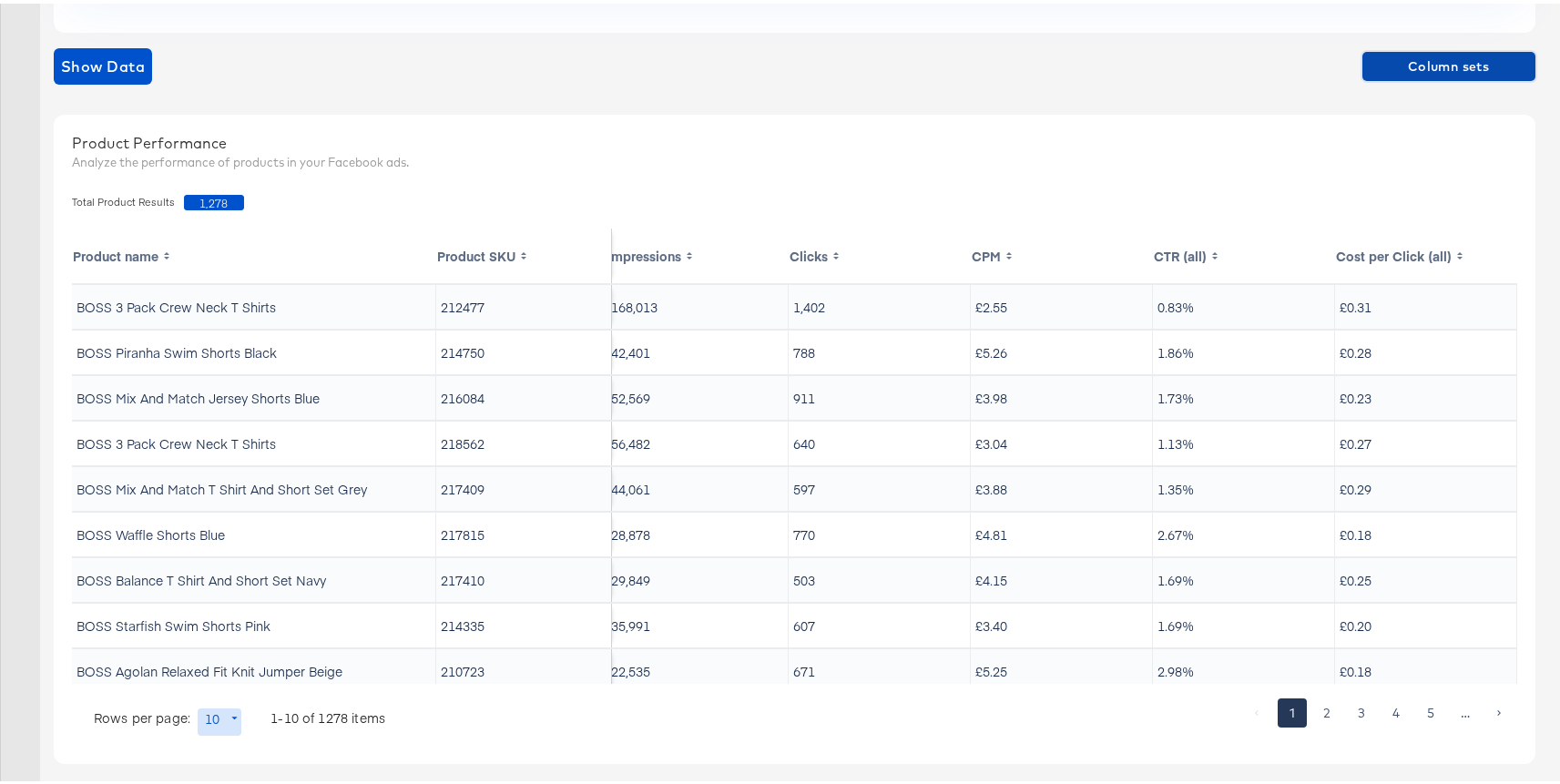
click at [1409, 56] on span "Column sets" at bounding box center [1449, 64] width 158 height 23
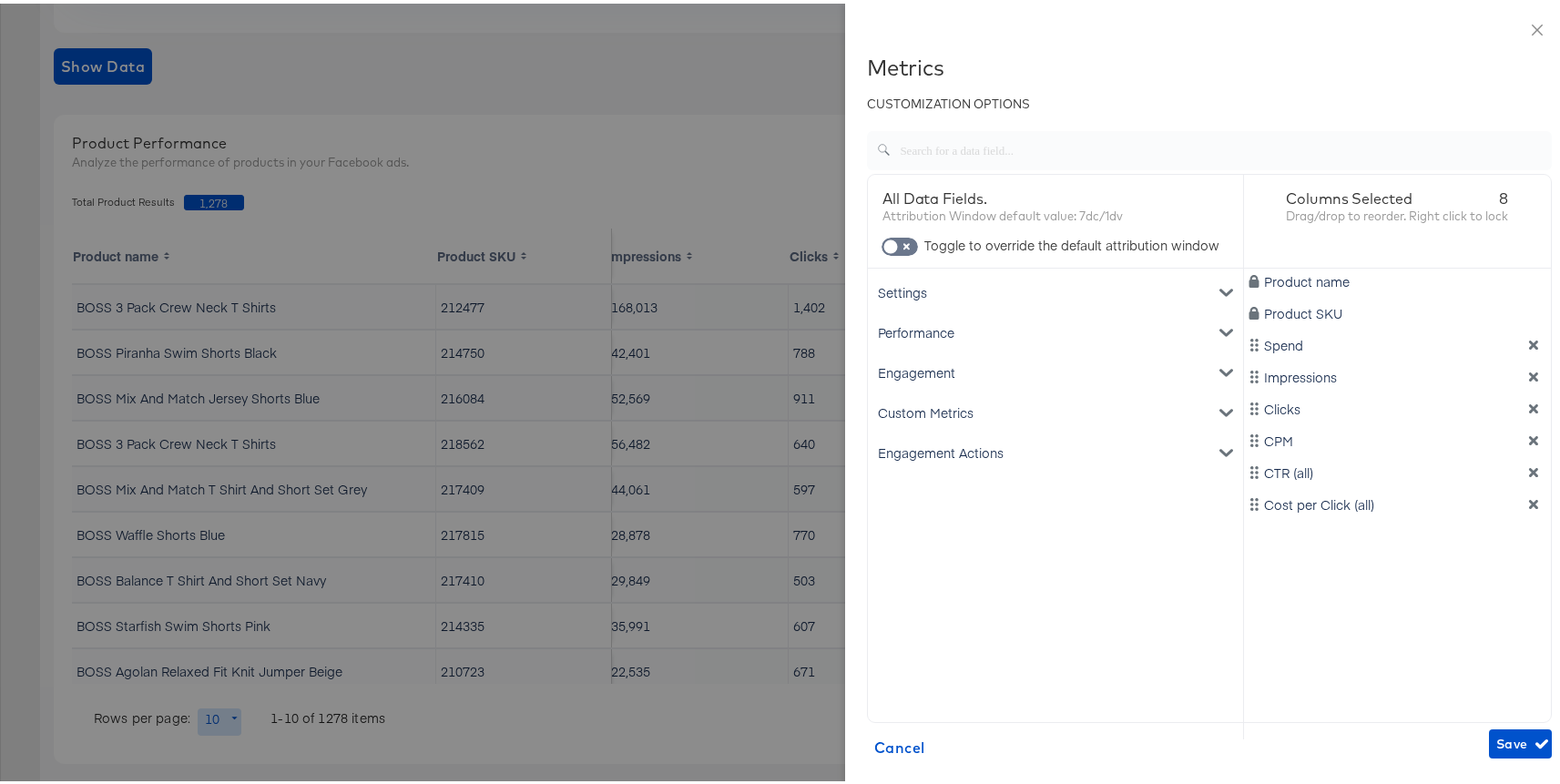
click at [1054, 464] on div "Engagement Actions" at bounding box center [1054, 449] width 368 height 41
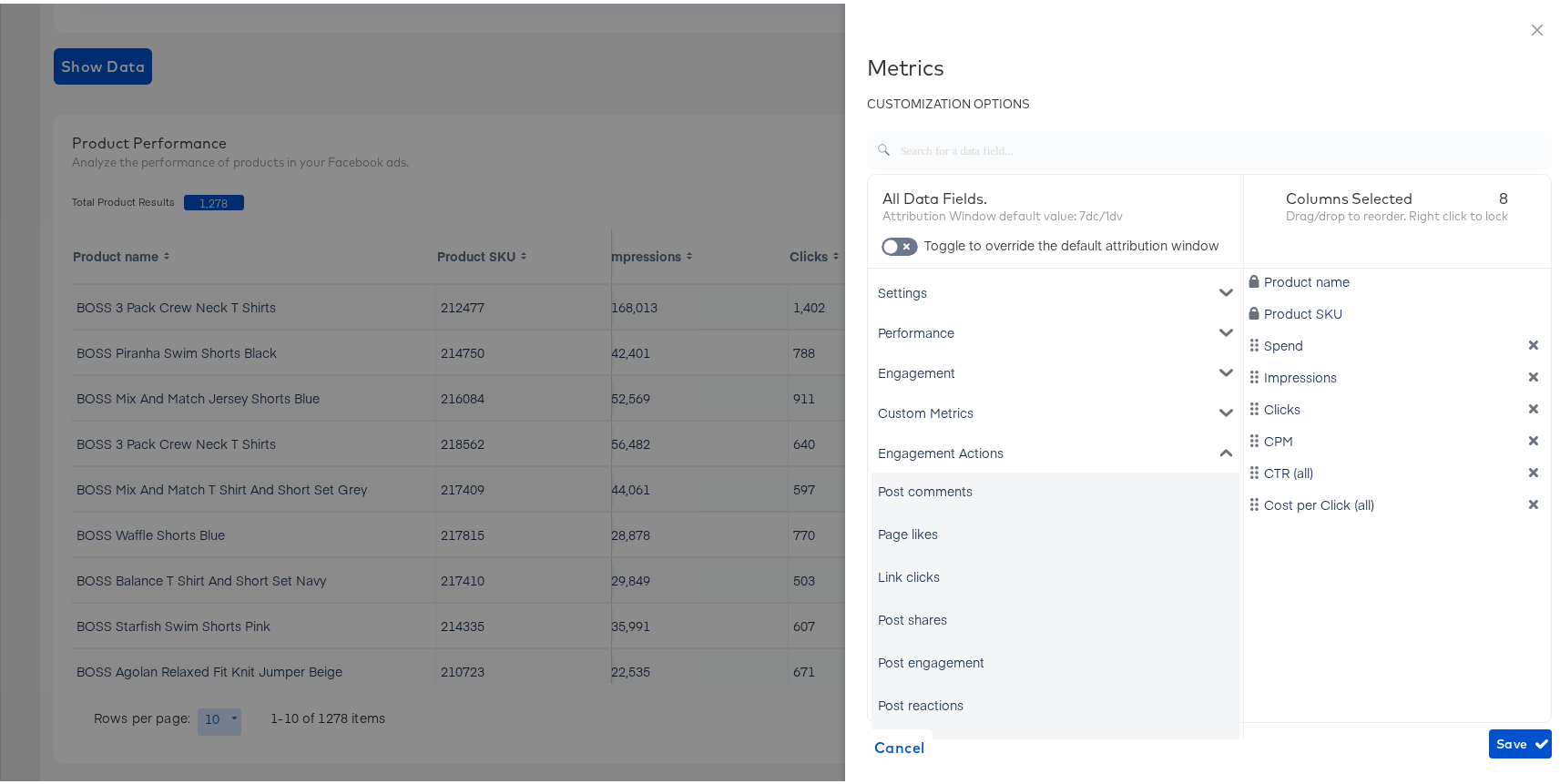
scroll to position [30, 0]
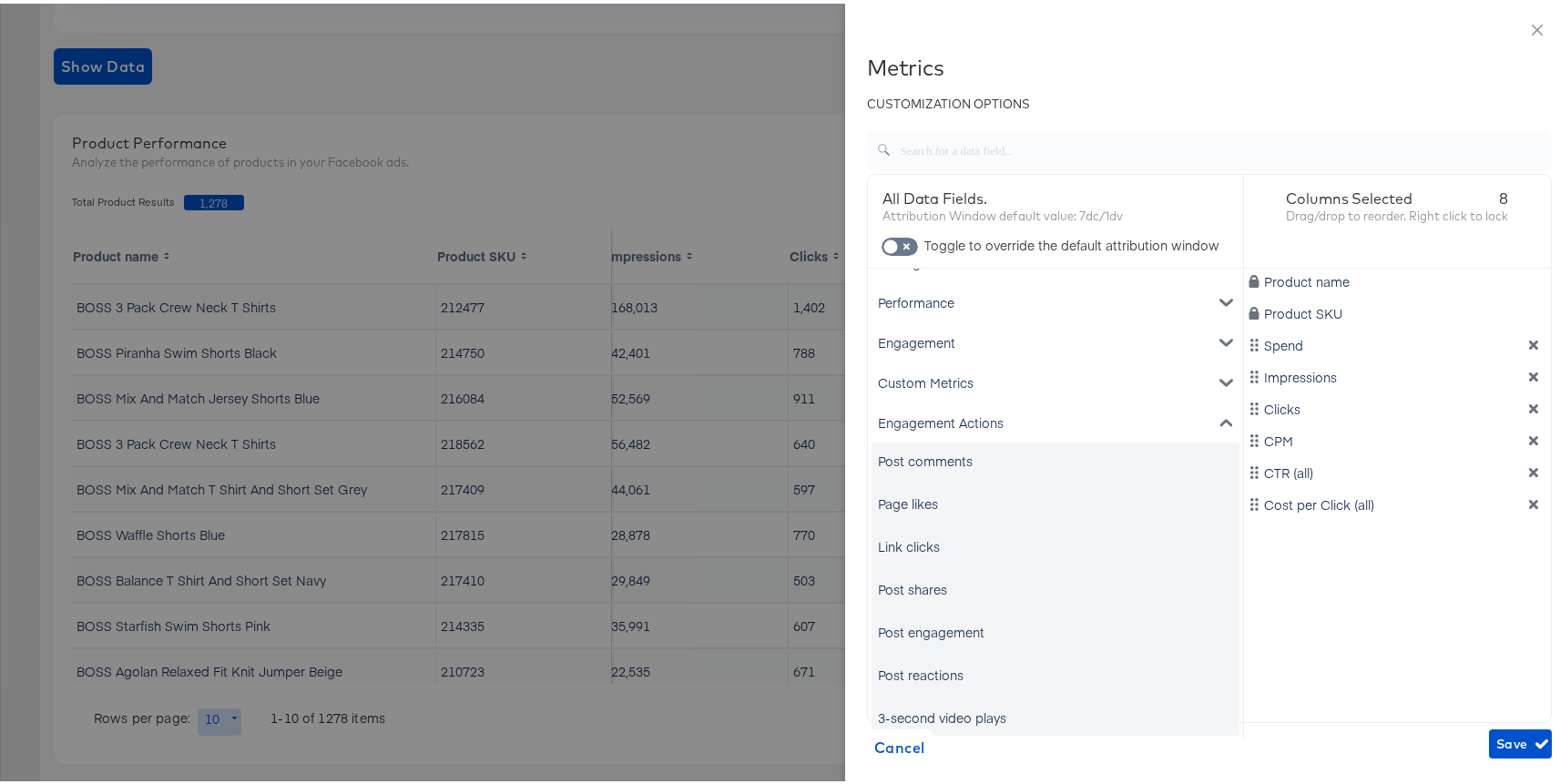
click at [939, 537] on div "Link clicks" at bounding box center [1054, 543] width 368 height 37
click at [904, 542] on div "Link clicks" at bounding box center [909, 542] width 62 height 18
click at [946, 422] on div "Engagement Actions" at bounding box center [1054, 419] width 368 height 41
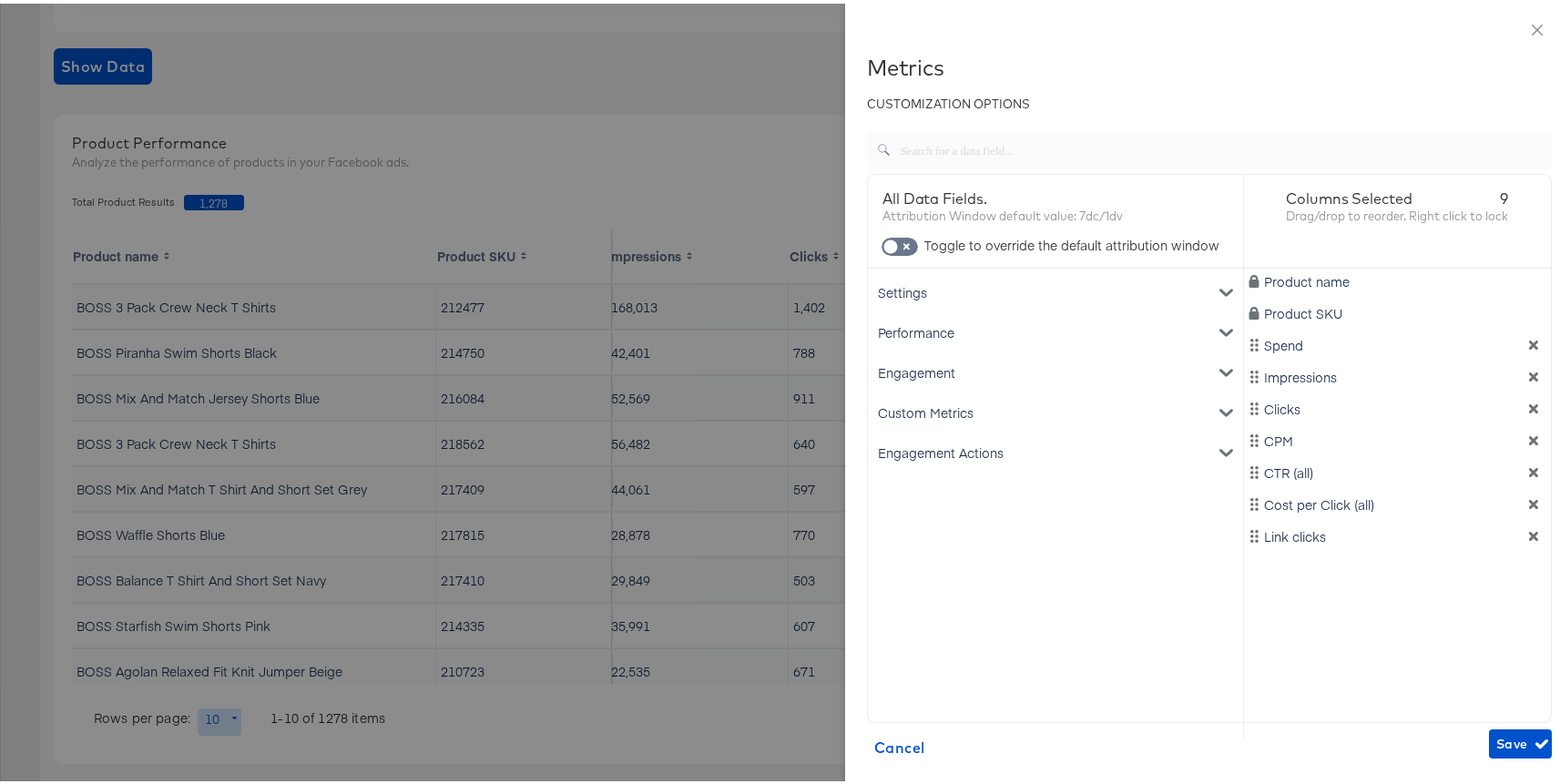
click at [980, 324] on div "Performance" at bounding box center [1054, 329] width 368 height 41
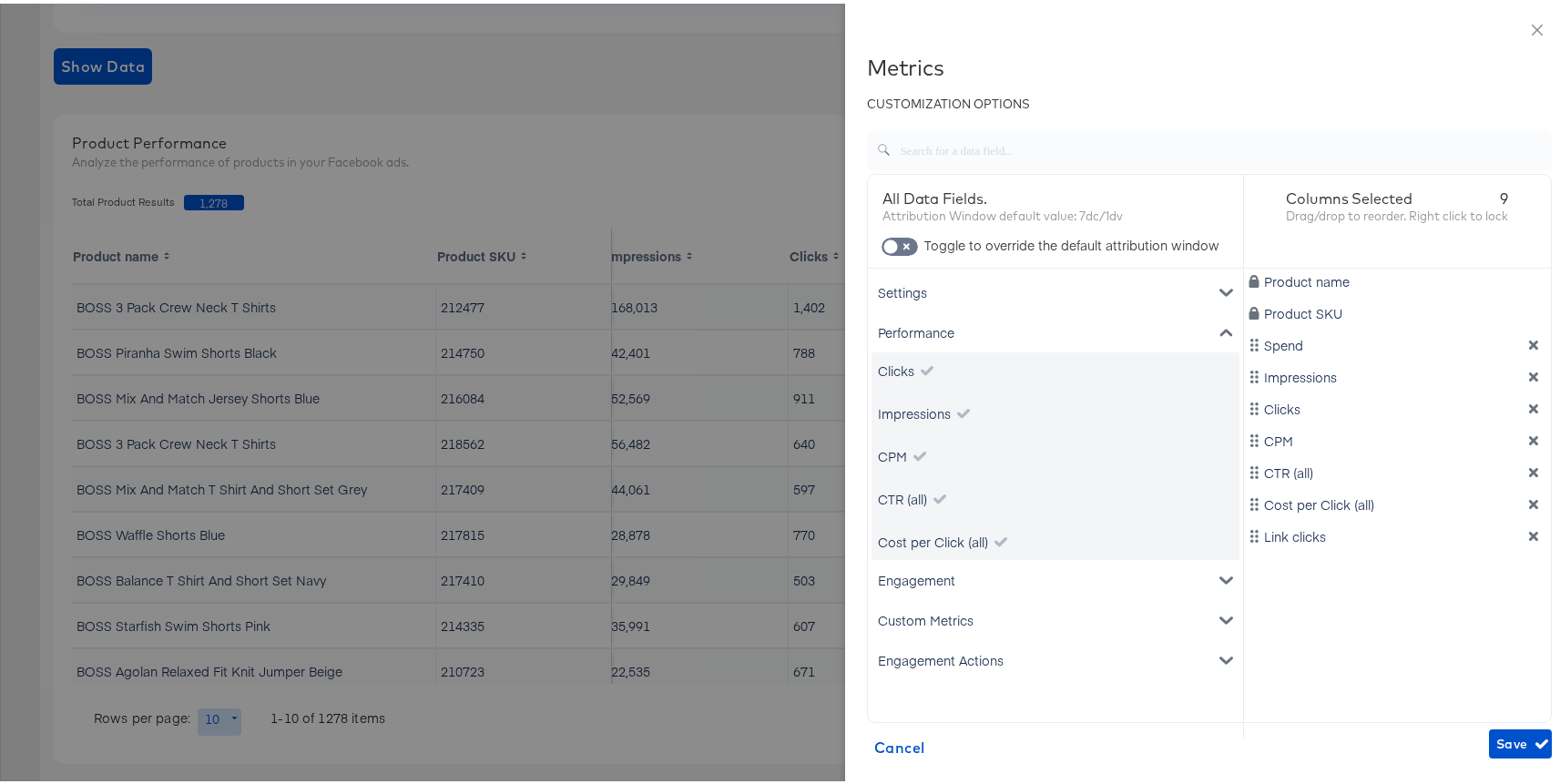
click at [948, 325] on div "Performance" at bounding box center [1054, 329] width 368 height 41
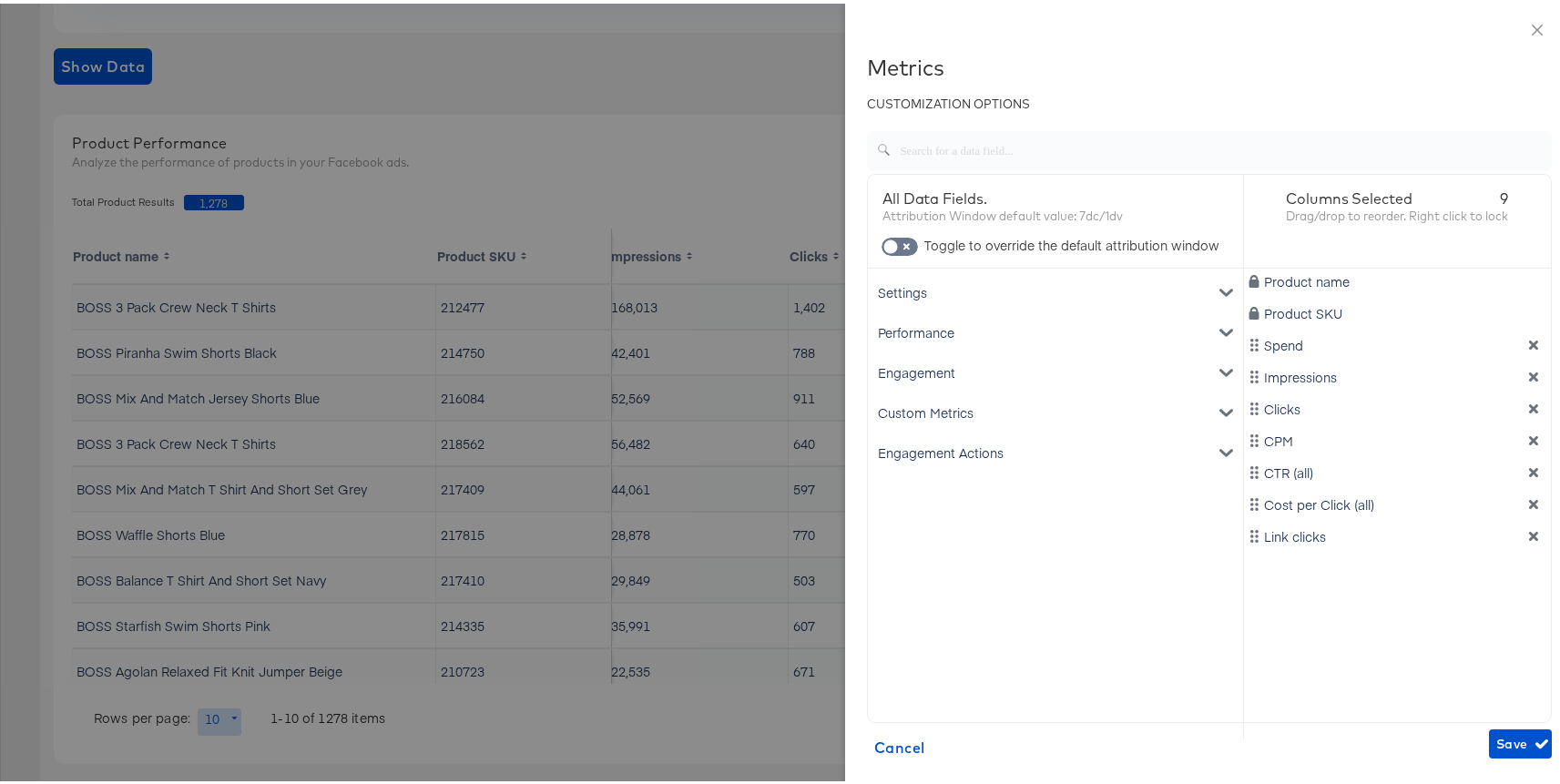
click at [938, 364] on div "Engagement" at bounding box center [1054, 368] width 368 height 41
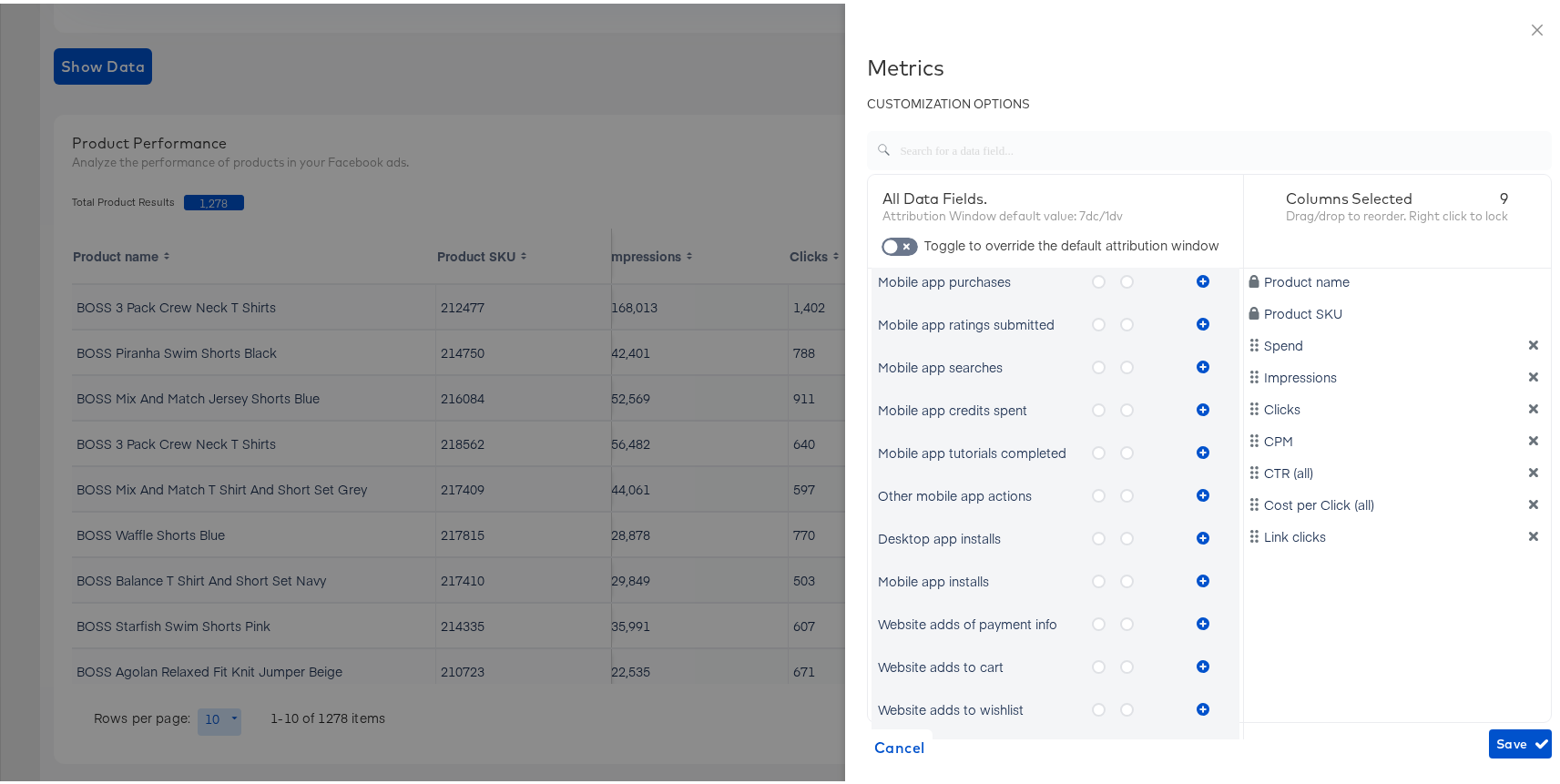
scroll to position [996, 0]
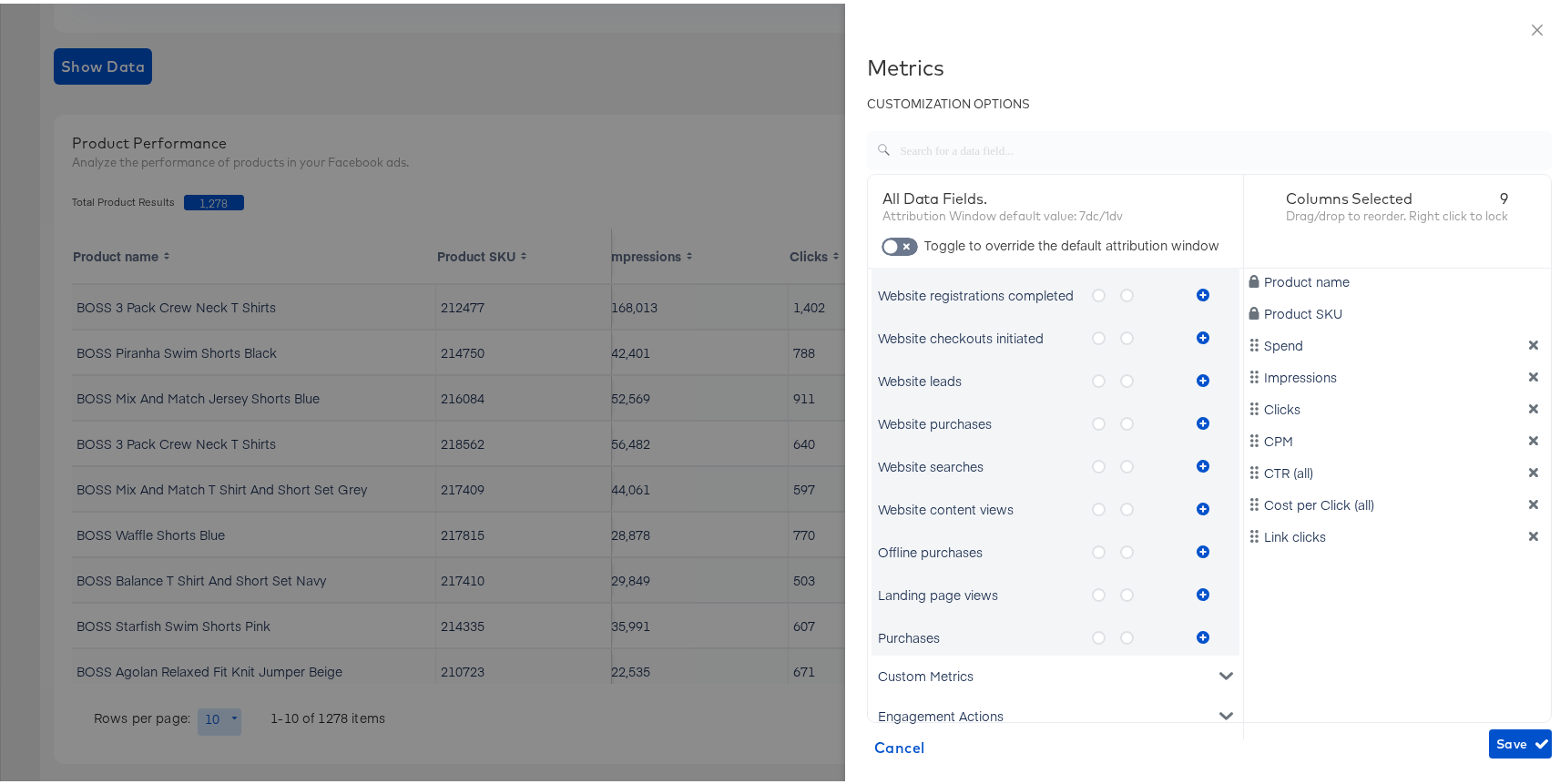
click at [1092, 627] on icon "metrics-list" at bounding box center [1099, 634] width 14 height 14
click at [0, 0] on input "metrics-list" at bounding box center [0, 0] width 0 height 0
click at [1128, 636] on label "metrics-list" at bounding box center [1134, 635] width 28 height 23
click at [0, 0] on input "metrics-list" at bounding box center [0, 0] width 0 height 0
click at [1196, 627] on button "metrics-list" at bounding box center [1203, 634] width 27 height 37
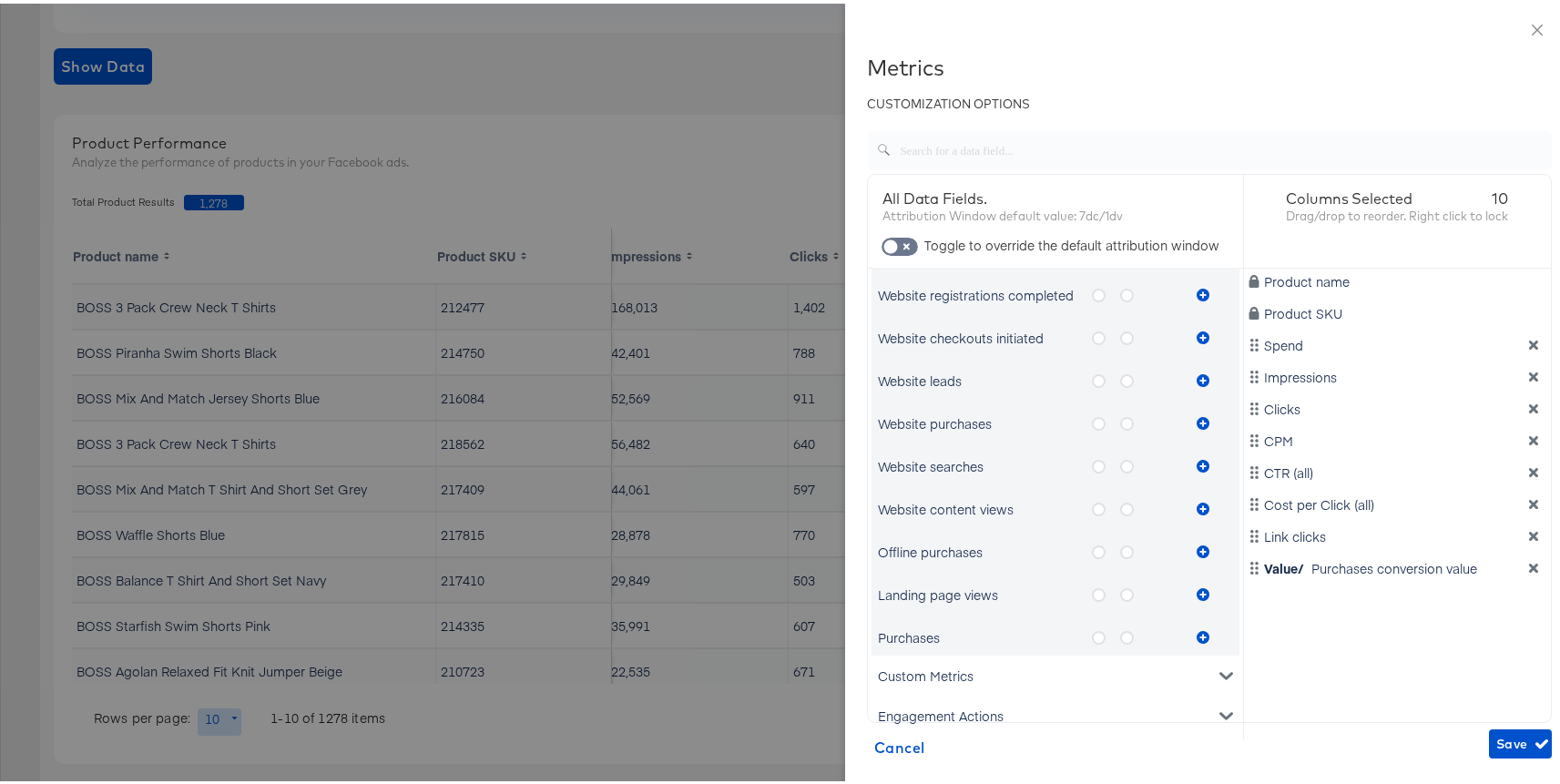
click at [1092, 631] on icon "metrics-list" at bounding box center [1099, 634] width 14 height 14
click at [0, 0] on input "metrics-list" at bounding box center [0, 0] width 0 height 0
click at [1196, 631] on icon "metrics-list" at bounding box center [1202, 633] width 13 height 13
click at [1496, 733] on span "Save" at bounding box center [1520, 741] width 48 height 23
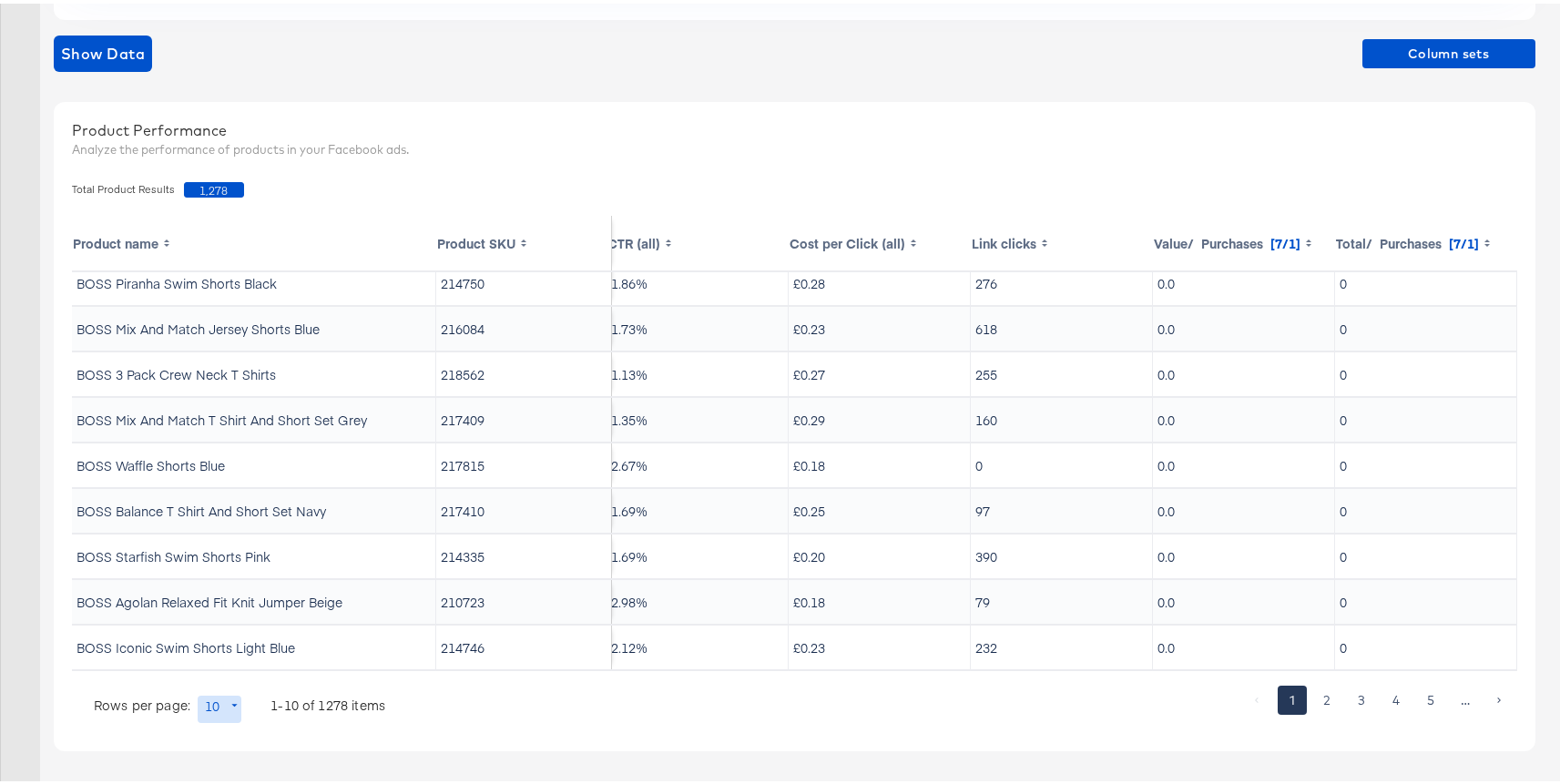
scroll to position [0, 753]
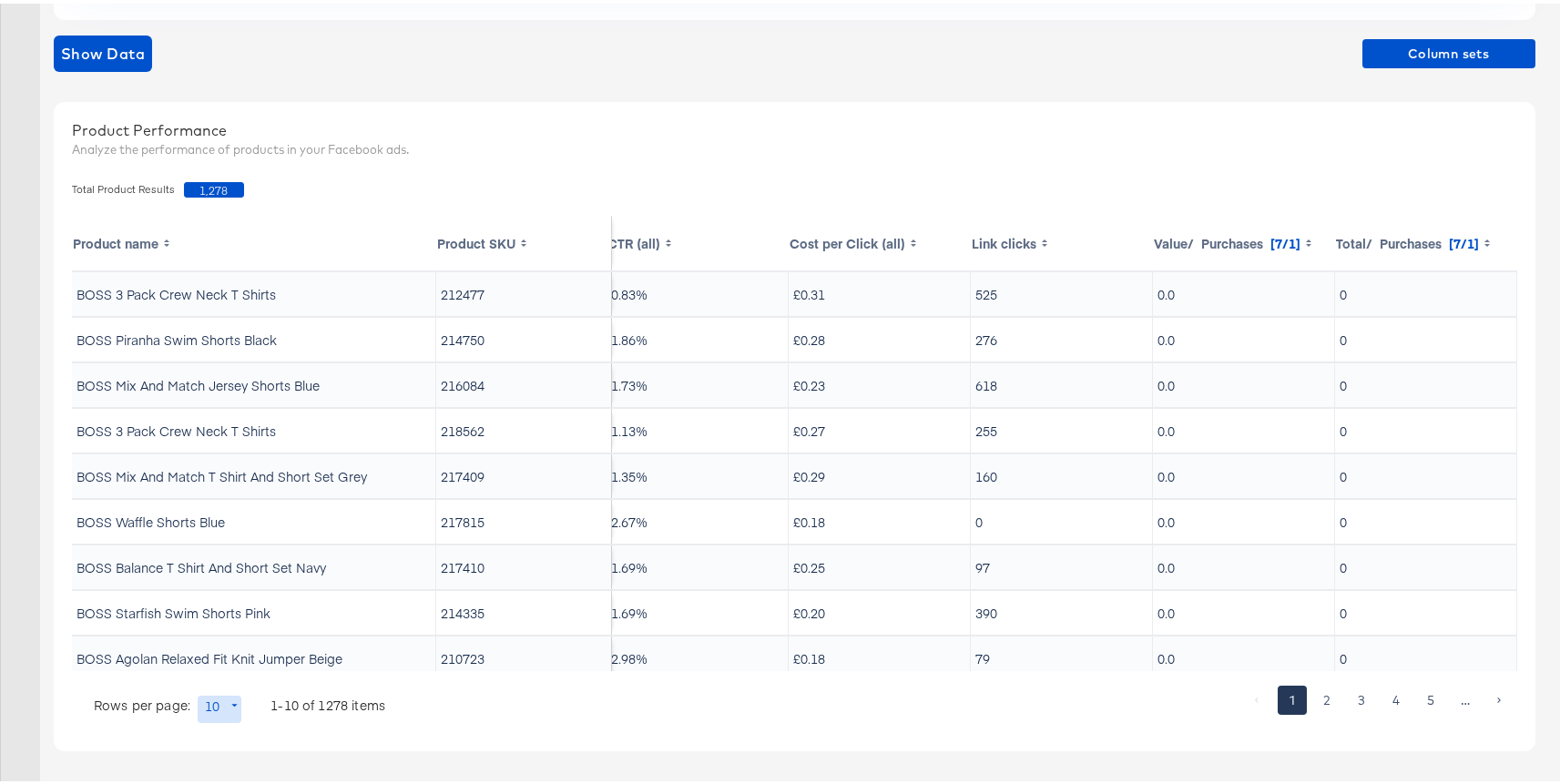
click at [1199, 239] on div "Value/ Purchases [7/1]" at bounding box center [1227, 239] width 147 height 18
click at [993, 245] on th "Link clicks" at bounding box center [1061, 239] width 182 height 55
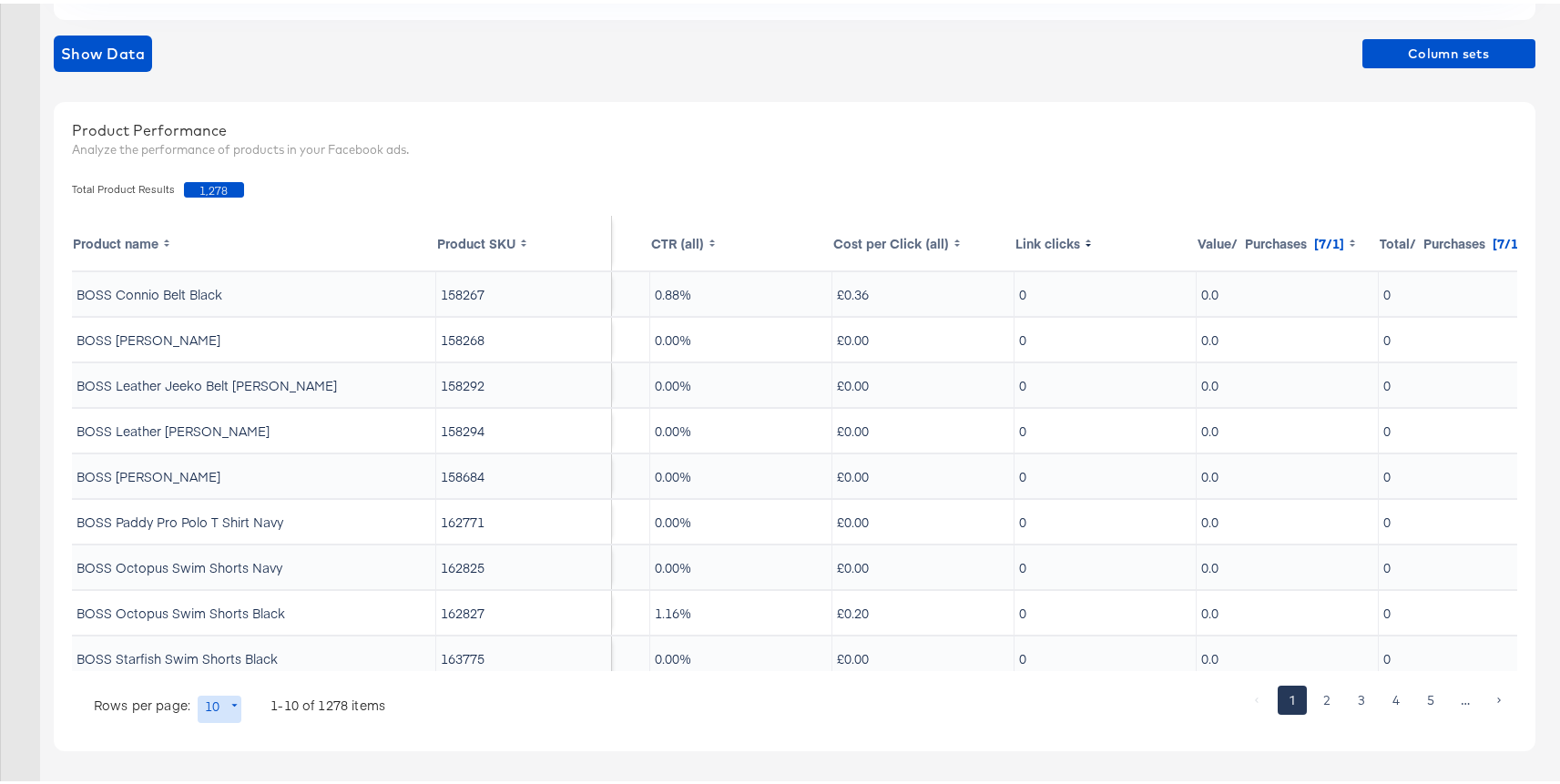
scroll to position [0, 681]
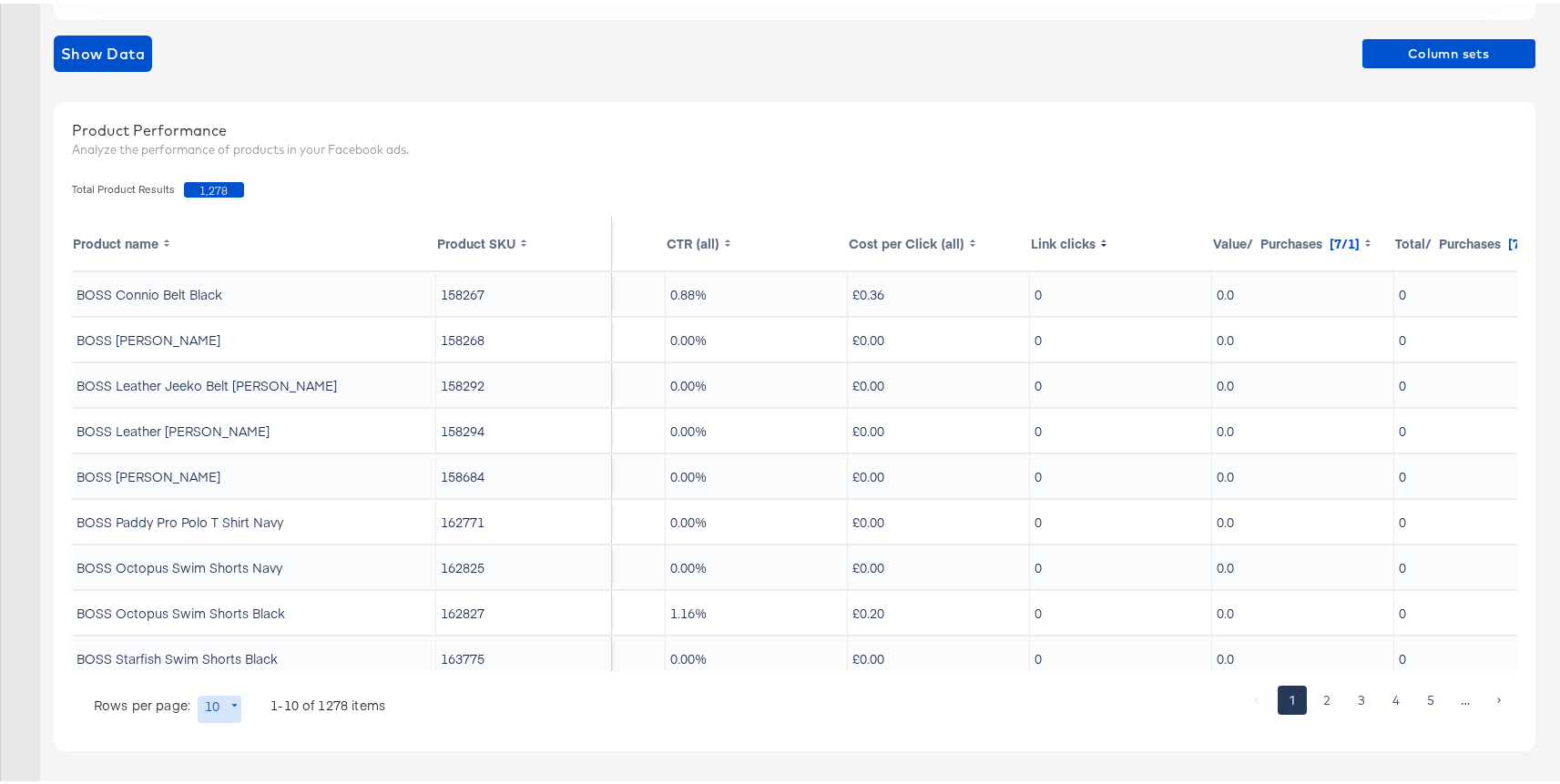
click at [1051, 235] on th "Link clicks" at bounding box center [1120, 239] width 182 height 55
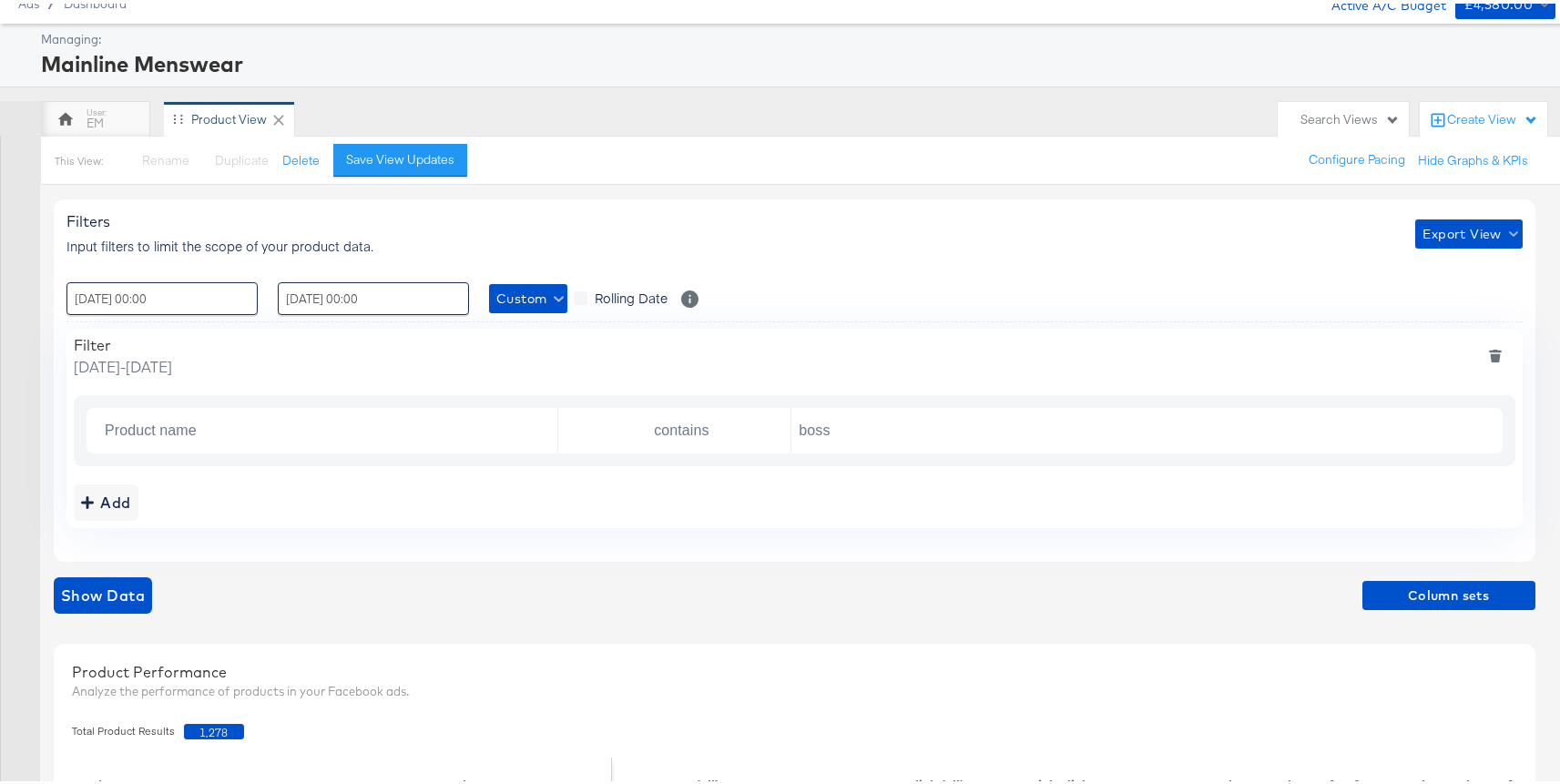
scroll to position [0, 0]
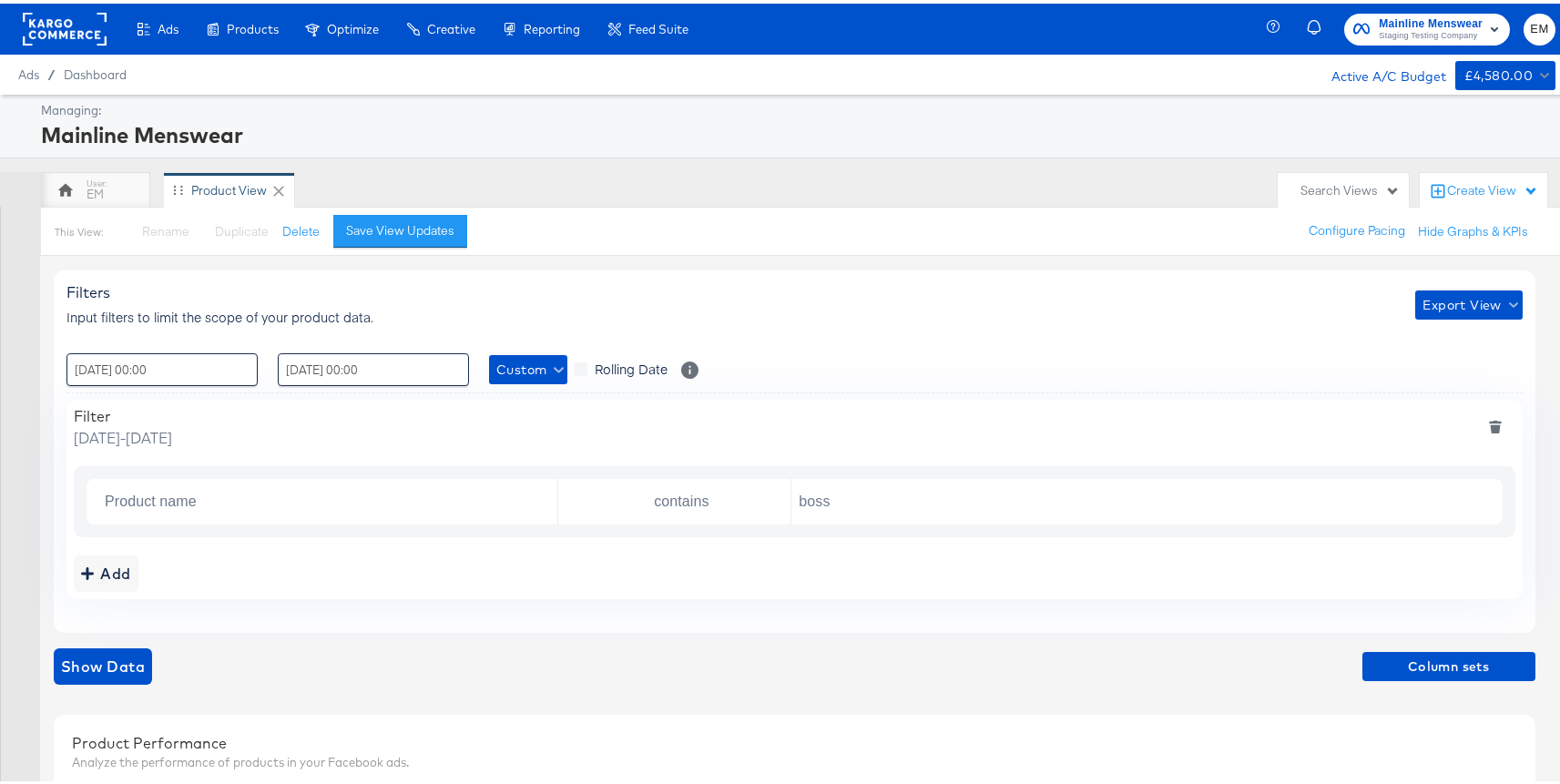
click at [71, 37] on rect at bounding box center [65, 25] width 84 height 33
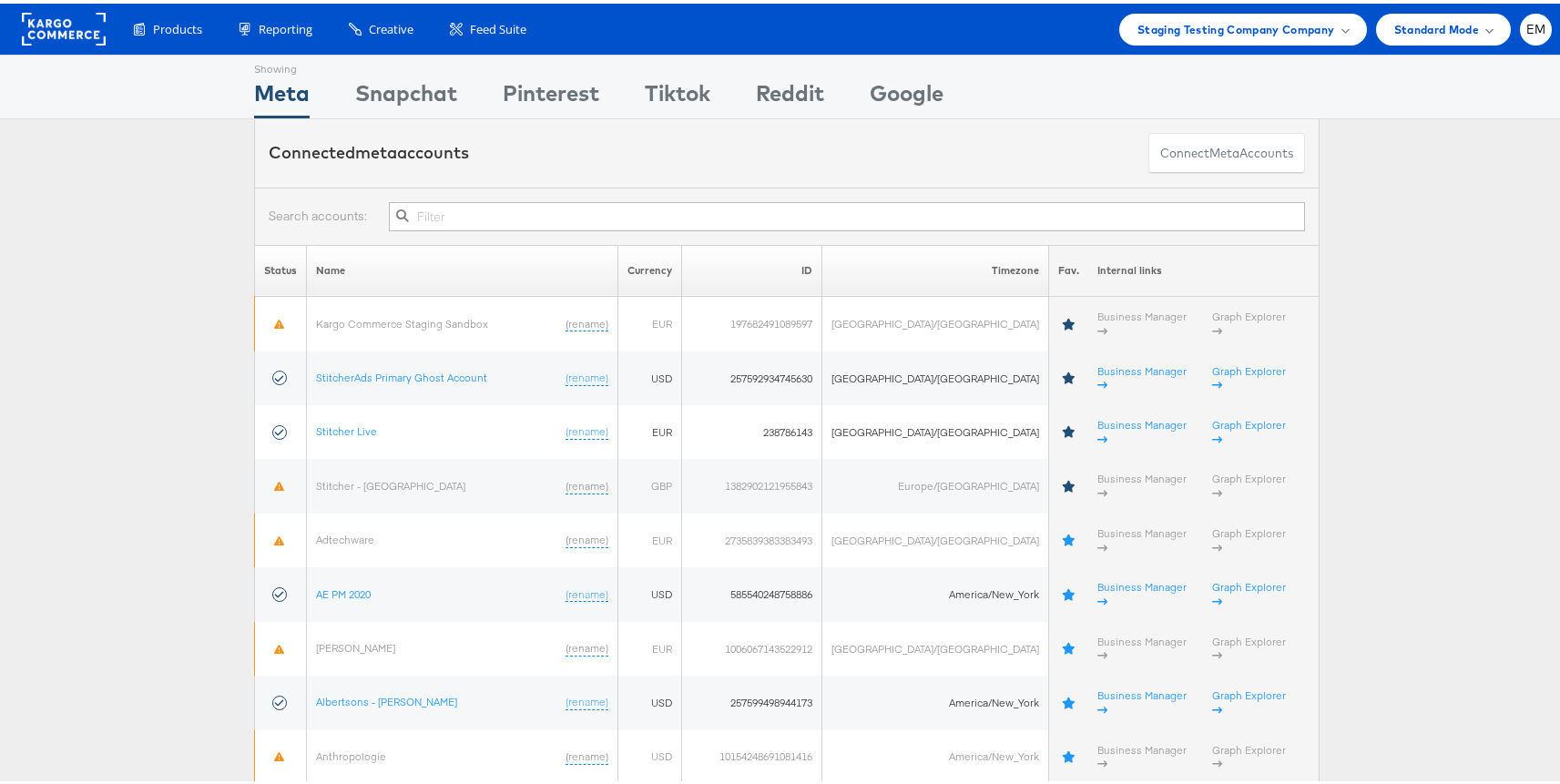
scroll to position [2041, 0]
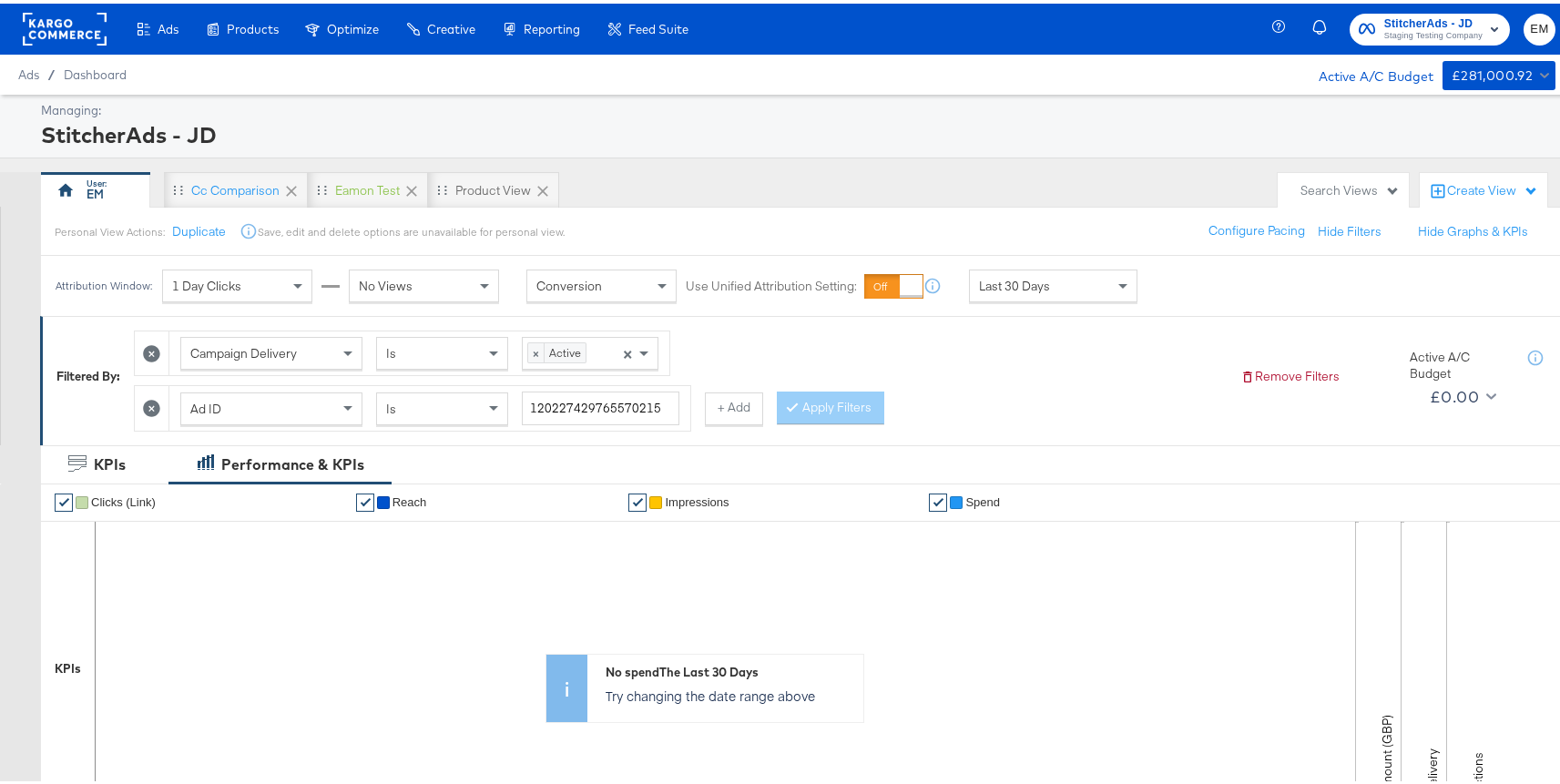
click at [1305, 187] on div "Search Views" at bounding box center [1350, 187] width 99 height 17
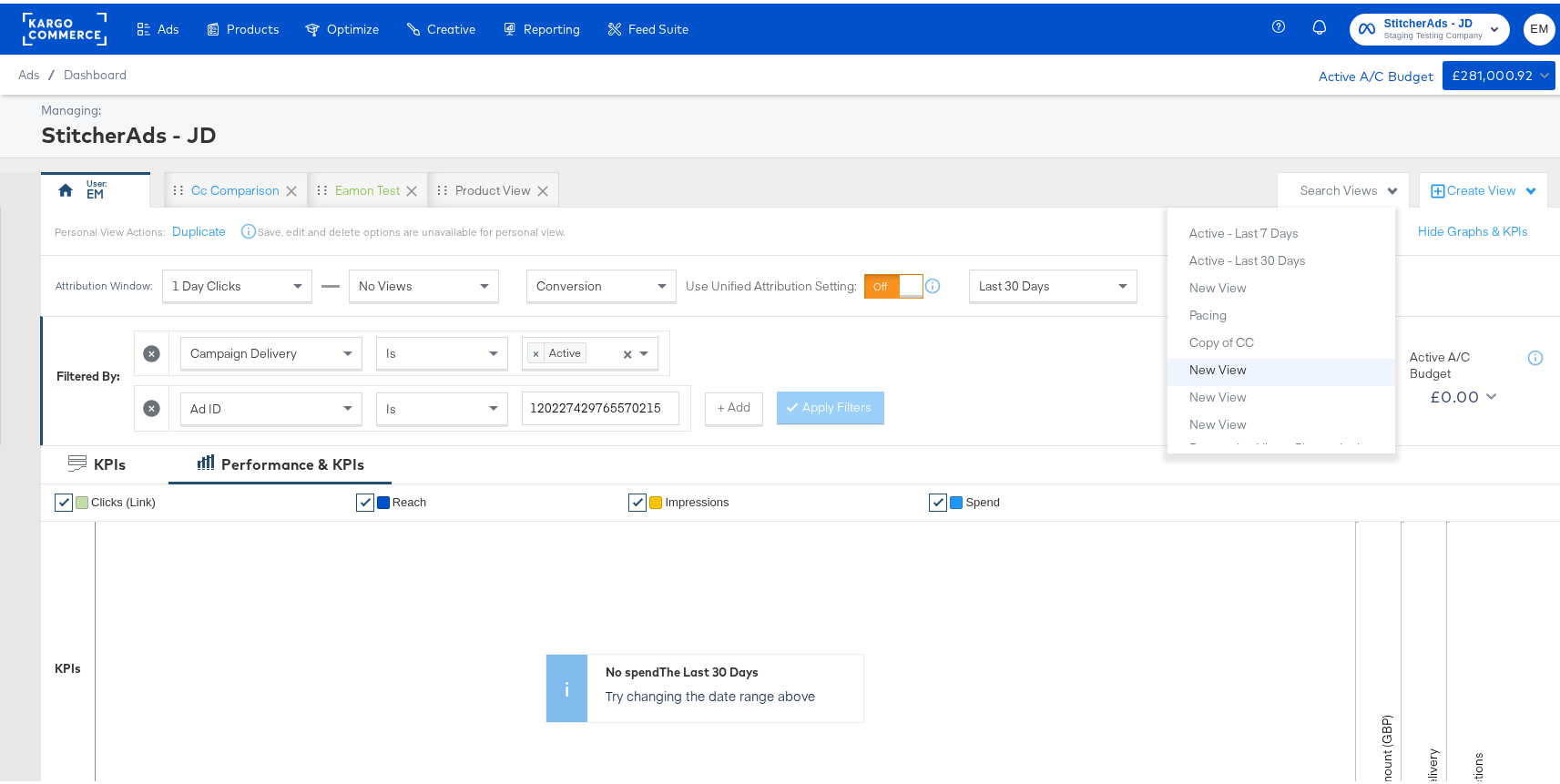
click at [1222, 365] on div "New View" at bounding box center [1218, 365] width 57 height 13
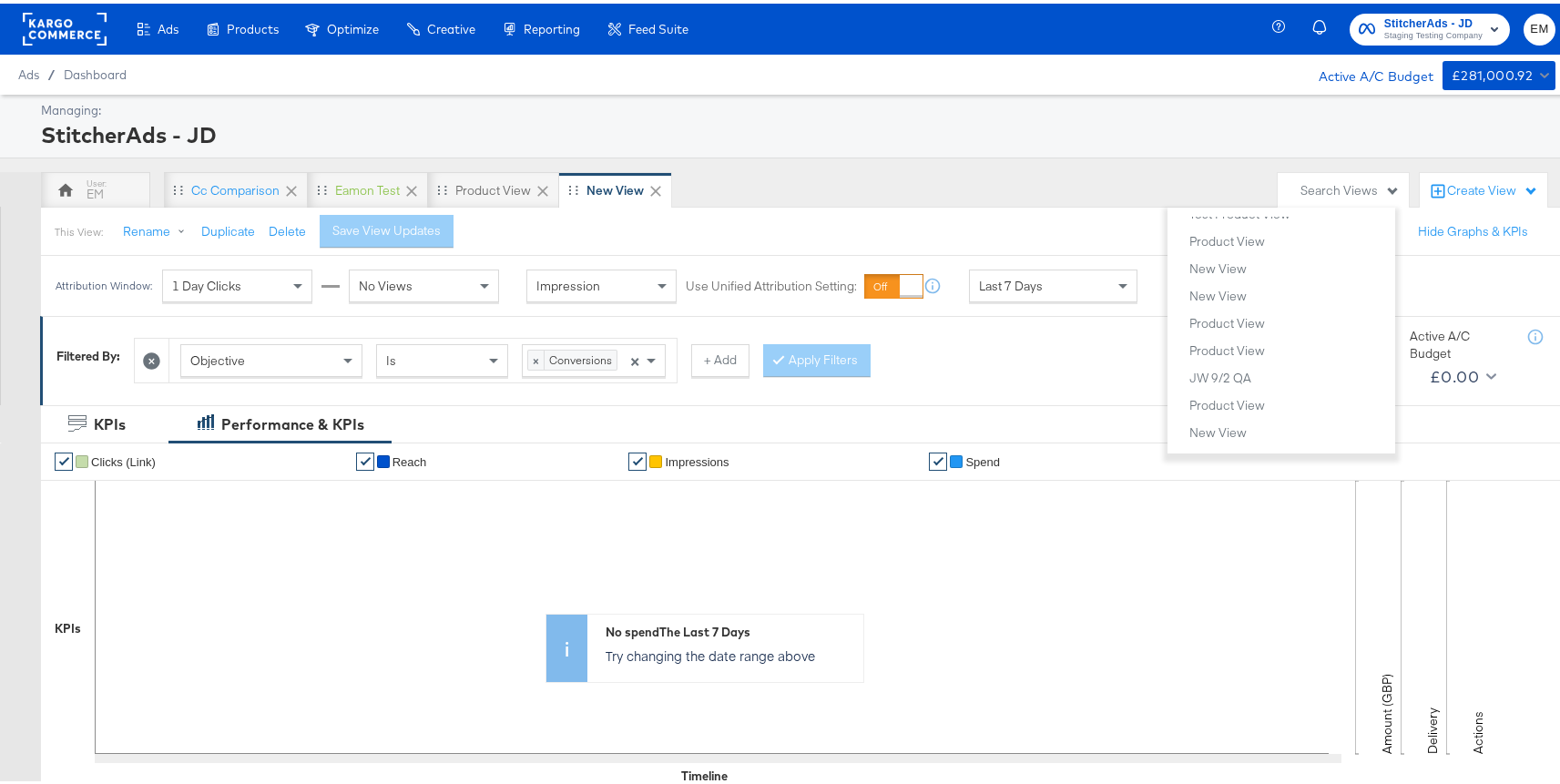
scroll to position [591, 0]
click at [1225, 231] on div "Product View" at bounding box center [1227, 235] width 75 height 13
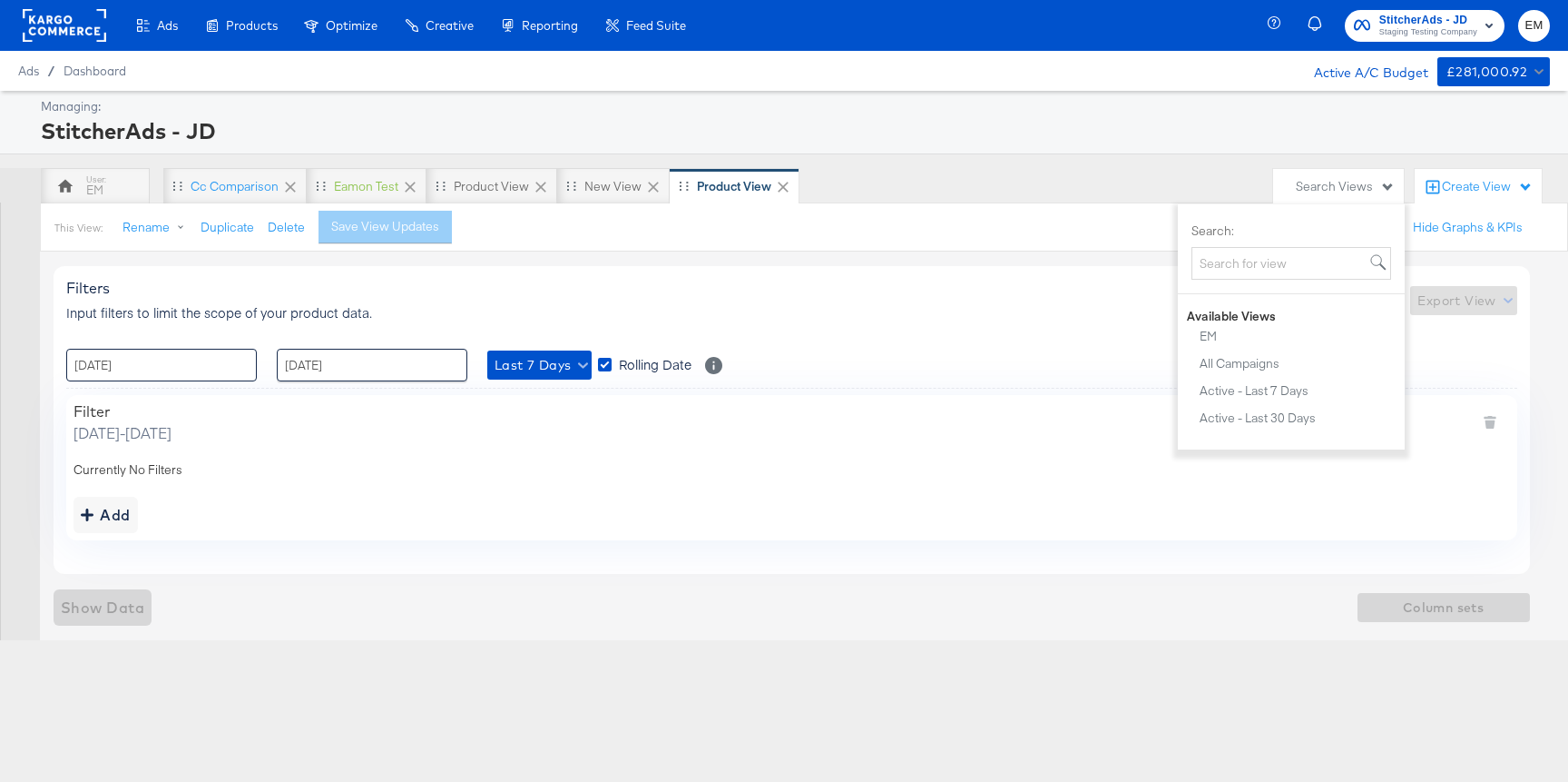
click at [118, 377] on input "[DATE]" at bounding box center [162, 365] width 190 height 33
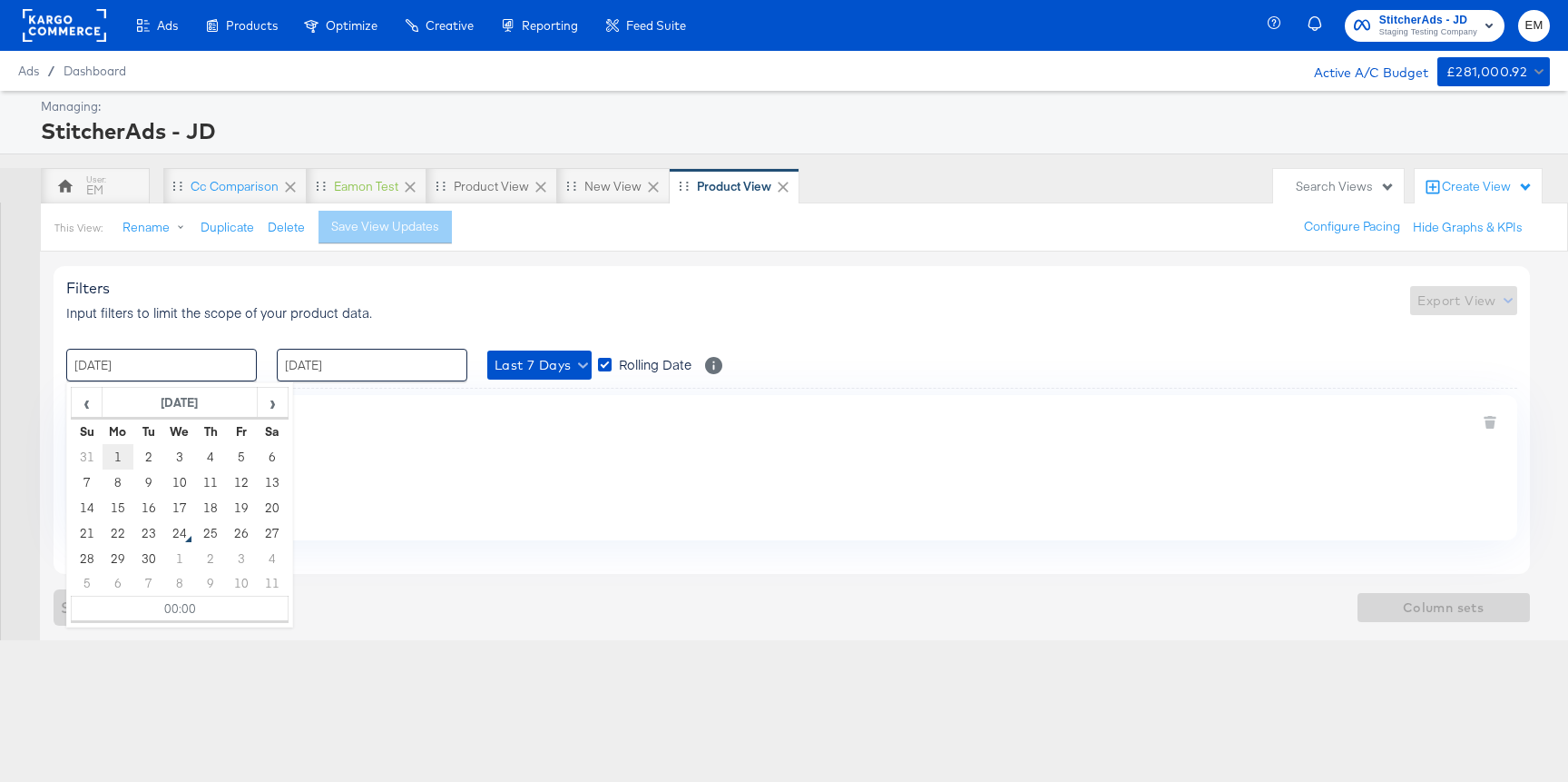
click at [112, 455] on td "1" at bounding box center [118, 457] width 31 height 25
type input "[DATE] 00:00"
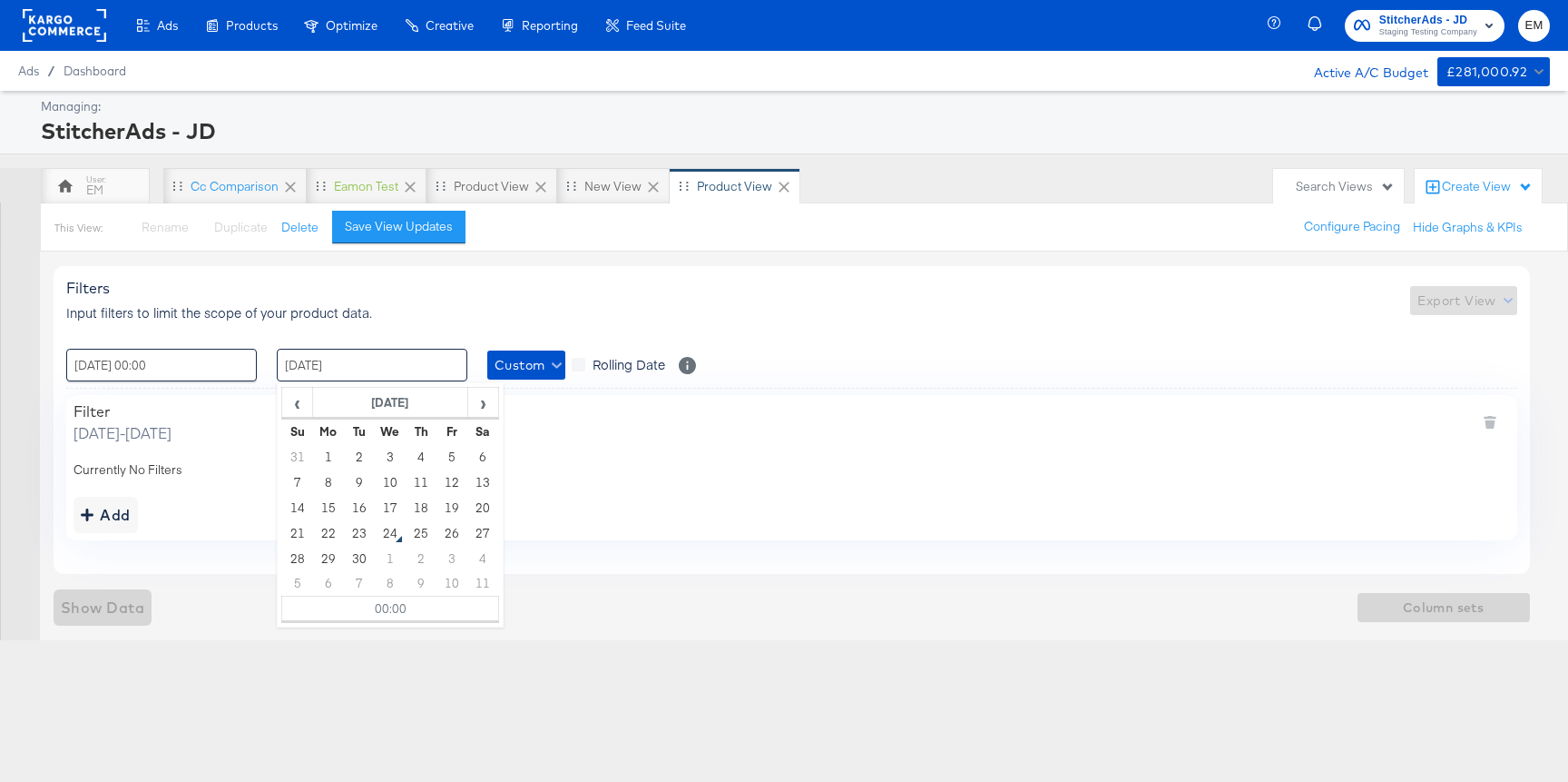
click at [330, 369] on input "[DATE]" at bounding box center [372, 365] width 190 height 33
click at [303, 482] on td "7" at bounding box center [298, 482] width 31 height 25
type input "[DATE] 00:00"
click at [227, 468] on div "Currently No Filters" at bounding box center [791, 469] width 1436 height 17
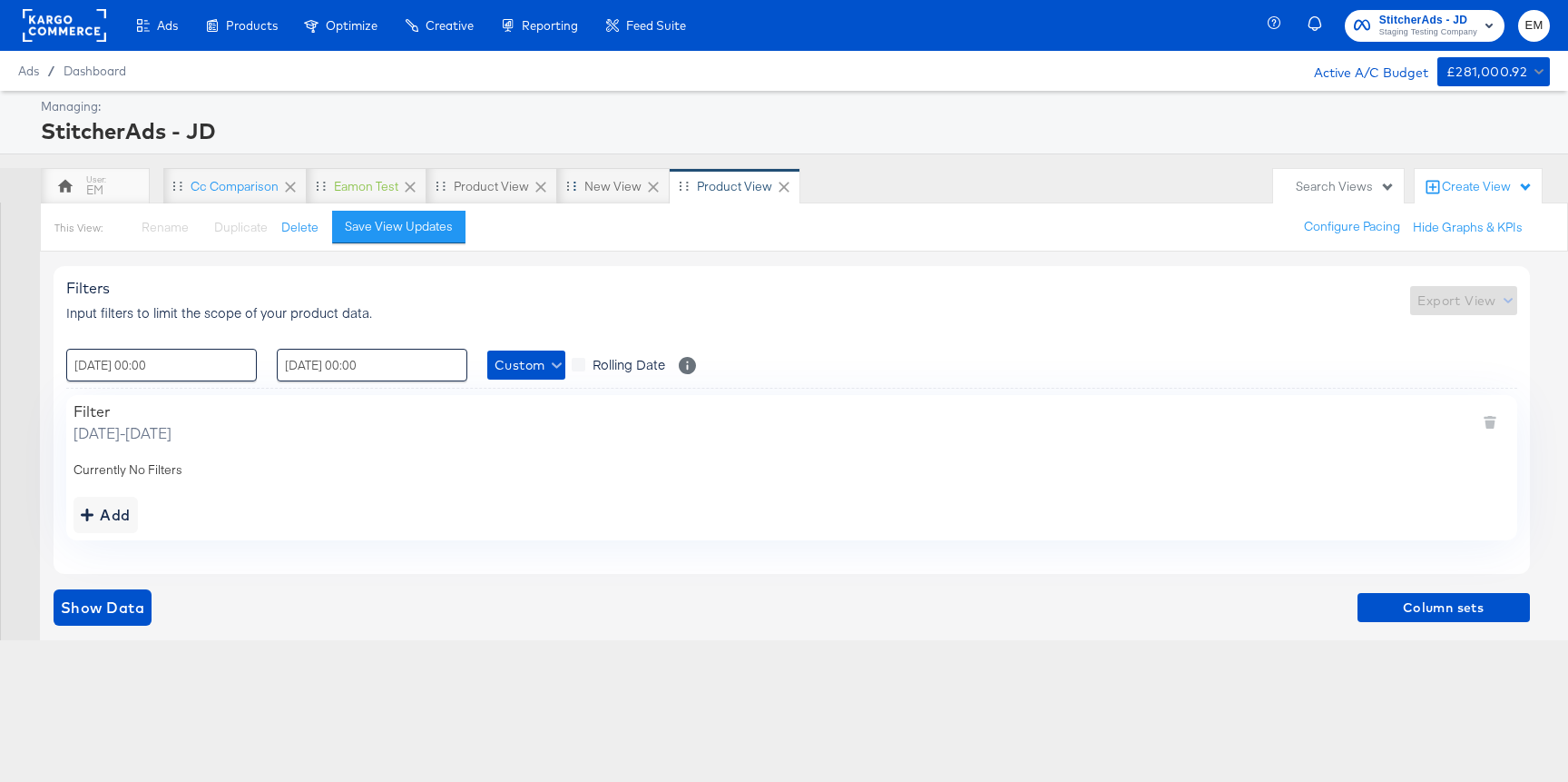
click at [651, 183] on icon at bounding box center [653, 187] width 18 height 18
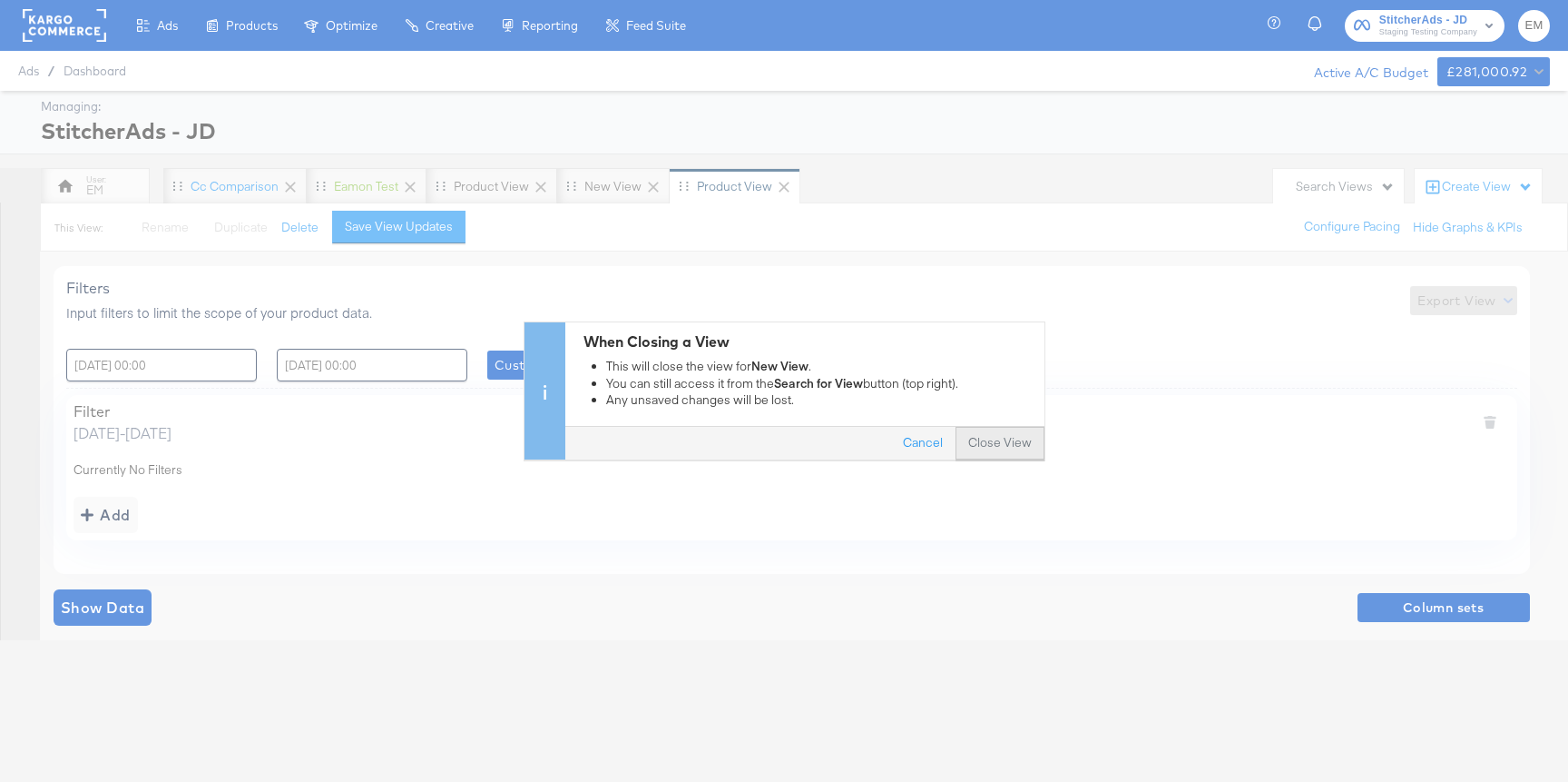
click at [990, 444] on button "Close View" at bounding box center [1000, 444] width 88 height 33
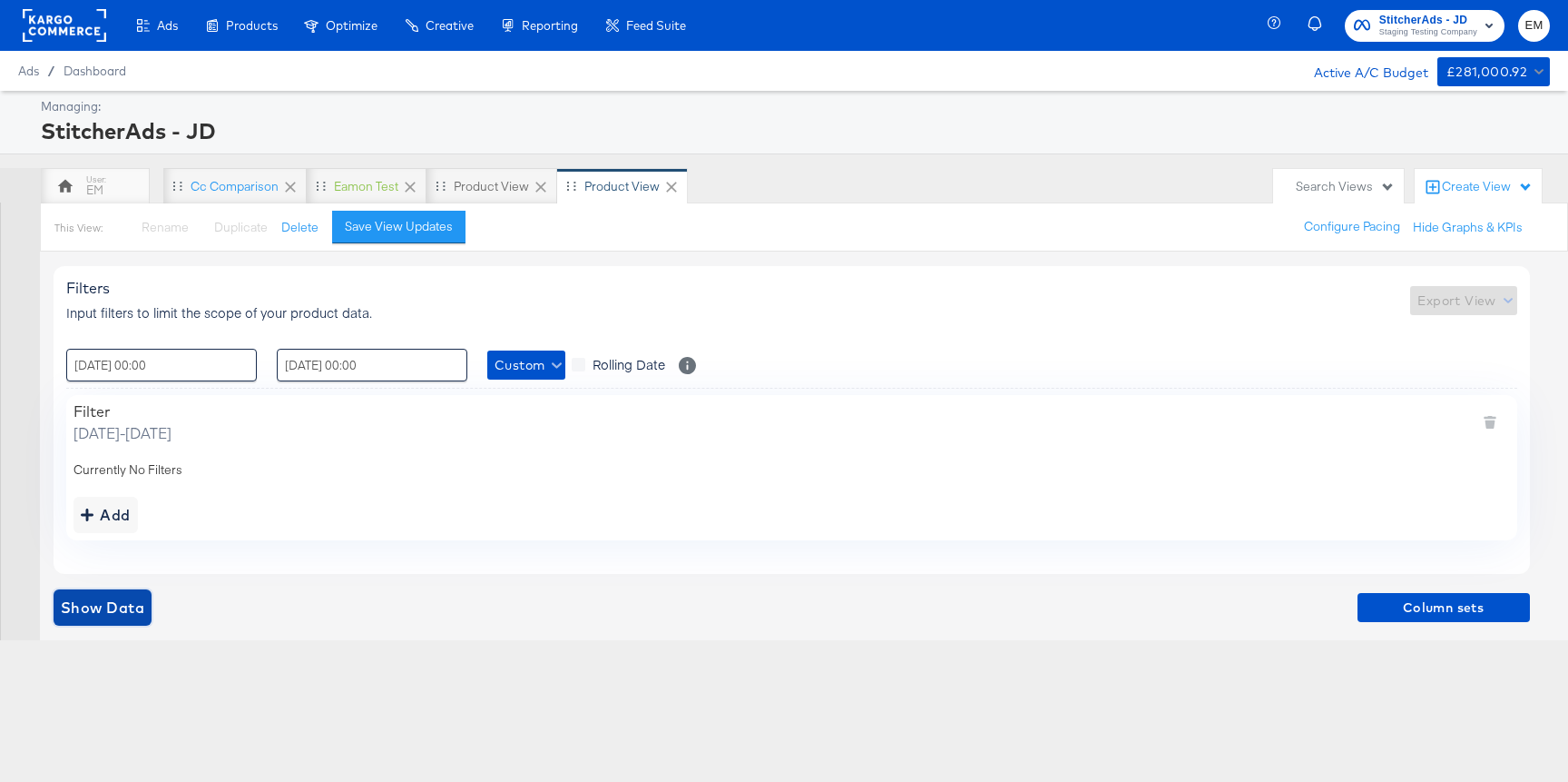
click at [98, 604] on span "Show Data" at bounding box center [102, 607] width 84 height 25
